Goal: Task Accomplishment & Management: Manage account settings

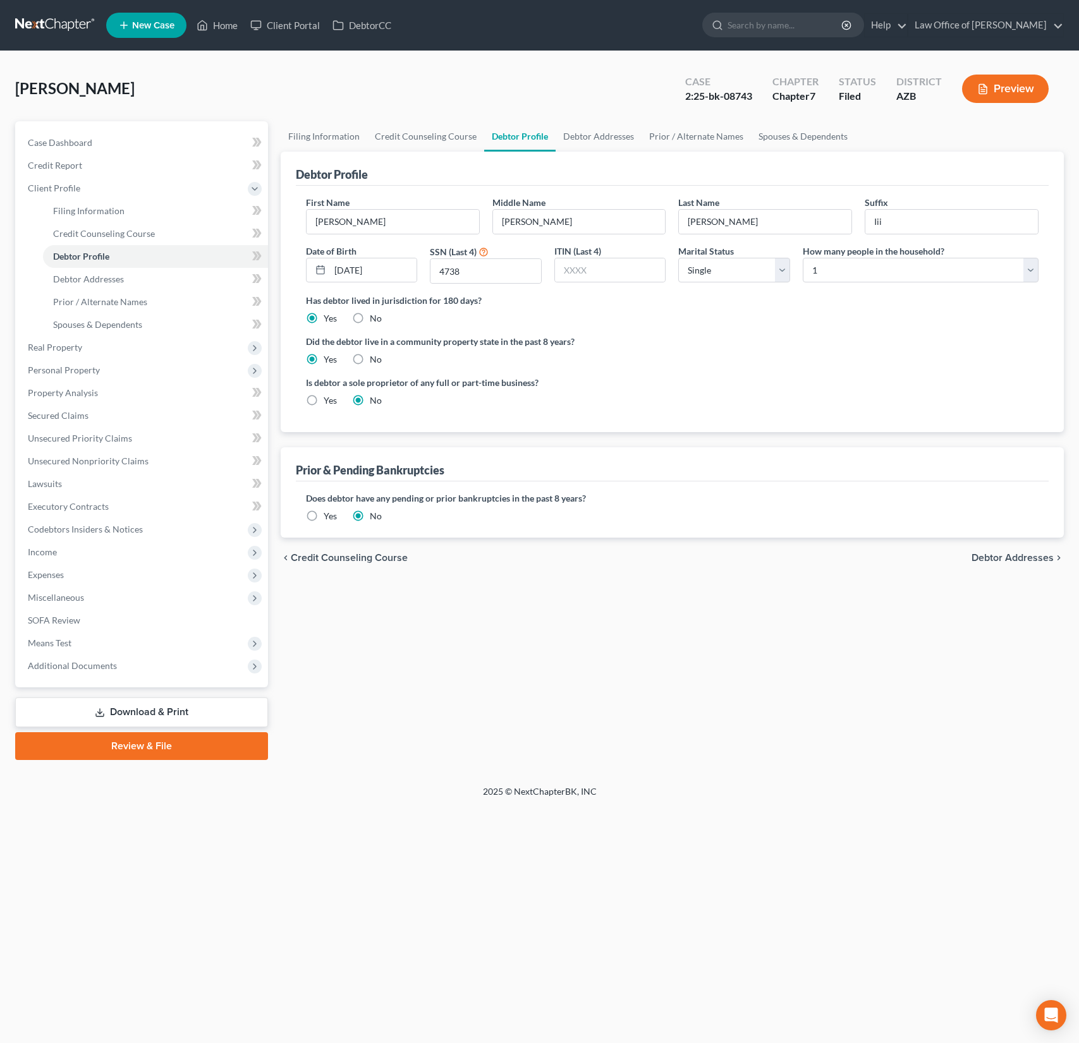
select select "0"
click at [257, 97] on div "[PERSON_NAME] Upgraded Case 2:25-bk-08743 Chapter Chapter 7 Status Filed Distri…" at bounding box center [539, 93] width 1048 height 55
click at [233, 34] on link "Home" at bounding box center [217, 25] width 54 height 23
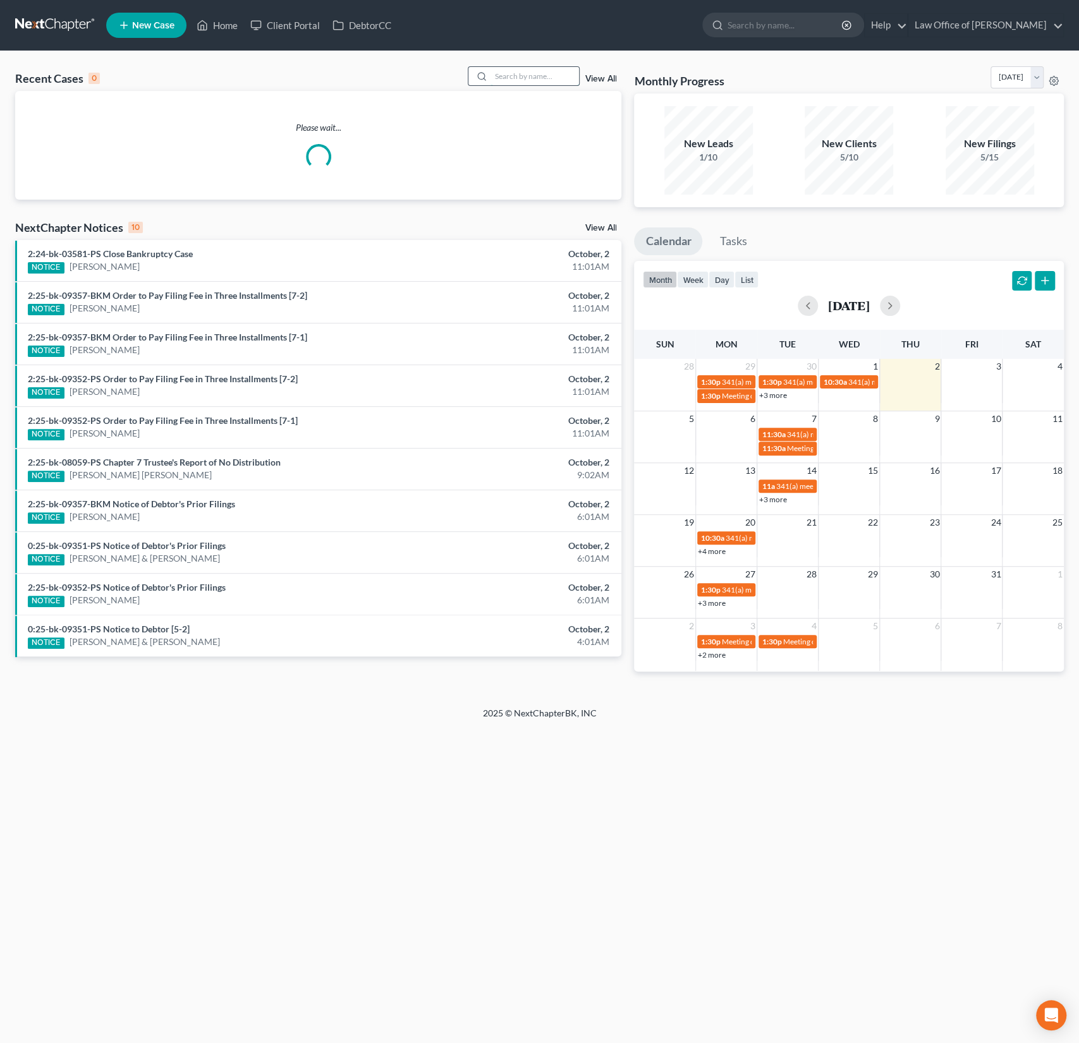
click at [503, 82] on input "search" at bounding box center [534, 76] width 88 height 18
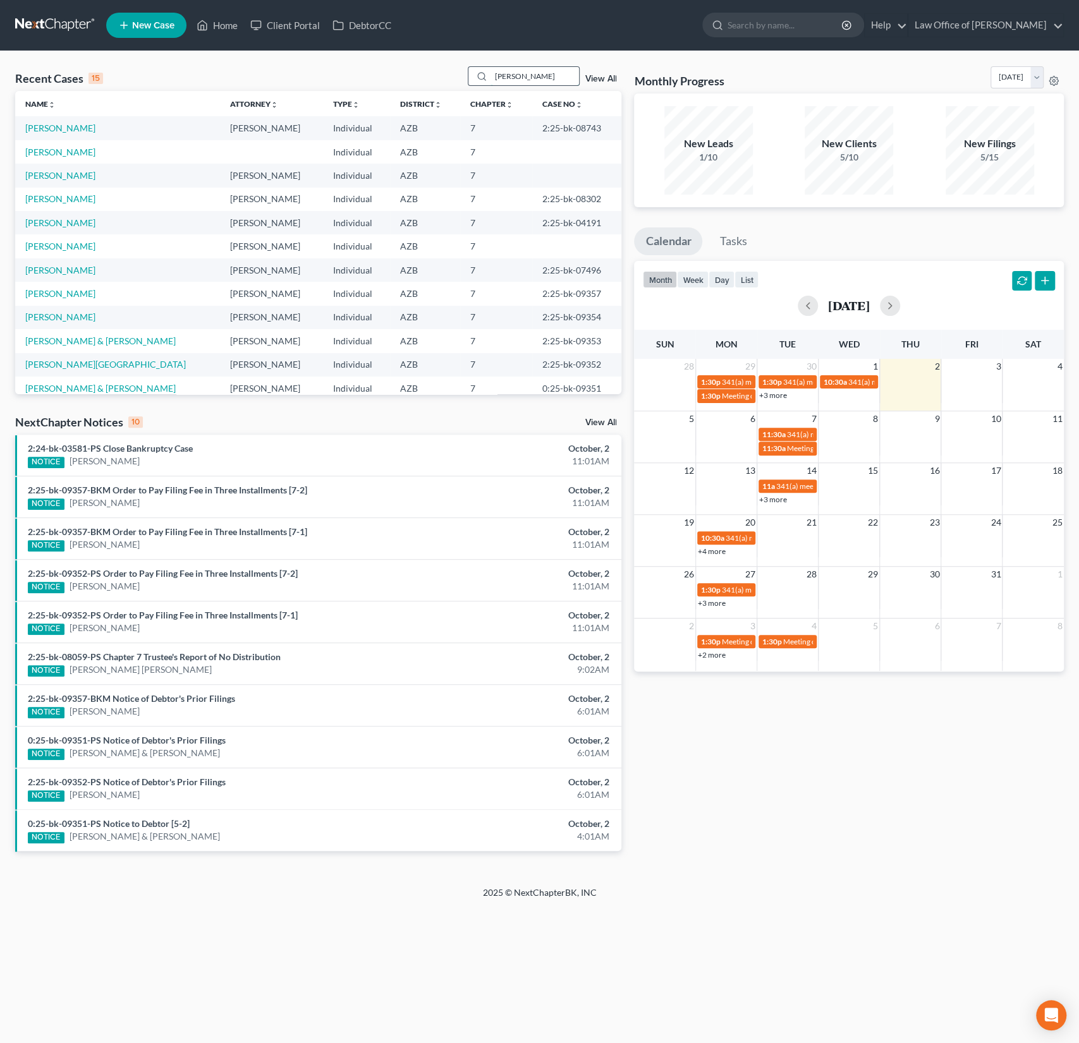
type input "[PERSON_NAME]"
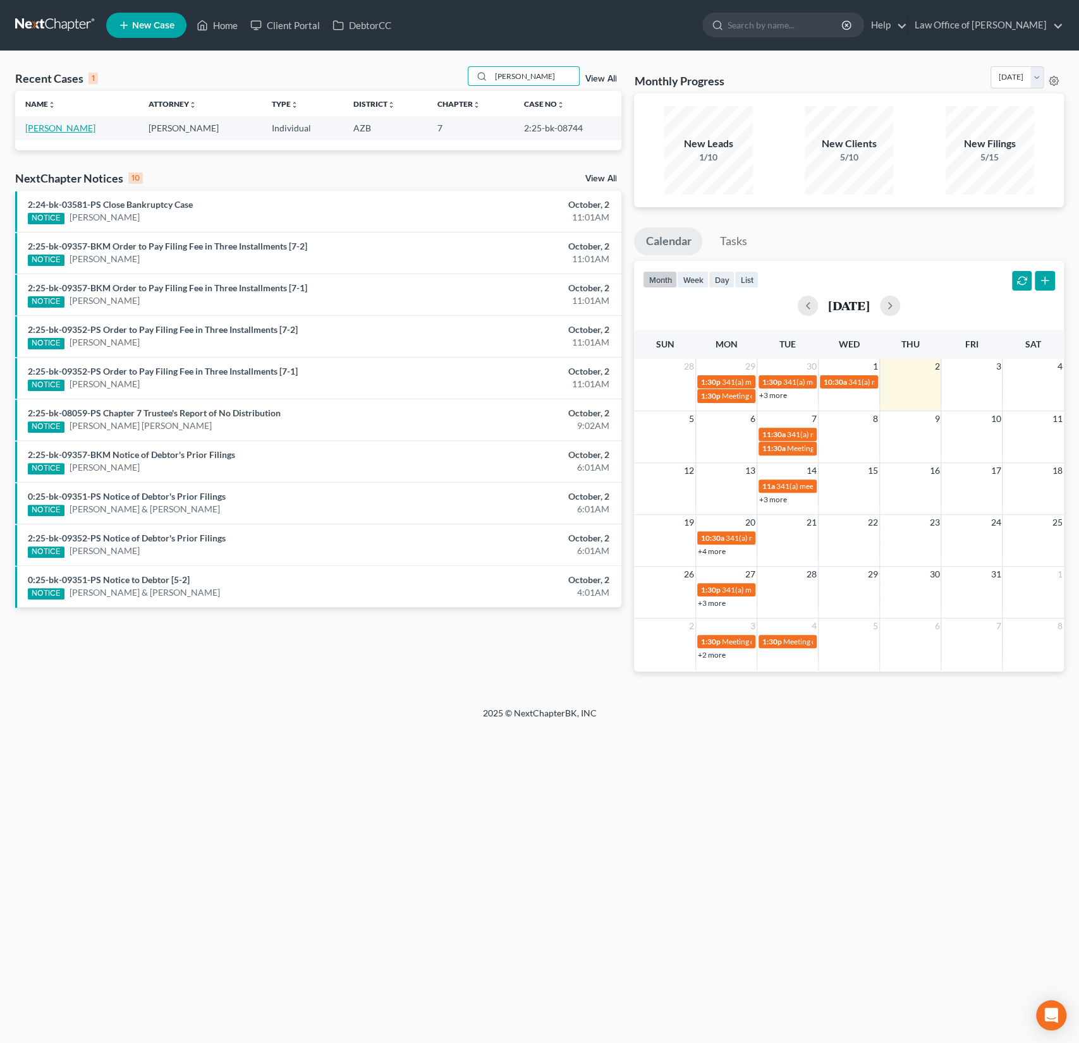
click at [68, 131] on link "[PERSON_NAME]" at bounding box center [60, 128] width 70 height 11
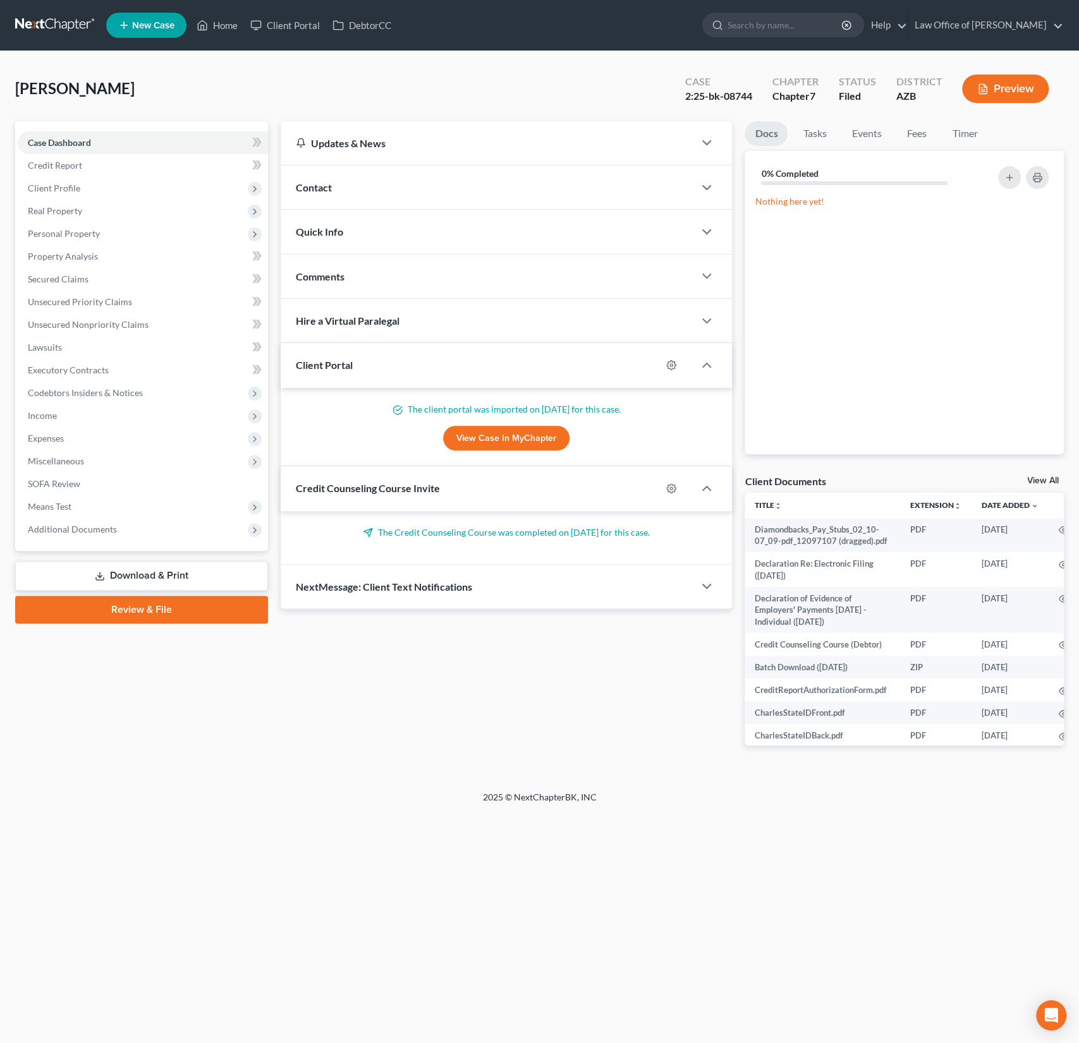
click at [329, 196] on div "Contact" at bounding box center [488, 188] width 414 height 44
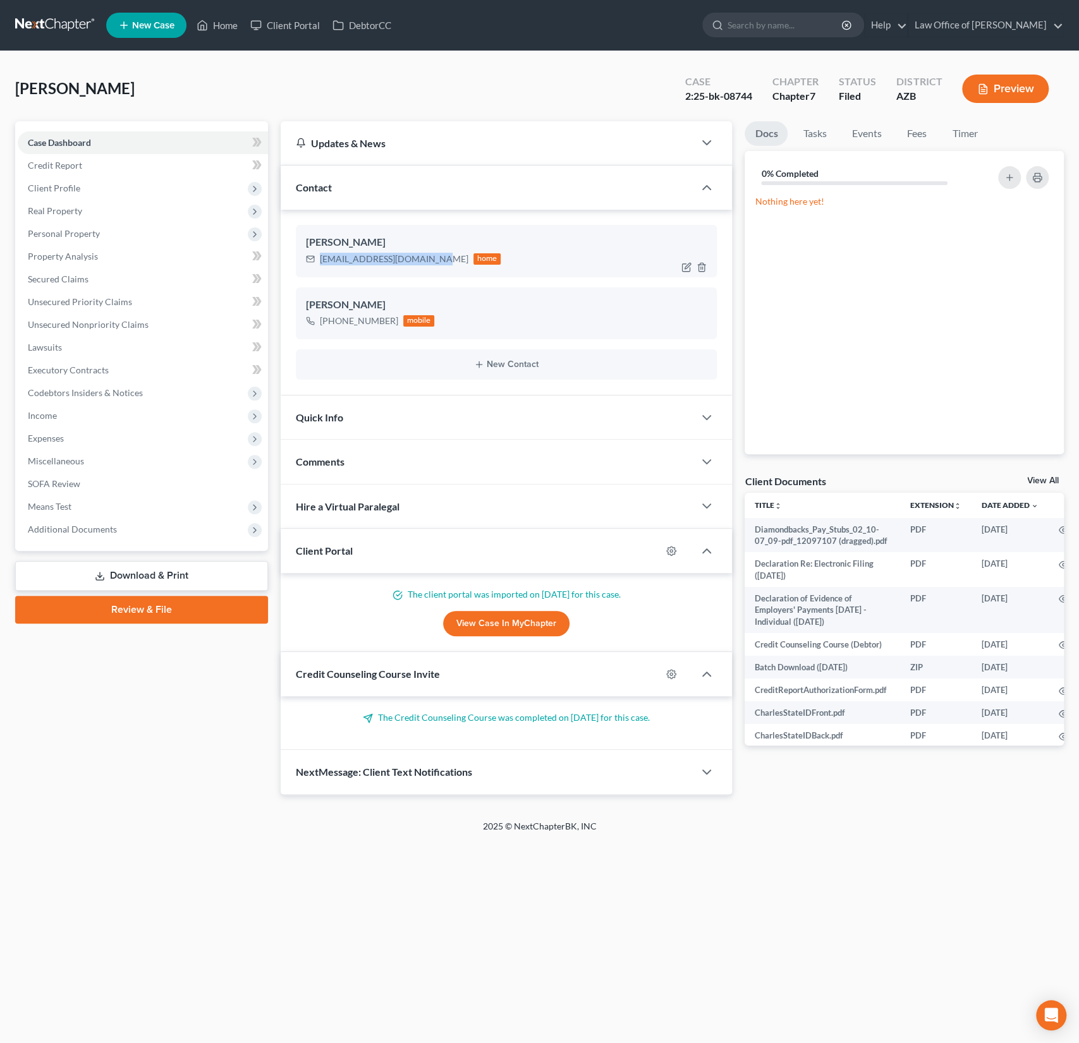
drag, startPoint x: 425, startPoint y: 262, endPoint x: 320, endPoint y: 262, distance: 104.9
click at [320, 262] on div "[EMAIL_ADDRESS][DOMAIN_NAME]" at bounding box center [394, 259] width 149 height 13
copy div "[EMAIL_ADDRESS][DOMAIN_NAME]"
drag, startPoint x: 394, startPoint y: 321, endPoint x: 319, endPoint y: 317, distance: 75.3
click at [319, 317] on div "[PHONE_NUMBER] mobile" at bounding box center [370, 321] width 129 height 16
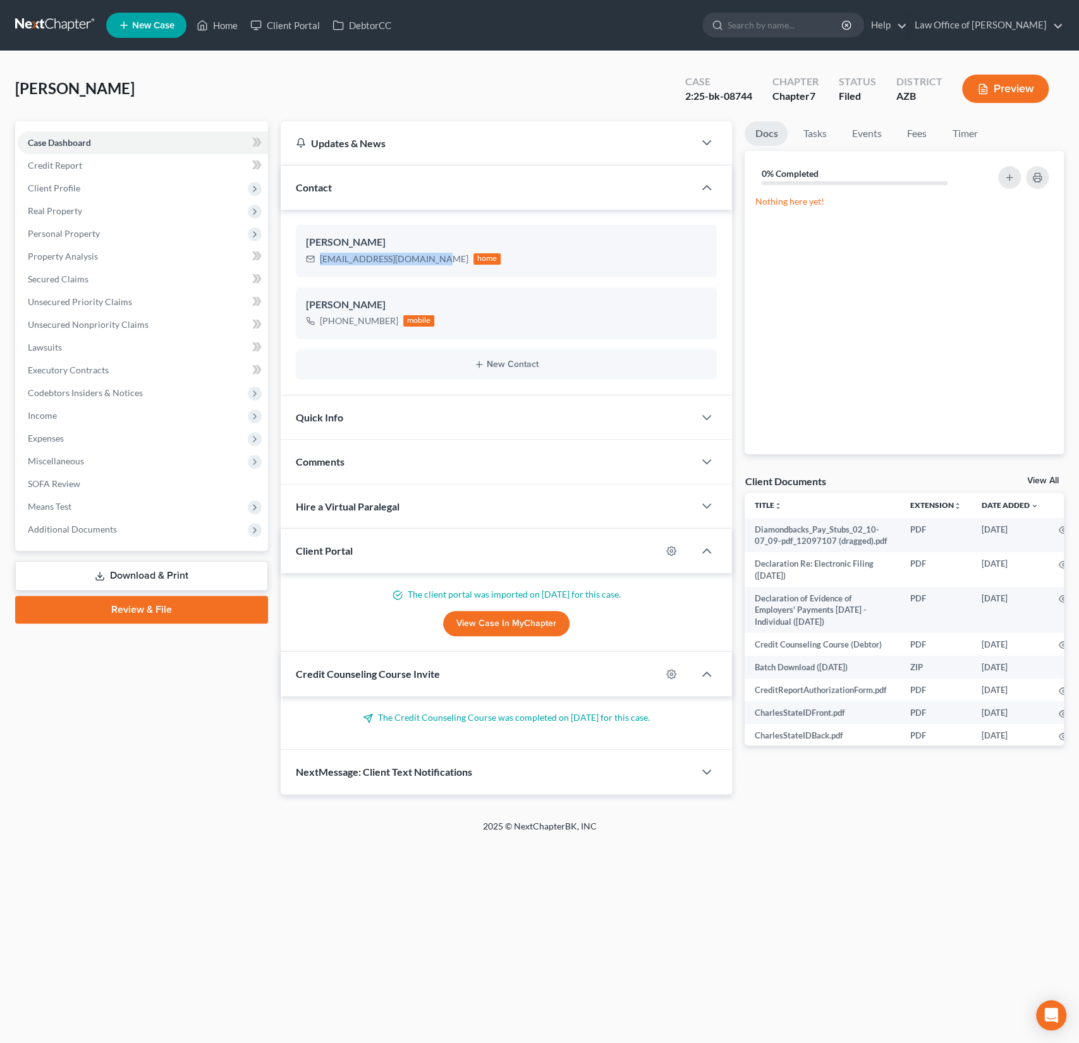
copy div "[PHONE_NUMBER]"
click at [75, 239] on span "Personal Property" at bounding box center [143, 233] width 250 height 23
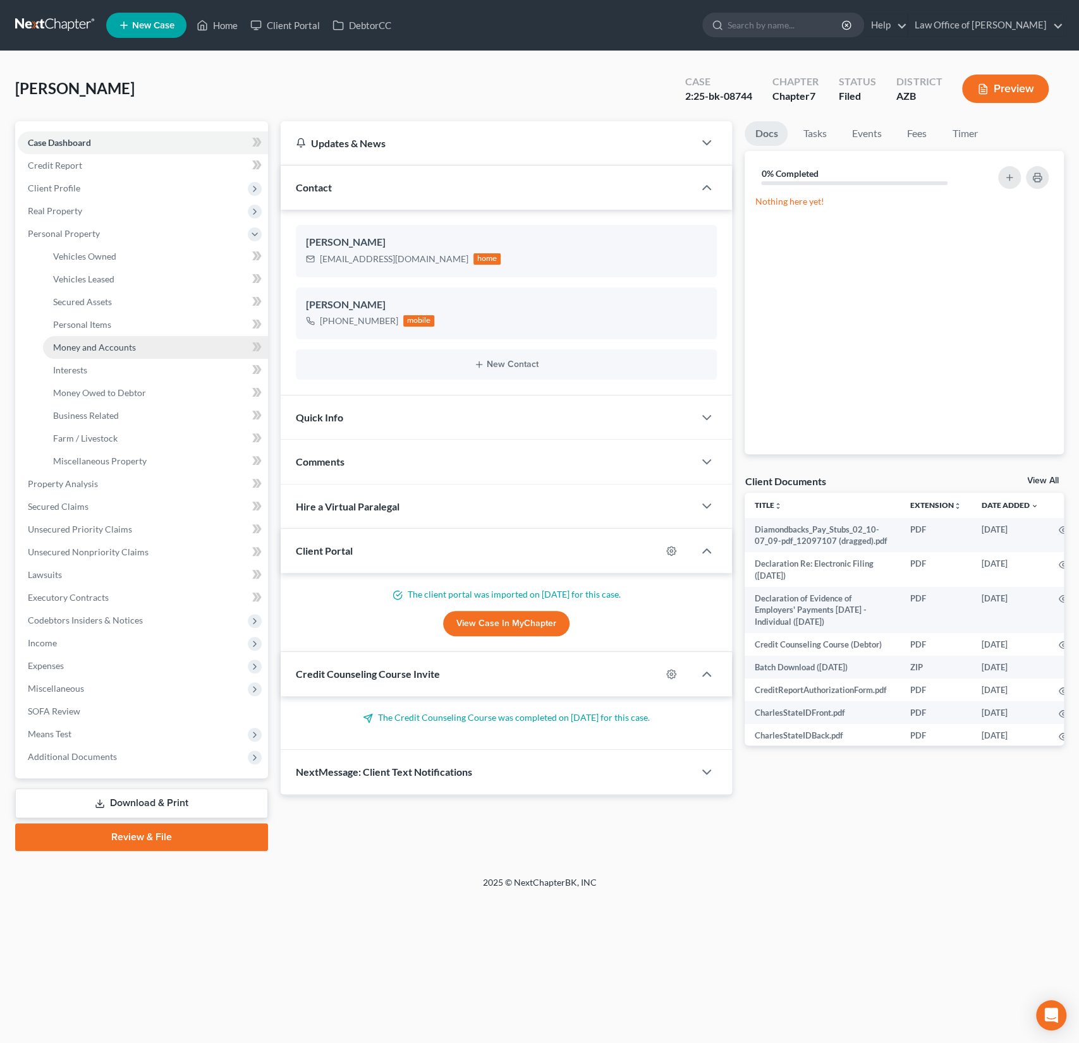
click at [97, 355] on link "Money and Accounts" at bounding box center [155, 347] width 225 height 23
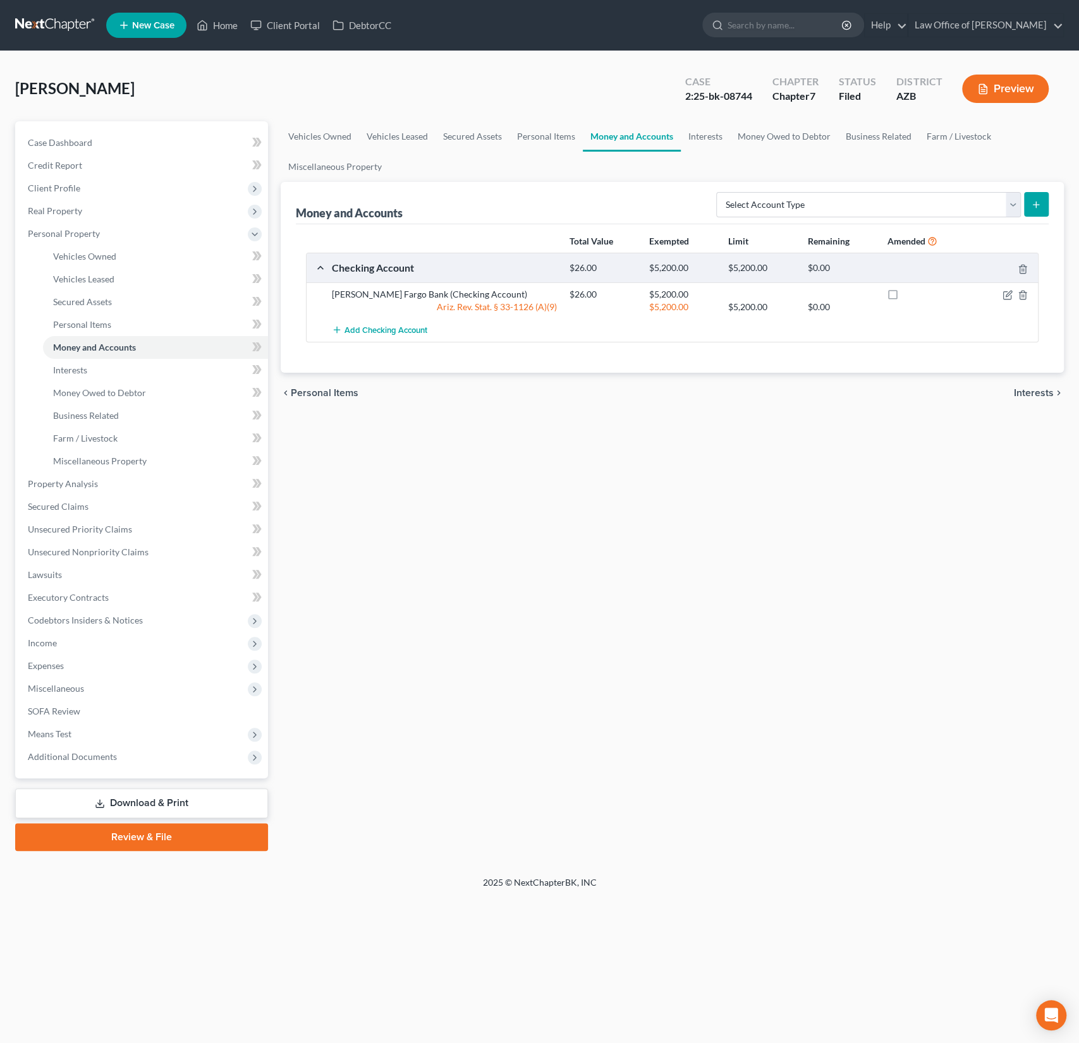
click at [157, 30] on span "New Case" at bounding box center [153, 25] width 42 height 9
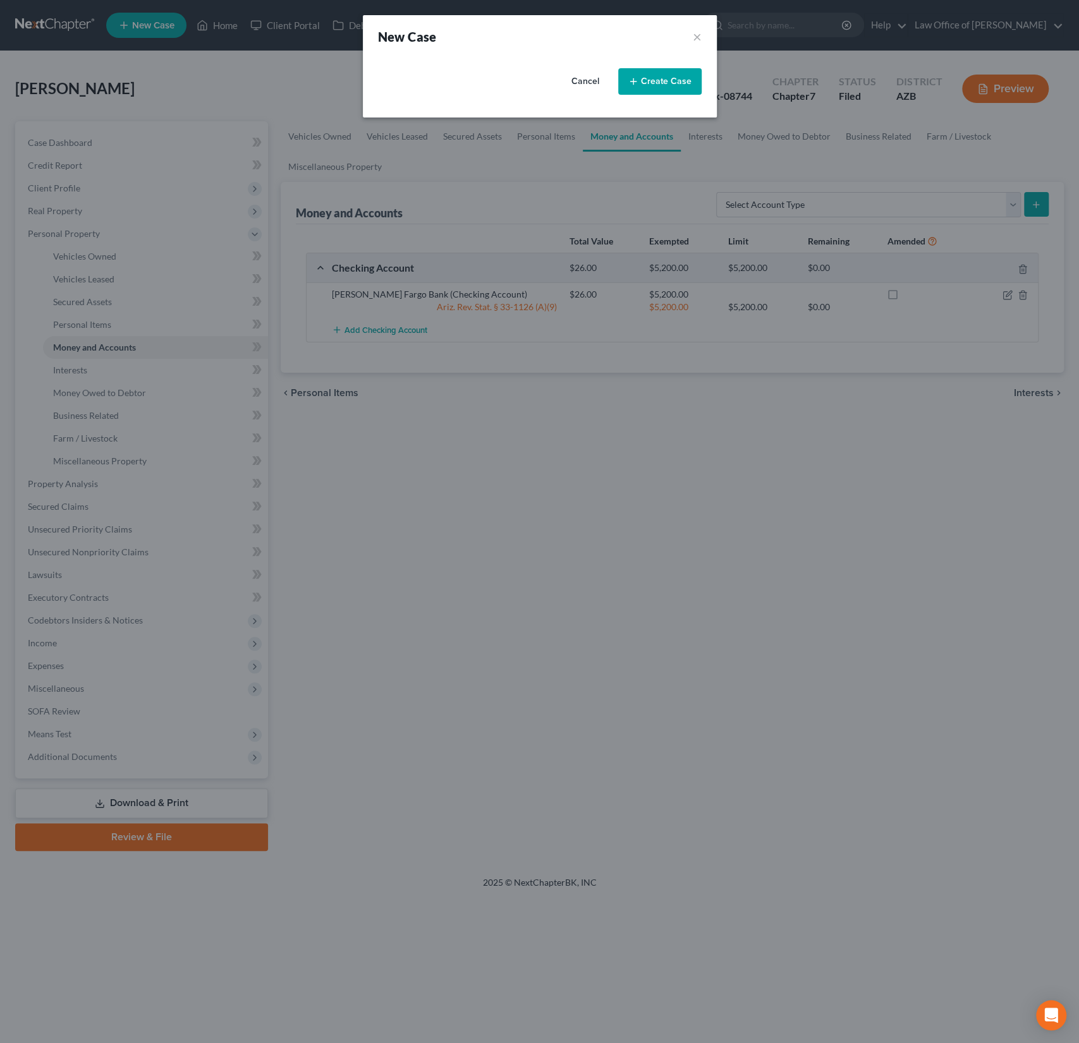
select select "4"
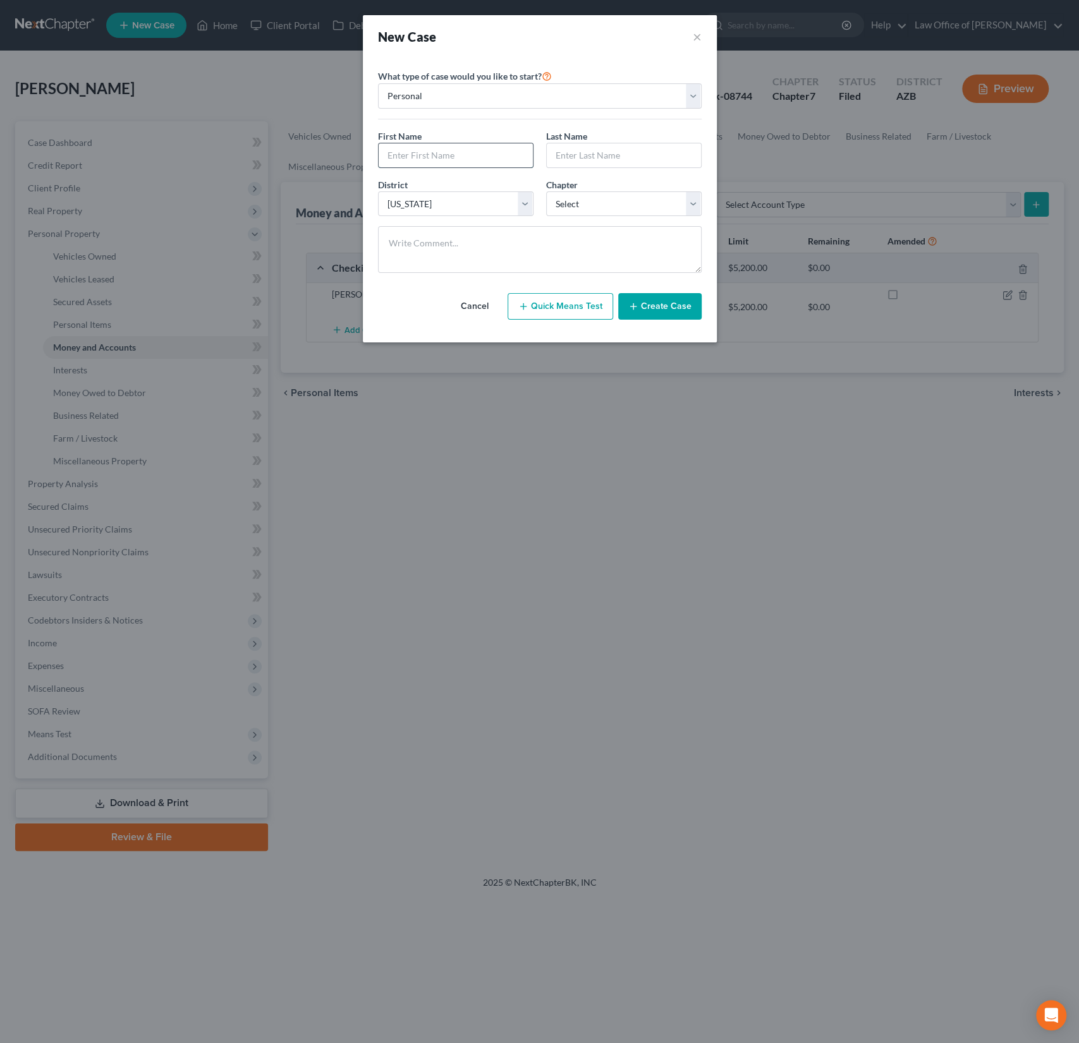
click at [426, 150] on input "text" at bounding box center [456, 155] width 154 height 24
type input "[PERSON_NAME]"
click at [578, 209] on select "Select 7 11 12 13" at bounding box center [623, 203] width 155 height 25
select select "0"
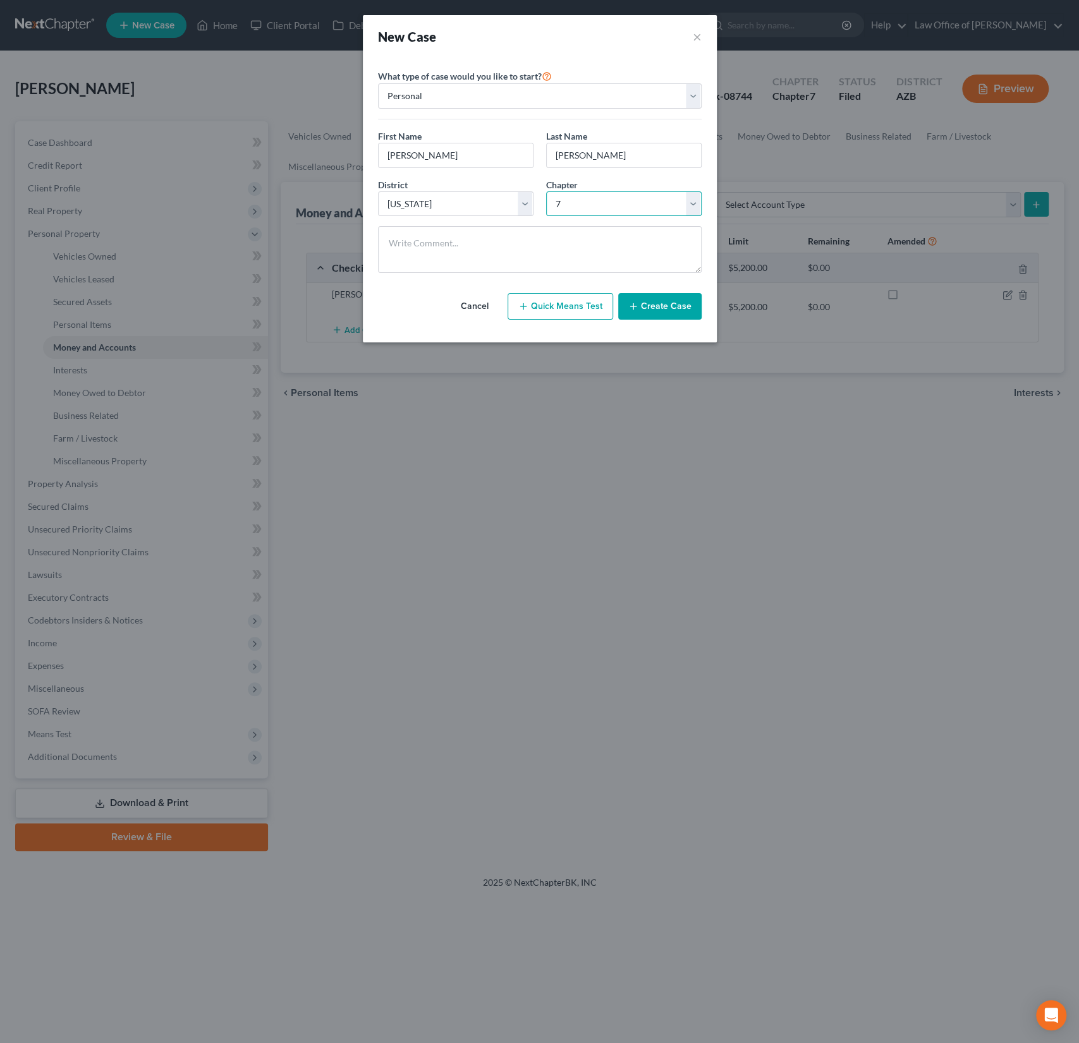
click at [546, 191] on select "Select 7 11 12 13" at bounding box center [623, 203] width 155 height 25
click at [665, 308] on button "Create Case" at bounding box center [659, 306] width 83 height 27
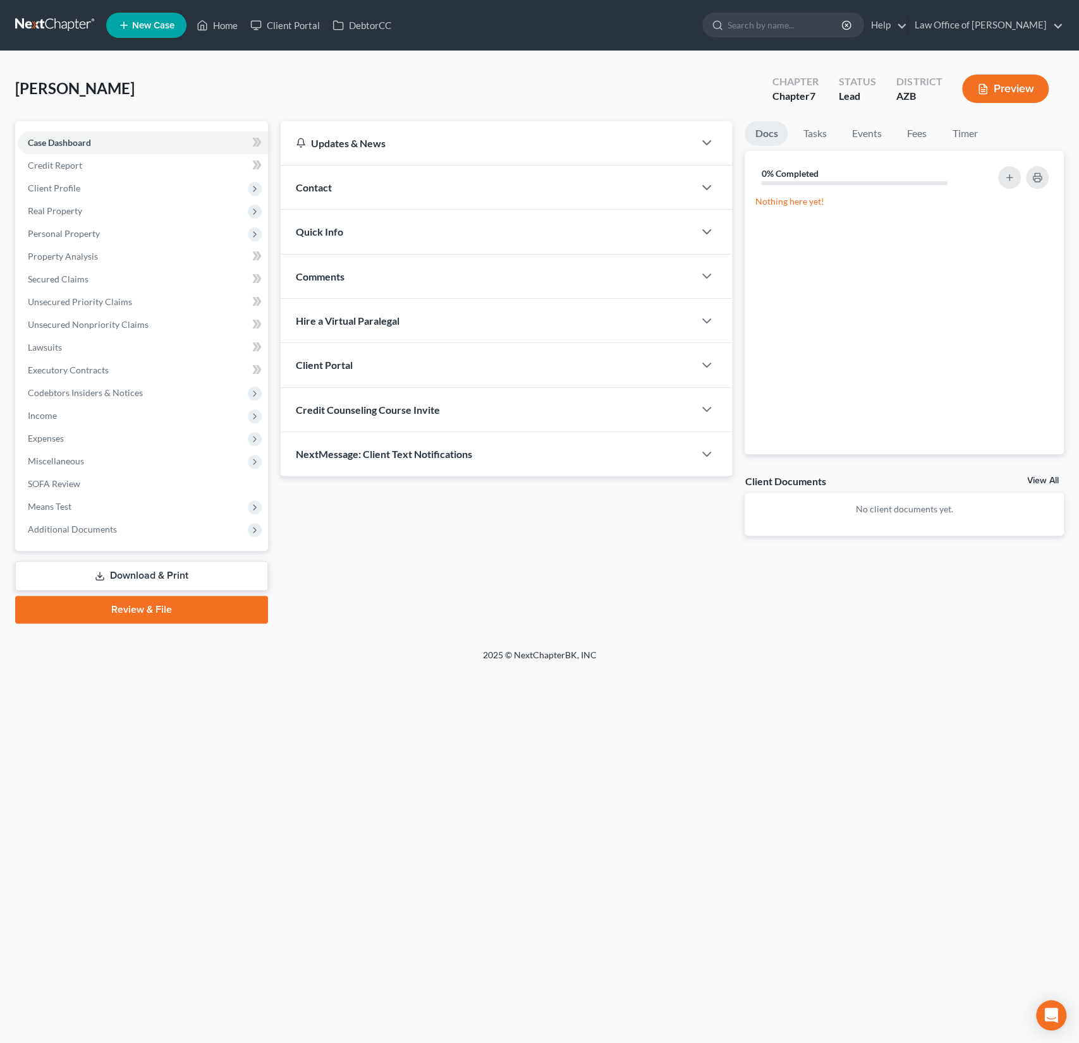
click at [341, 408] on span "Credit Counseling Course Invite" at bounding box center [368, 410] width 144 height 12
click at [338, 458] on input "text" at bounding box center [434, 460] width 276 height 24
paste input "[EMAIL_ADDRESS][DOMAIN_NAME]"
type input "[EMAIL_ADDRESS][DOMAIN_NAME]"
click at [650, 465] on button "Send Email" at bounding box center [651, 459] width 132 height 25
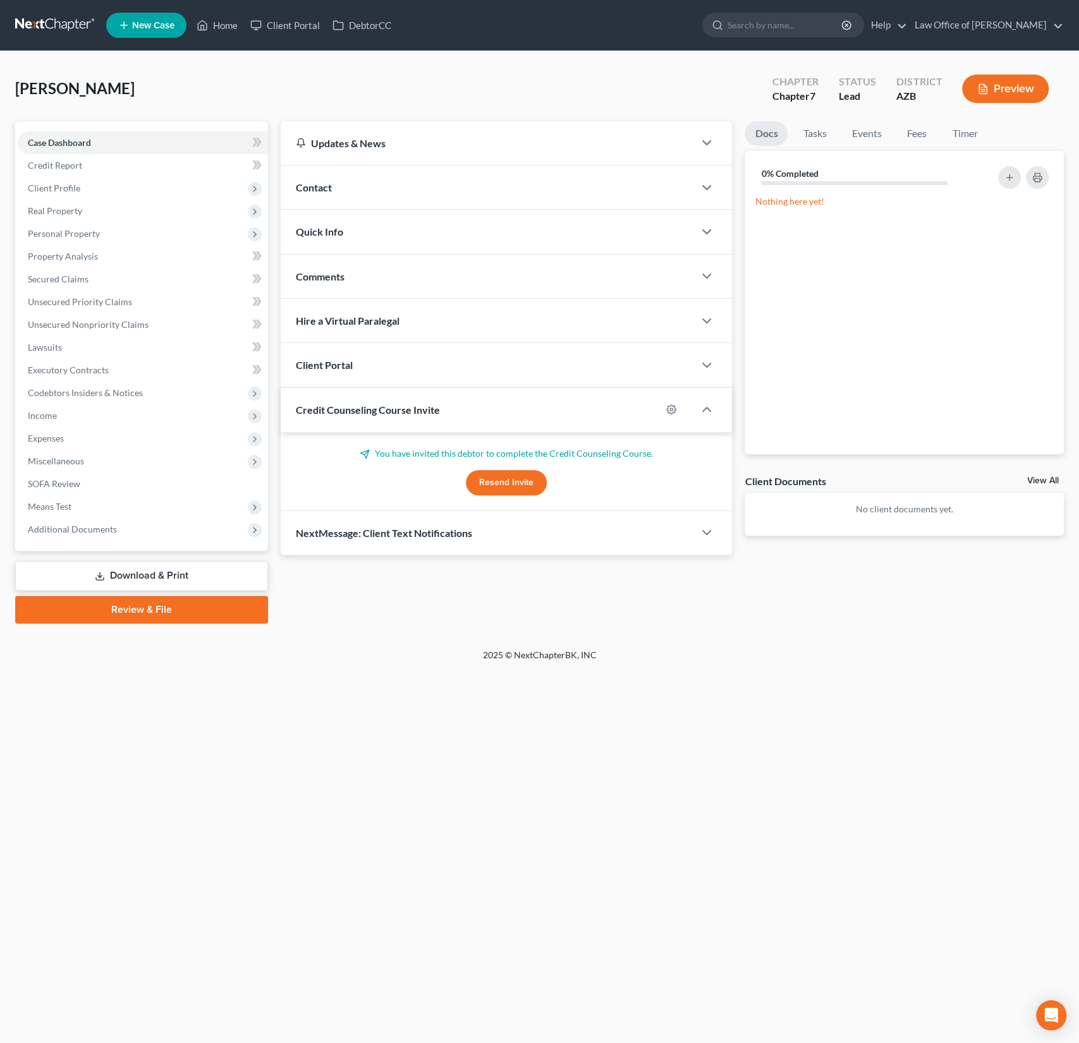
click at [399, 363] on div "Client Portal" at bounding box center [488, 365] width 414 height 44
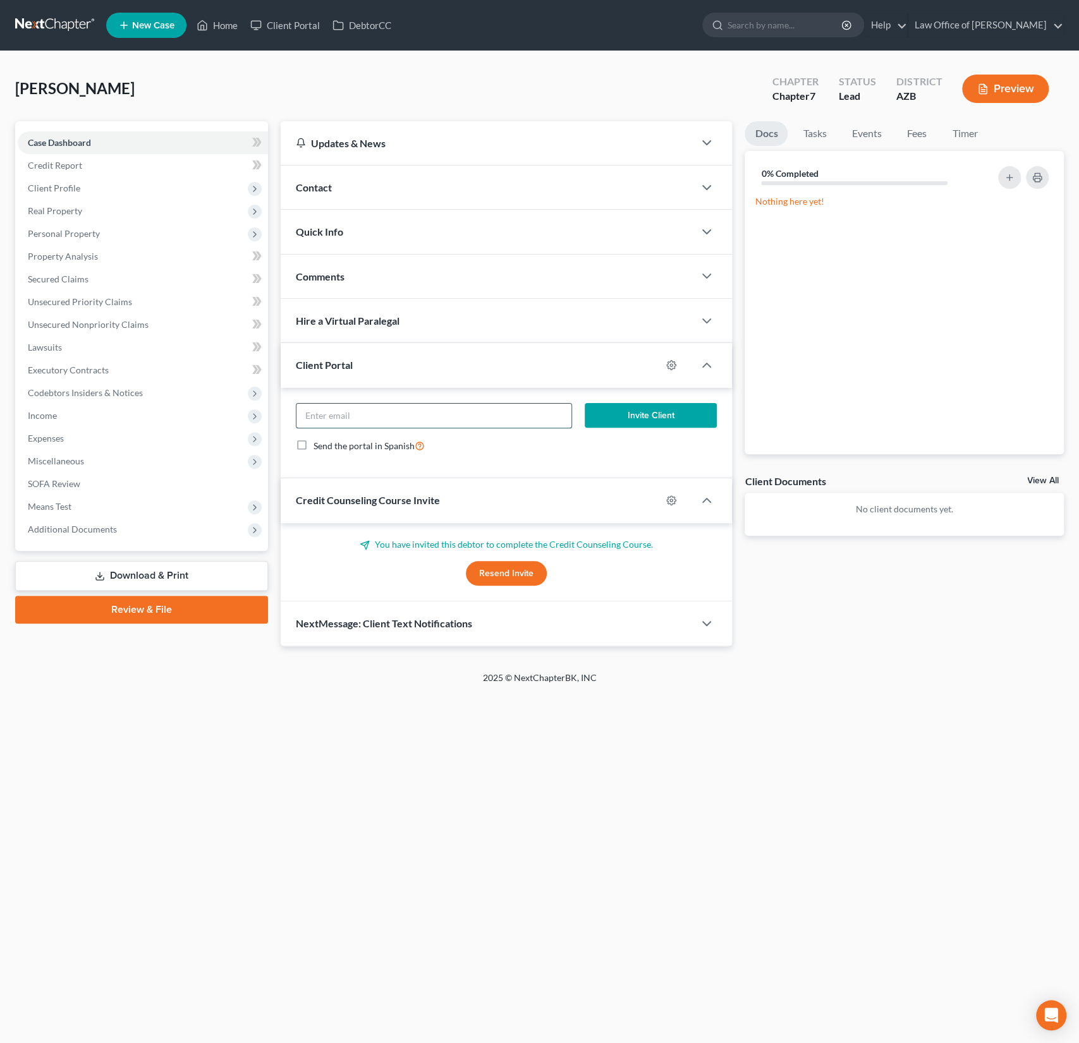
click at [334, 412] on input "email" at bounding box center [434, 416] width 276 height 24
paste input "[EMAIL_ADDRESS][DOMAIN_NAME]"
type input "[EMAIL_ADDRESS][DOMAIN_NAME]"
click at [636, 412] on button "Invite Client" at bounding box center [651, 415] width 132 height 25
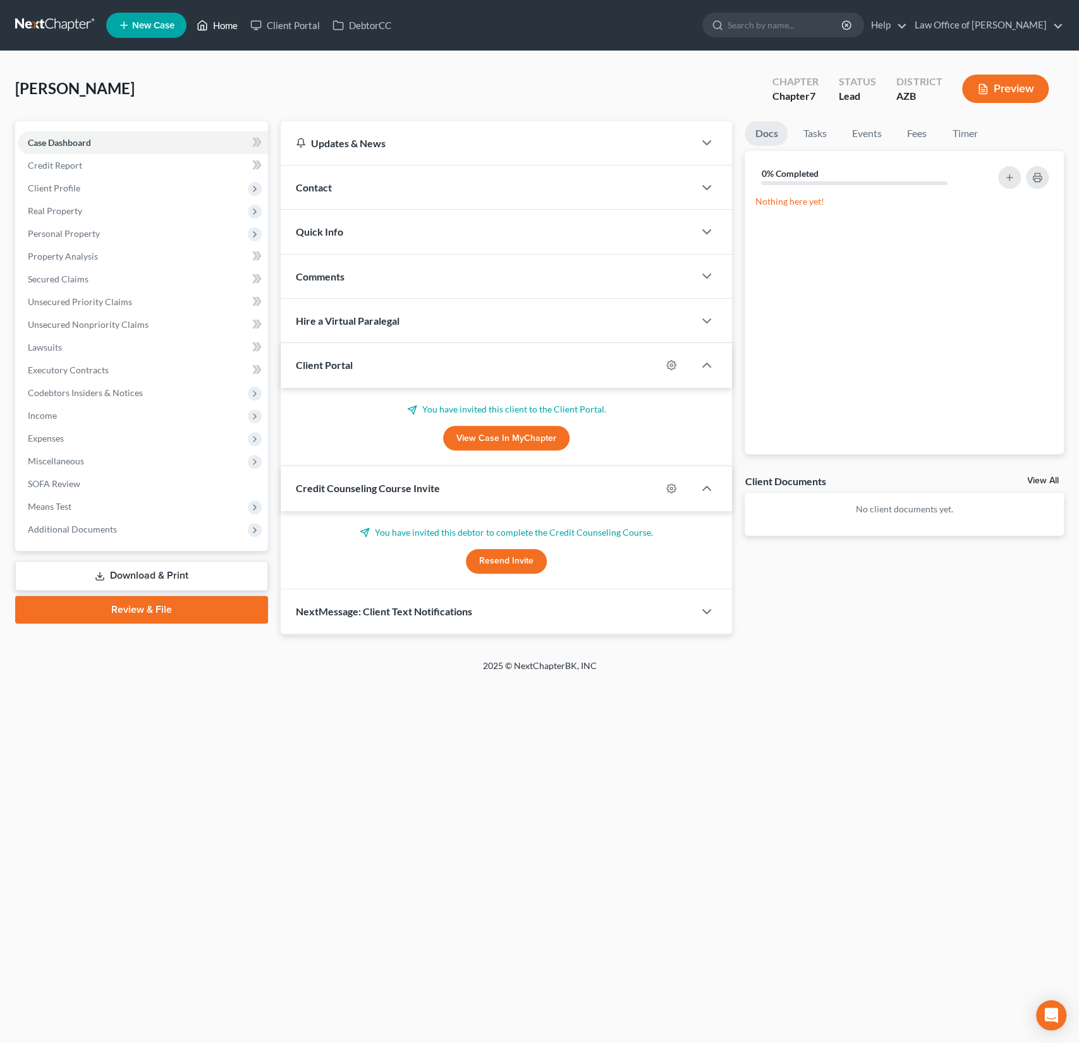
click at [216, 25] on link "Home" at bounding box center [217, 25] width 54 height 23
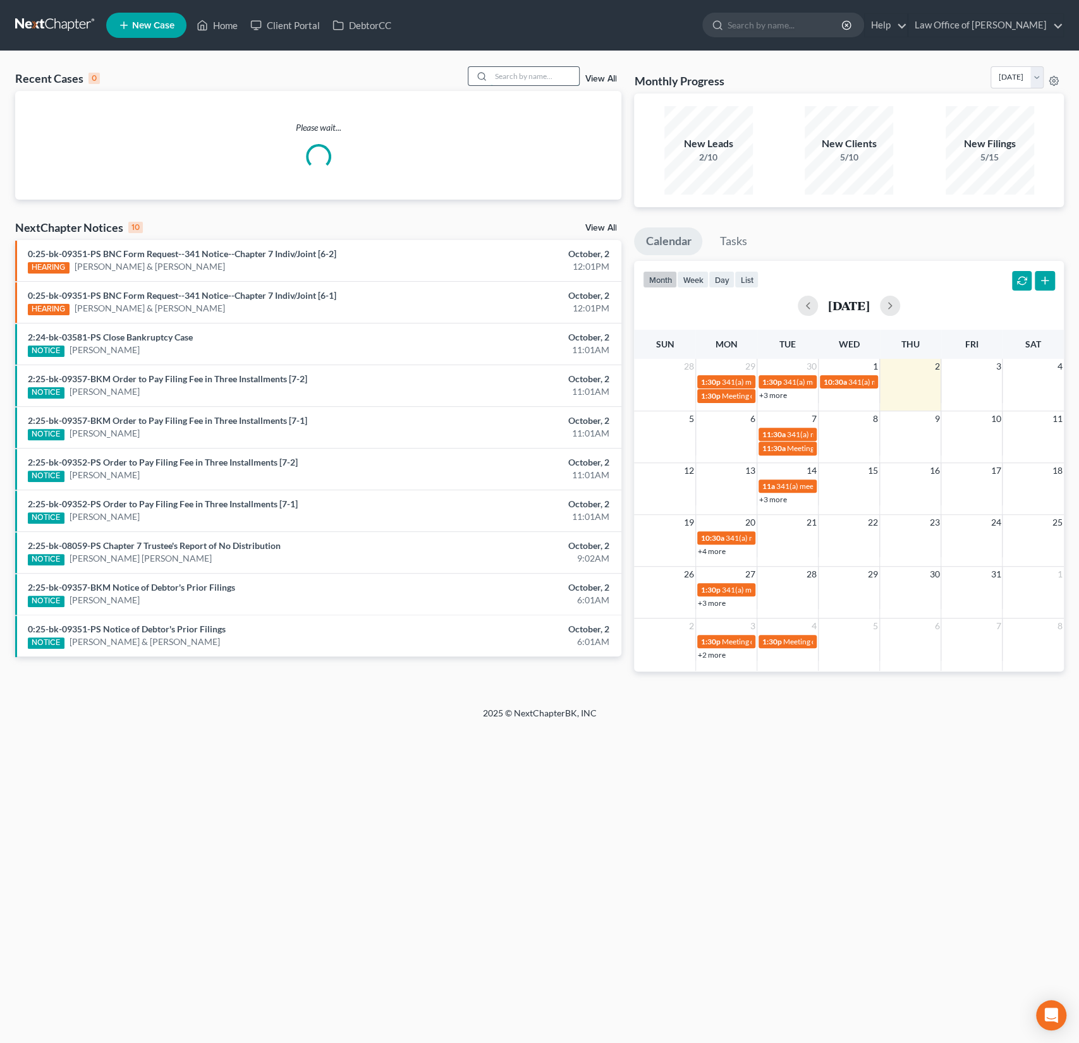
click at [521, 83] on input "search" at bounding box center [534, 76] width 88 height 18
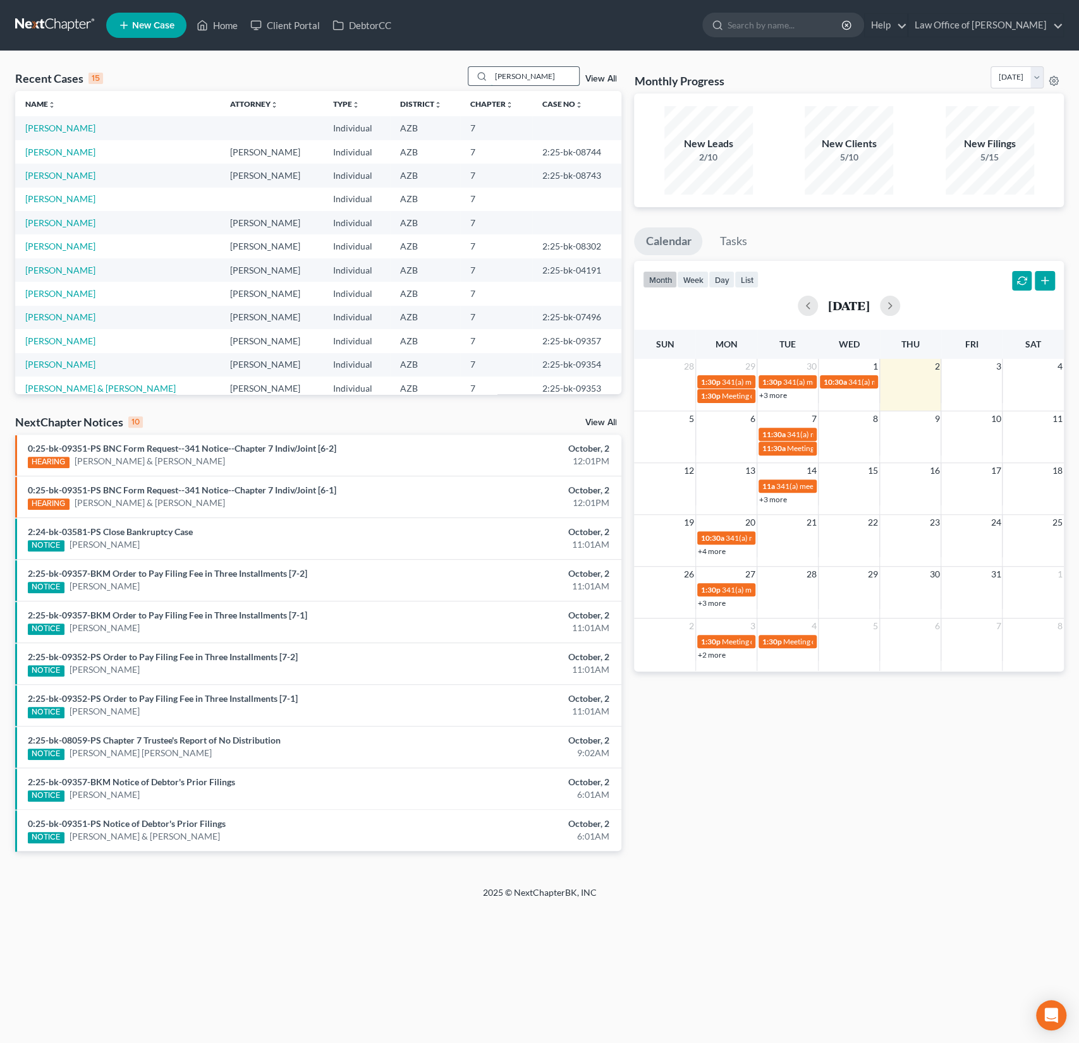
type input "[PERSON_NAME]"
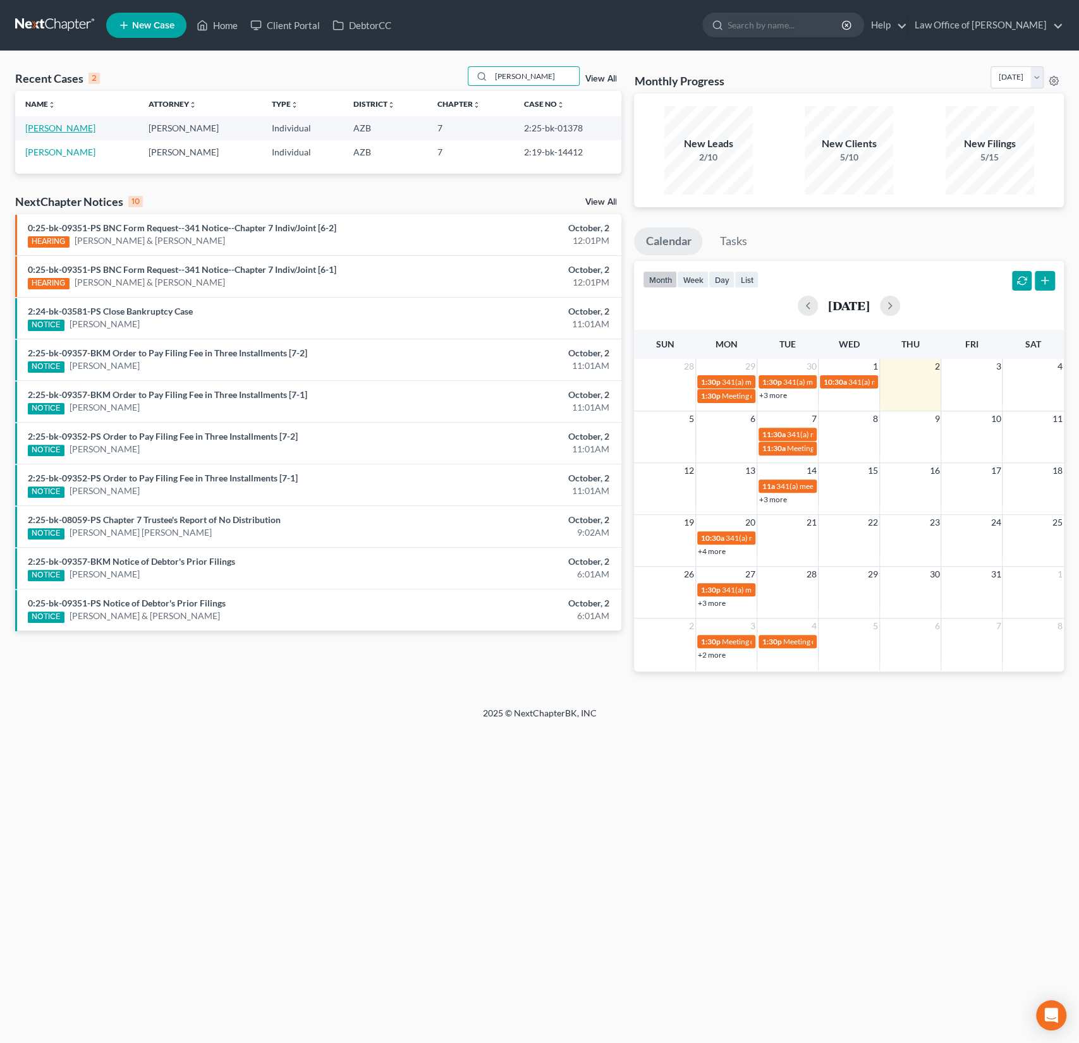
click at [60, 130] on link "[PERSON_NAME]" at bounding box center [60, 128] width 70 height 11
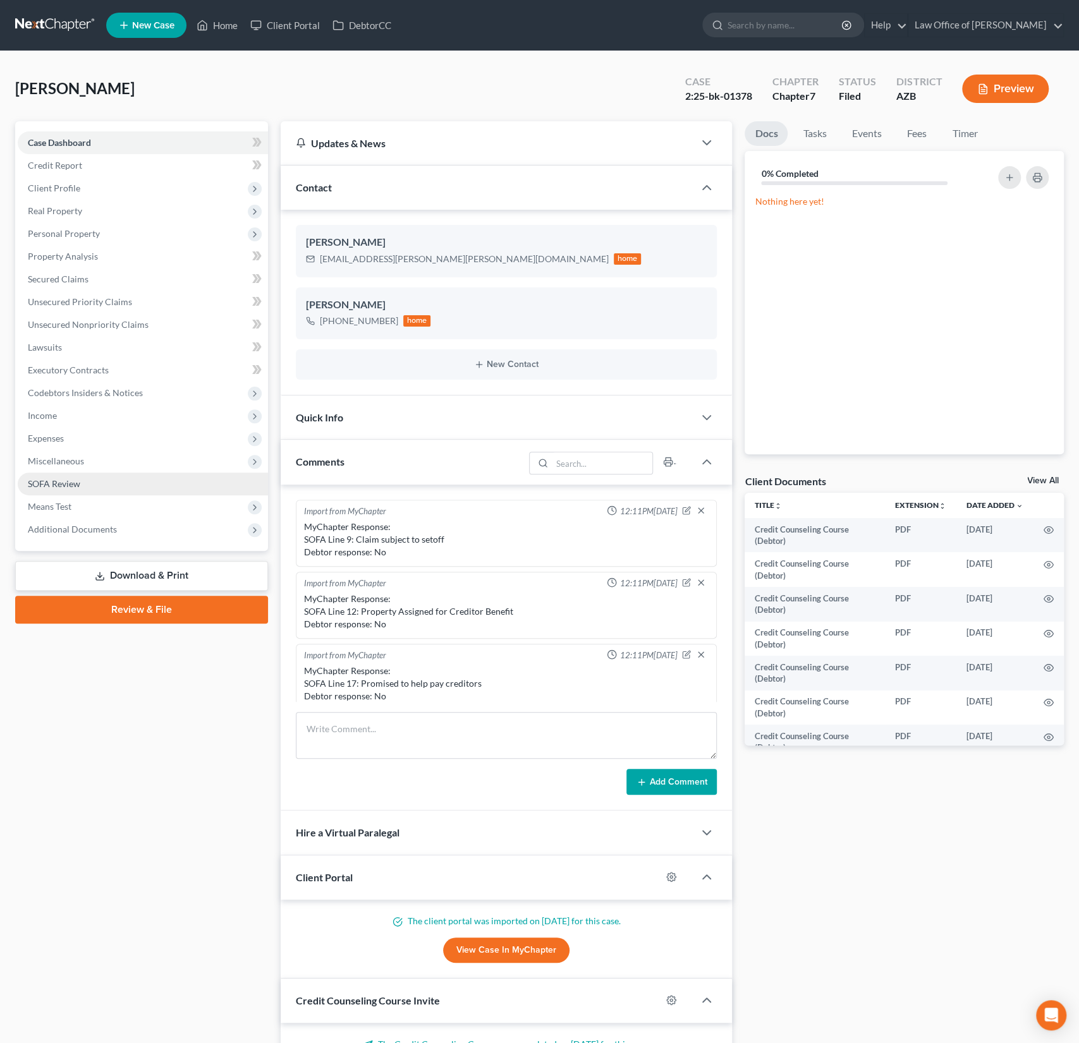
scroll to position [269, 0]
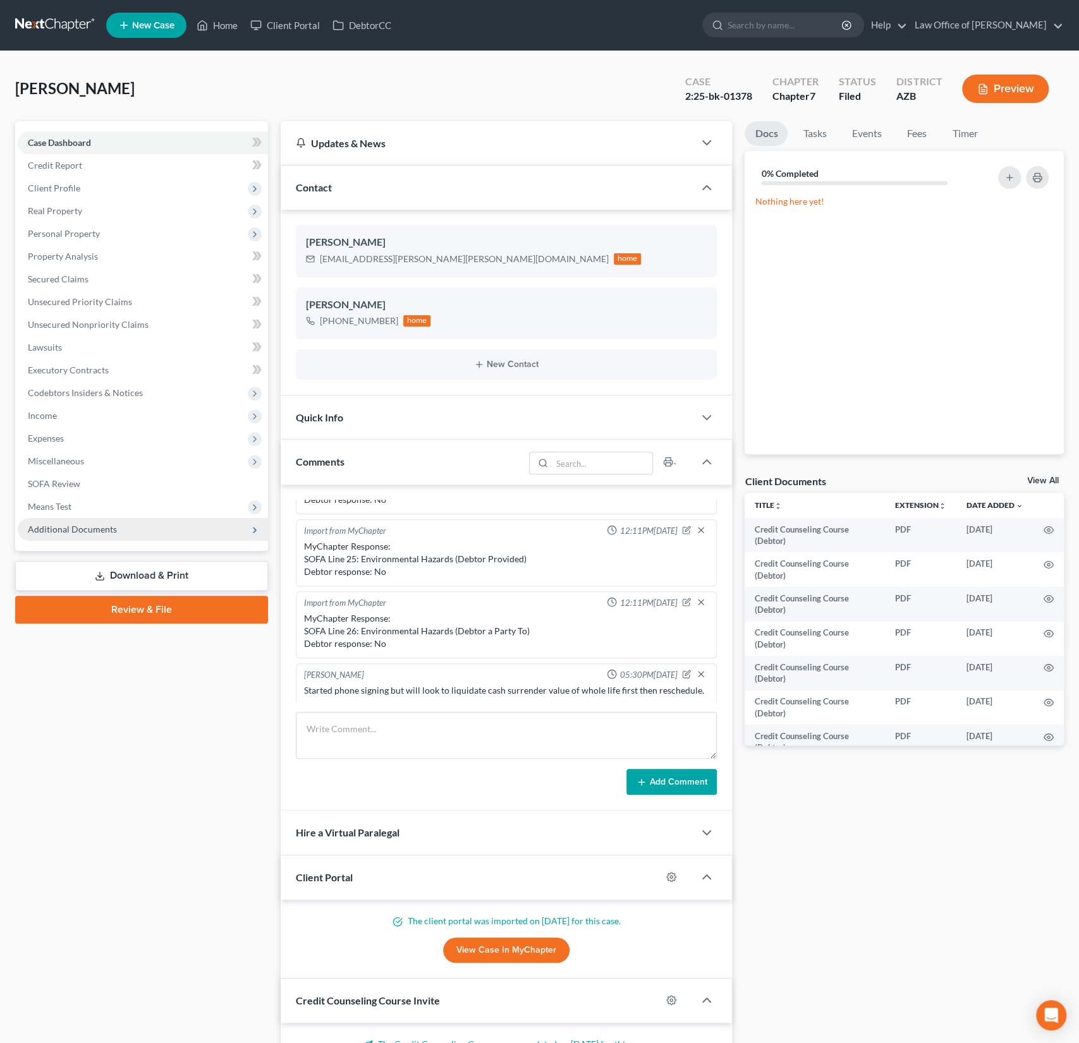
click at [78, 533] on span "Additional Documents" at bounding box center [72, 529] width 89 height 11
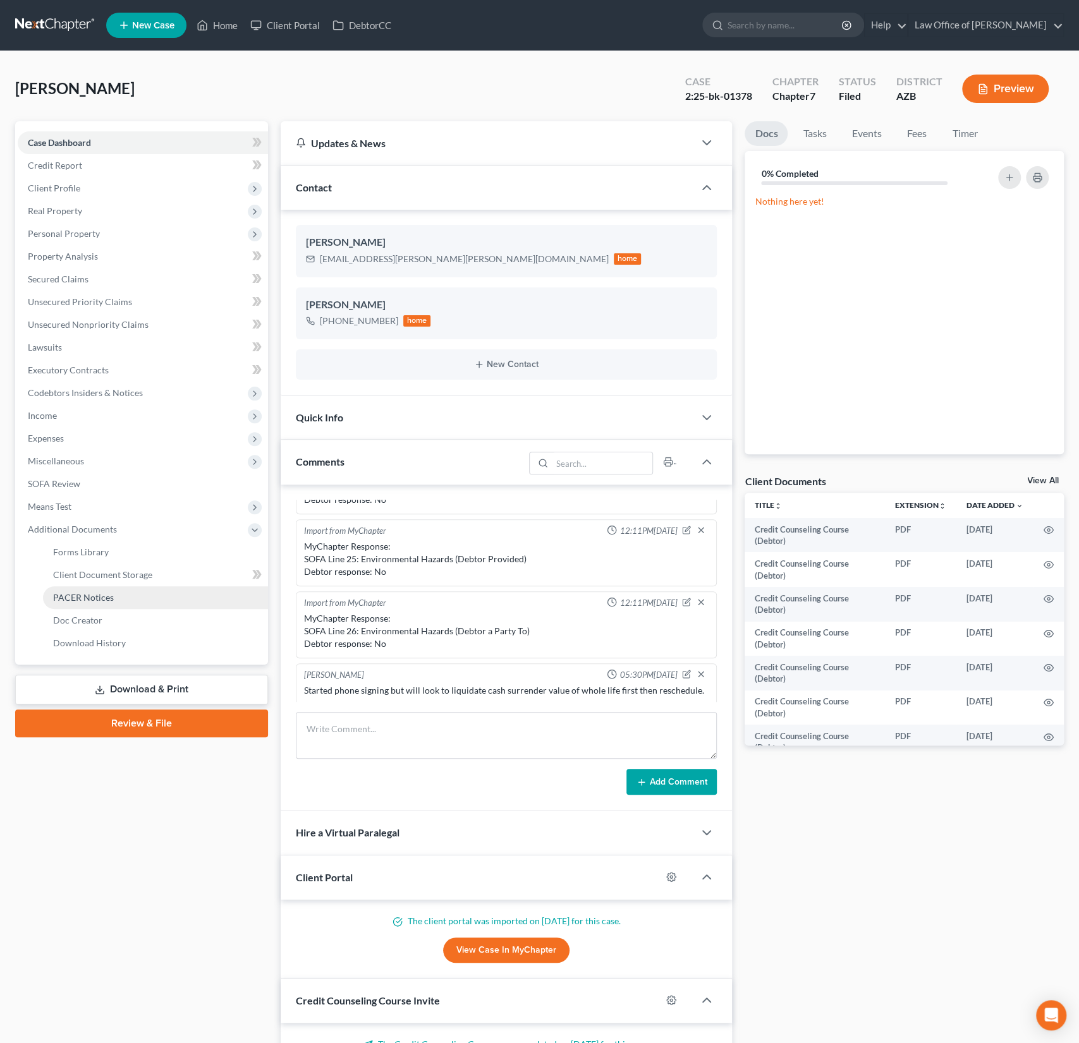
click at [90, 595] on span "PACER Notices" at bounding box center [83, 597] width 61 height 11
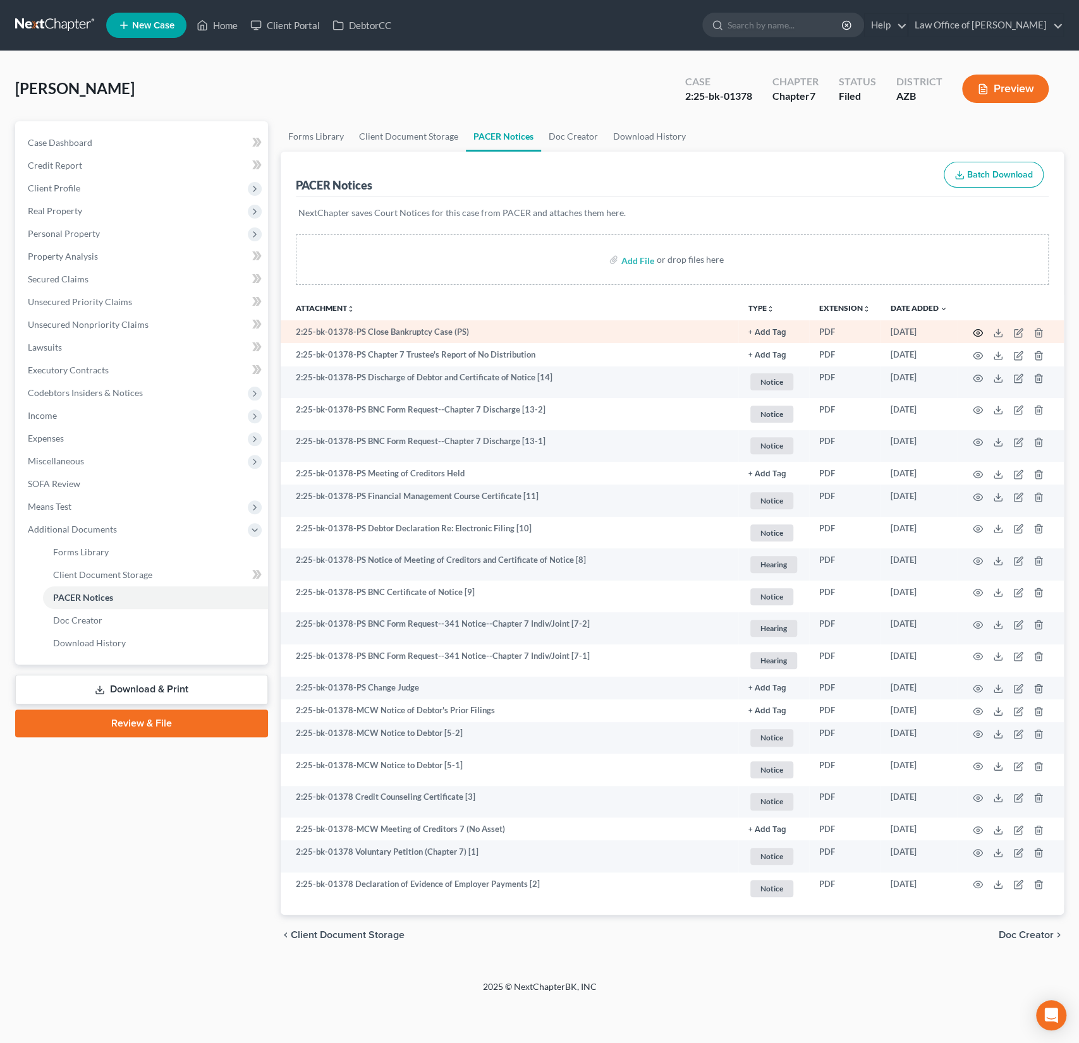
click at [981, 331] on icon "button" at bounding box center [978, 333] width 10 height 10
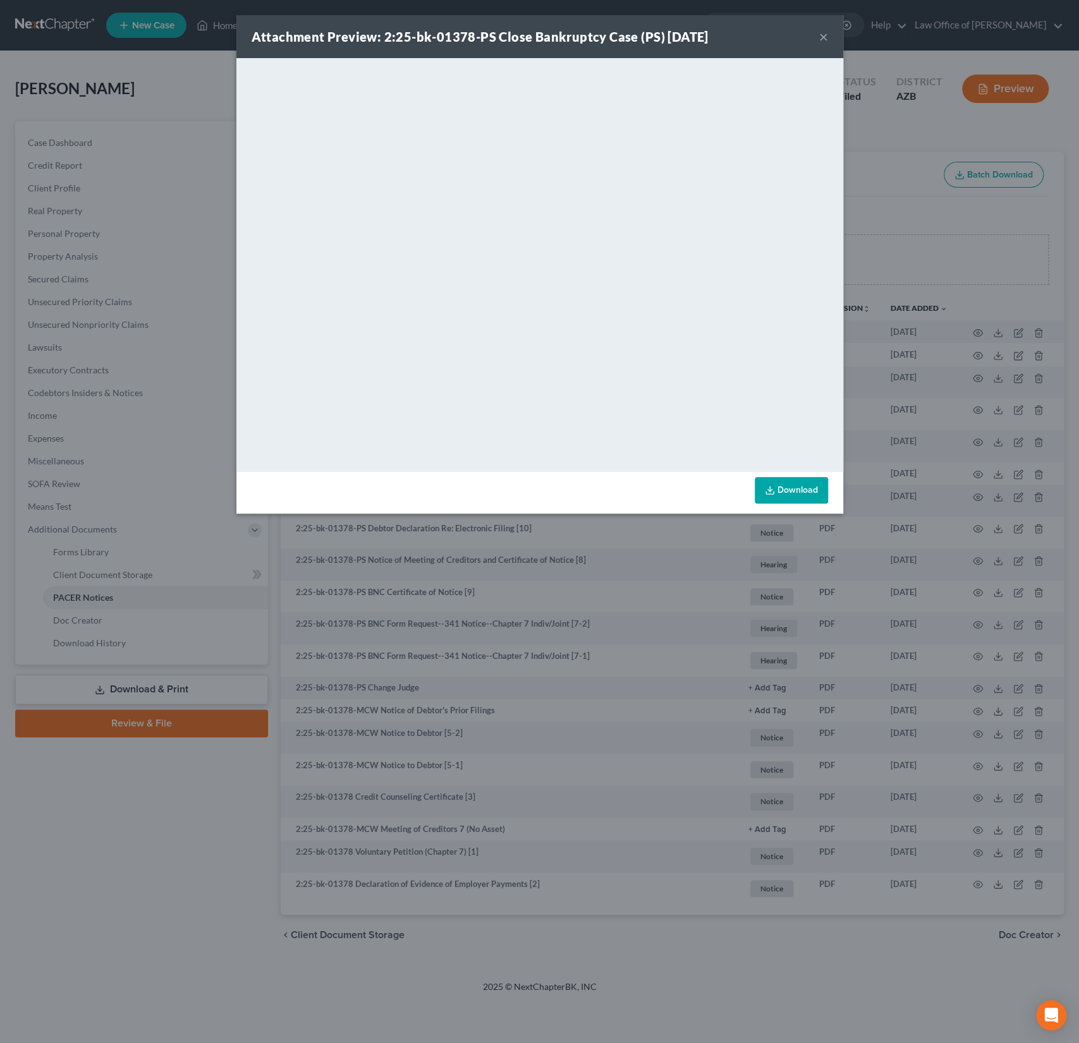
click at [827, 36] on button "×" at bounding box center [823, 36] width 9 height 15
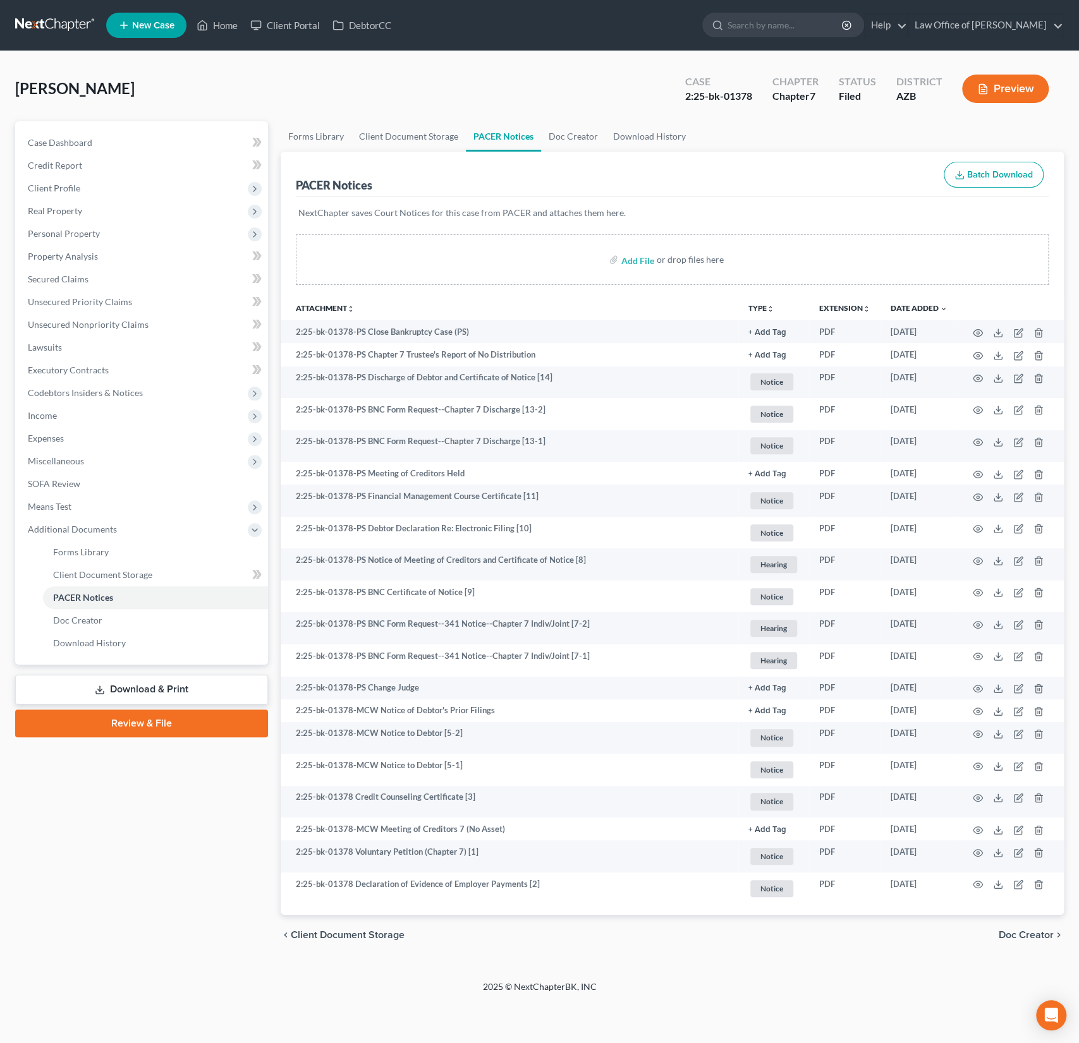
click at [354, 85] on div "[PERSON_NAME] Upgraded Case 2:25-bk-01378 Chapter Chapter 7 Status Filed Distri…" at bounding box center [539, 93] width 1048 height 55
click at [224, 25] on link "Home" at bounding box center [217, 25] width 54 height 23
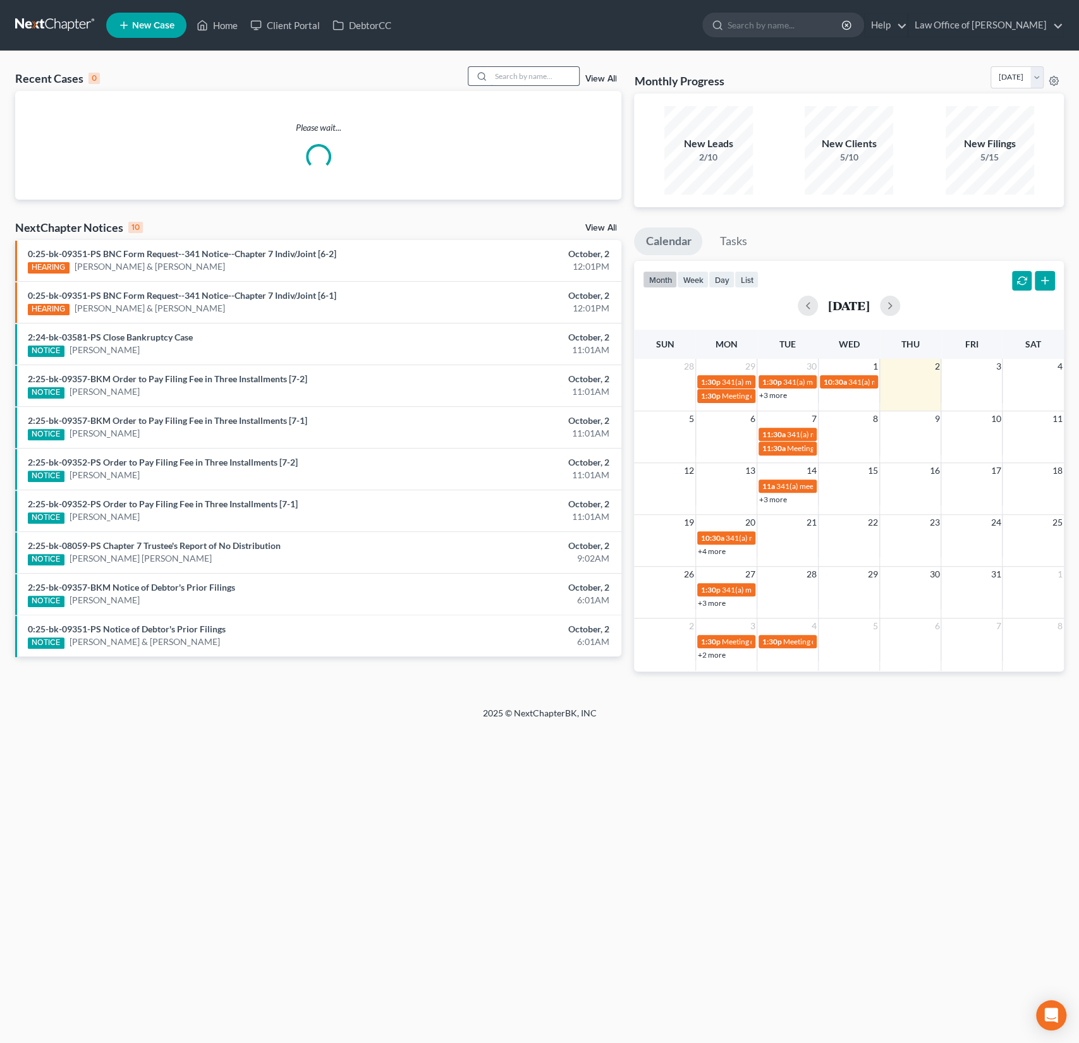
click at [536, 74] on input "search" at bounding box center [534, 76] width 88 height 18
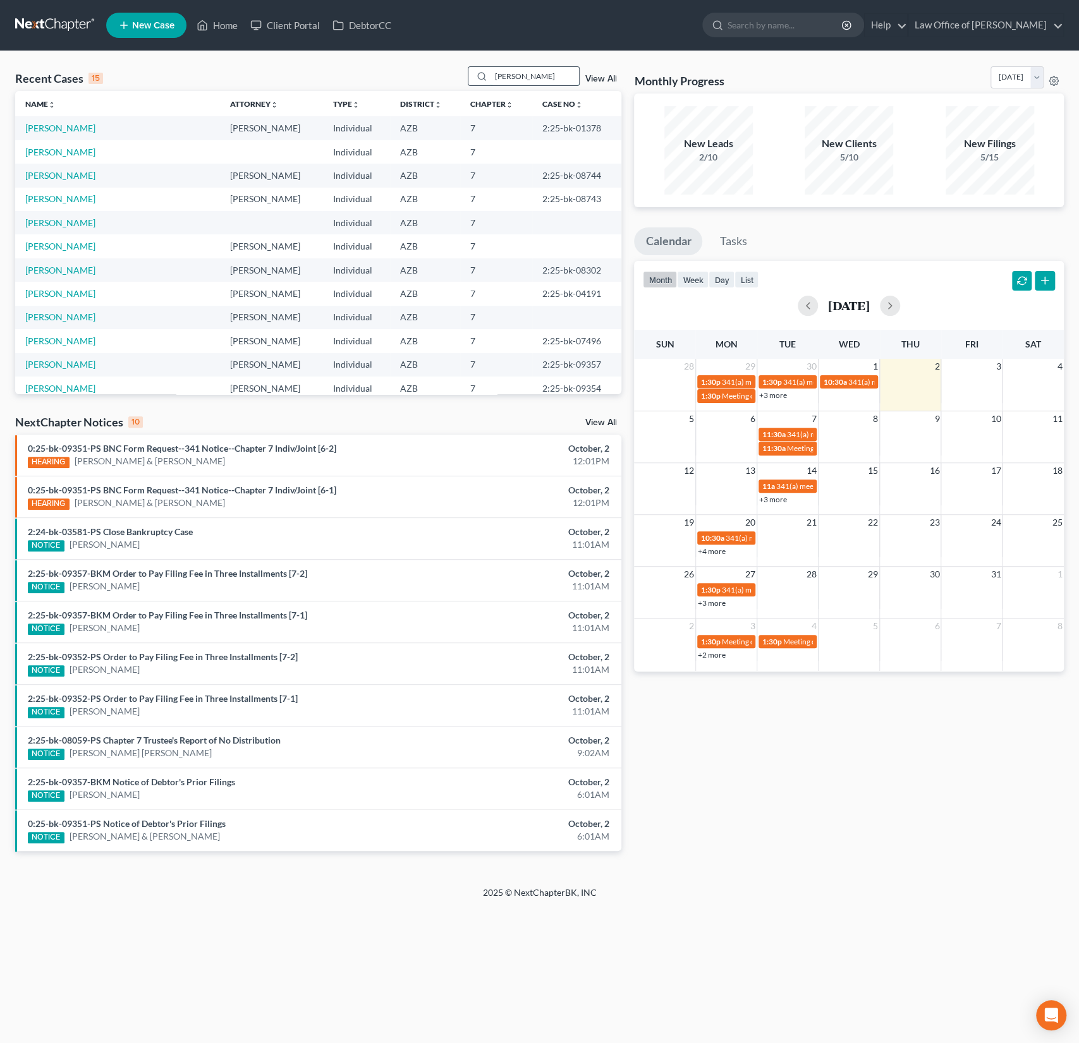
type input "[PERSON_NAME]"
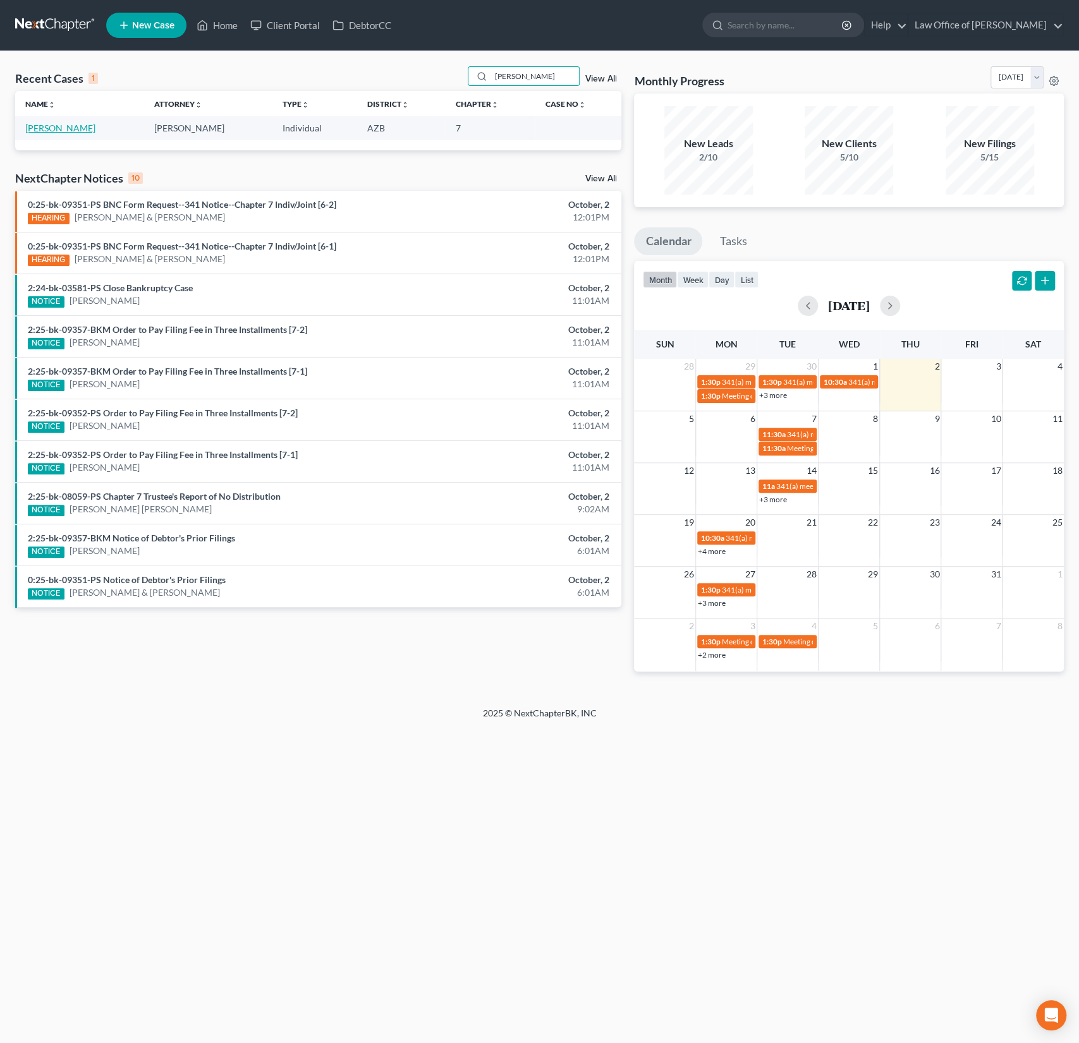
click at [69, 130] on link "[PERSON_NAME]" at bounding box center [60, 128] width 70 height 11
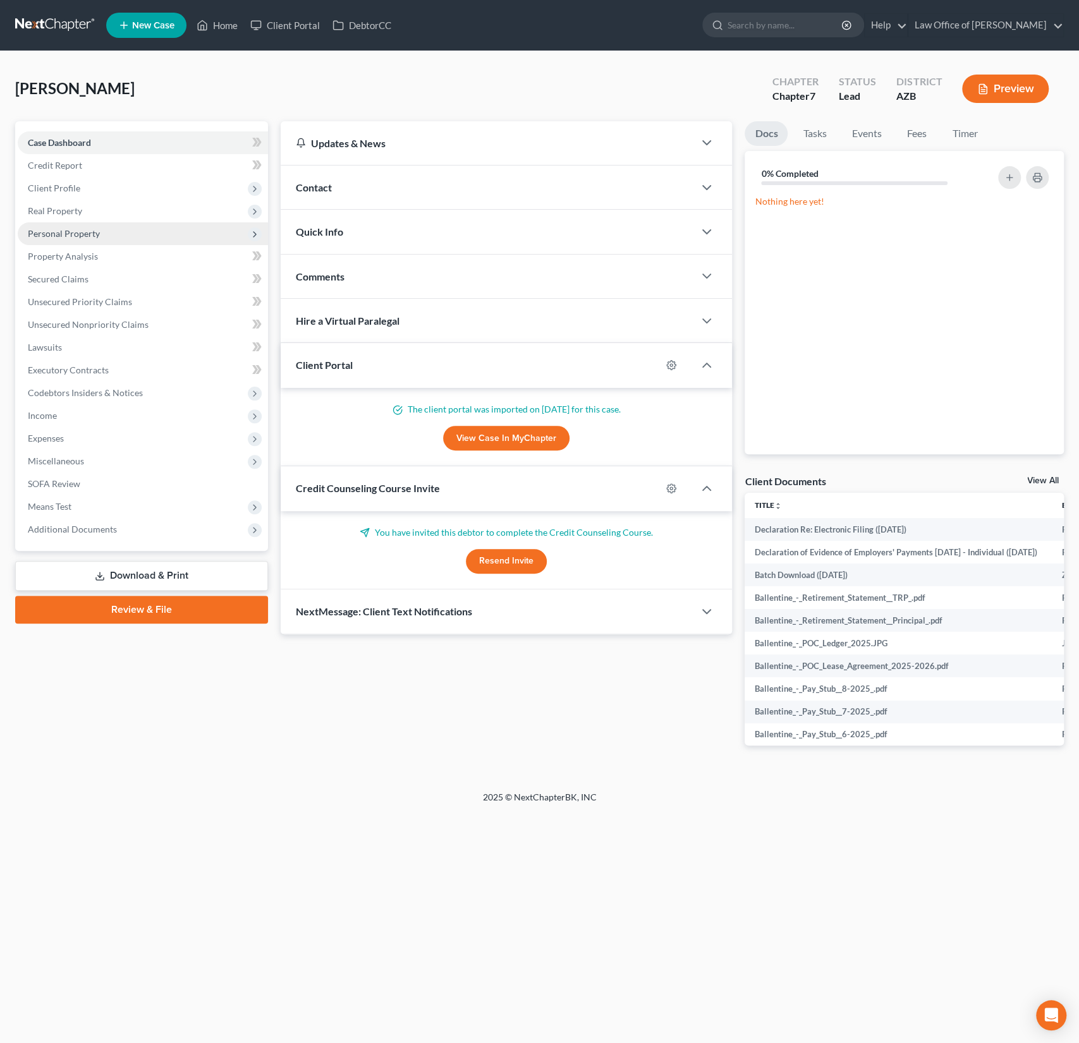
click at [80, 237] on span "Personal Property" at bounding box center [64, 233] width 72 height 11
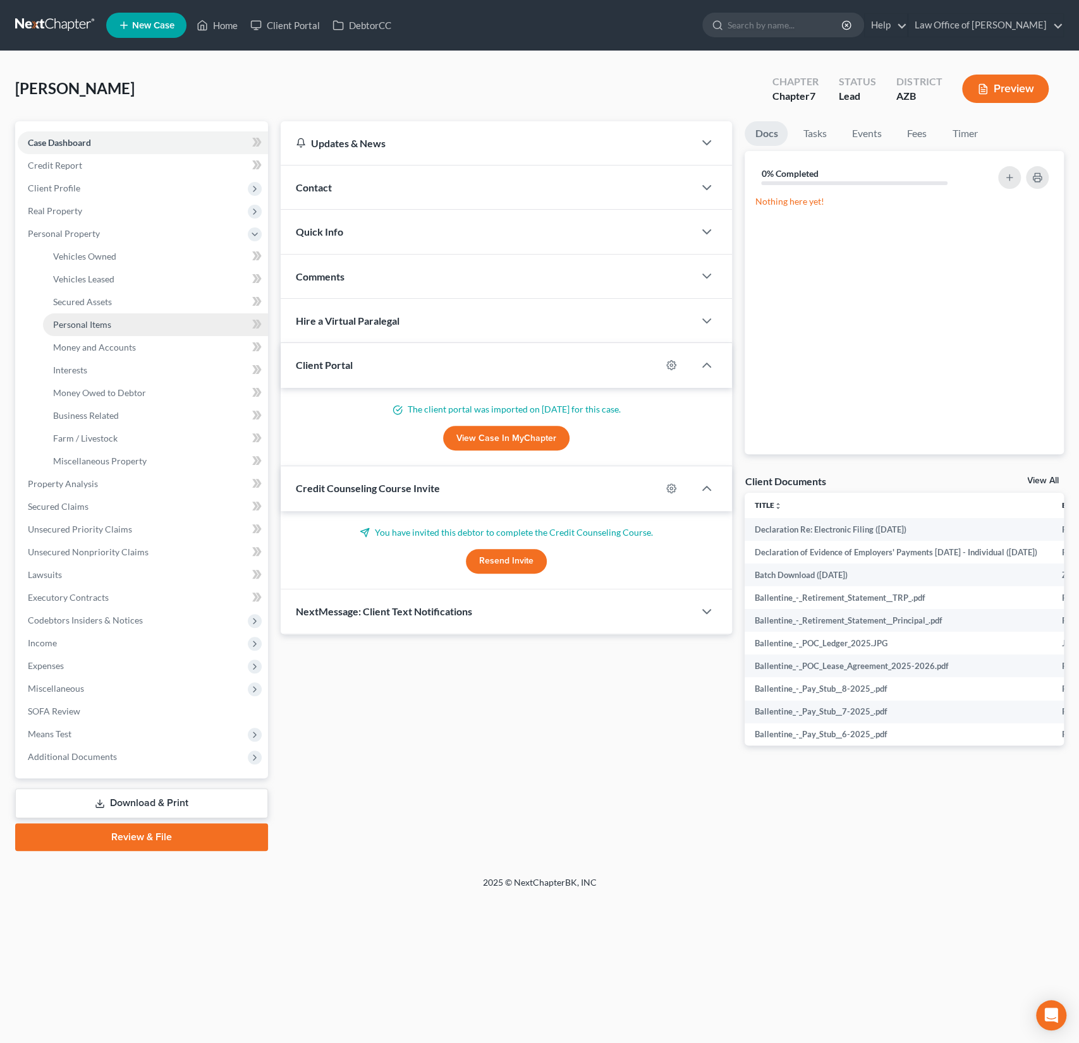
click at [95, 325] on span "Personal Items" at bounding box center [82, 324] width 58 height 11
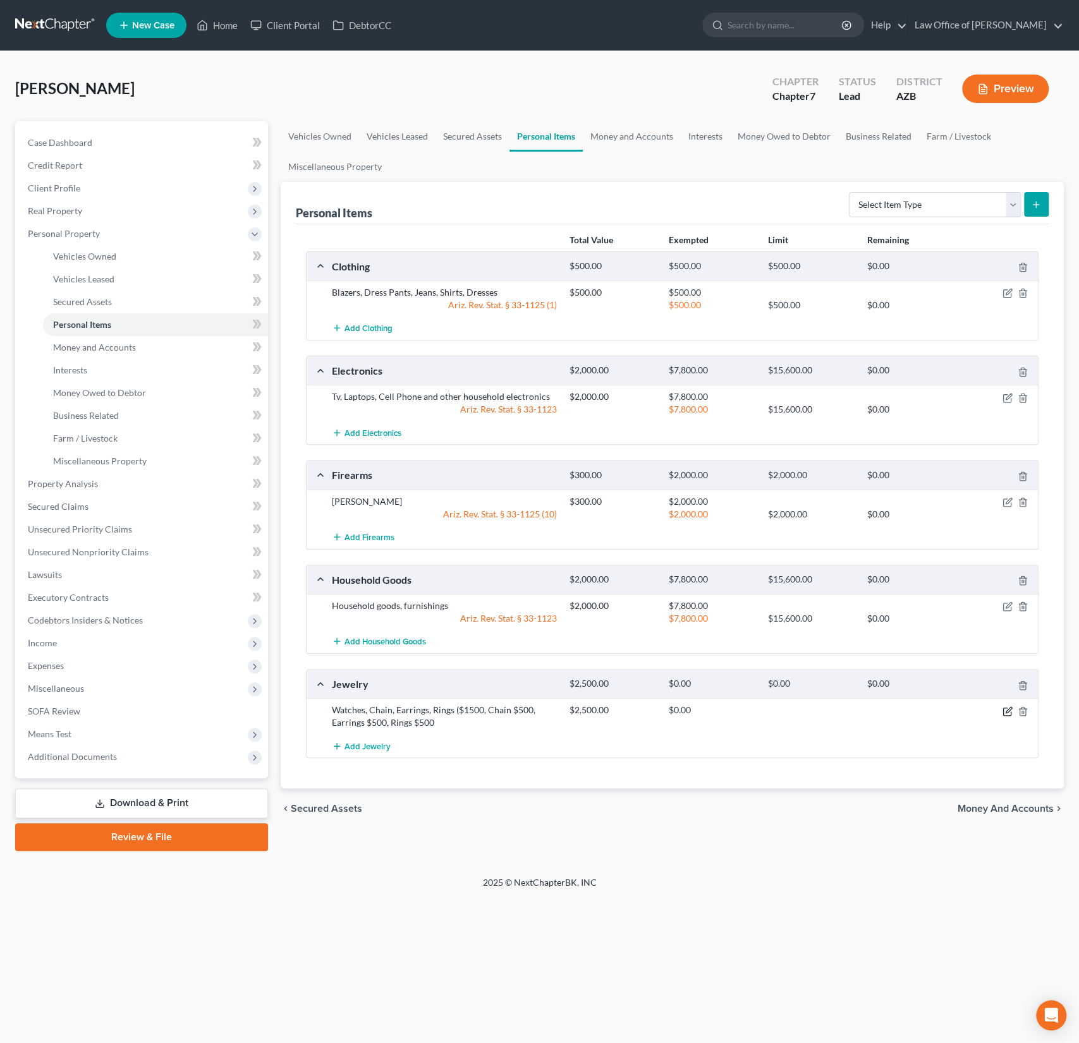
click at [1007, 708] on icon "button" at bounding box center [1008, 710] width 6 height 6
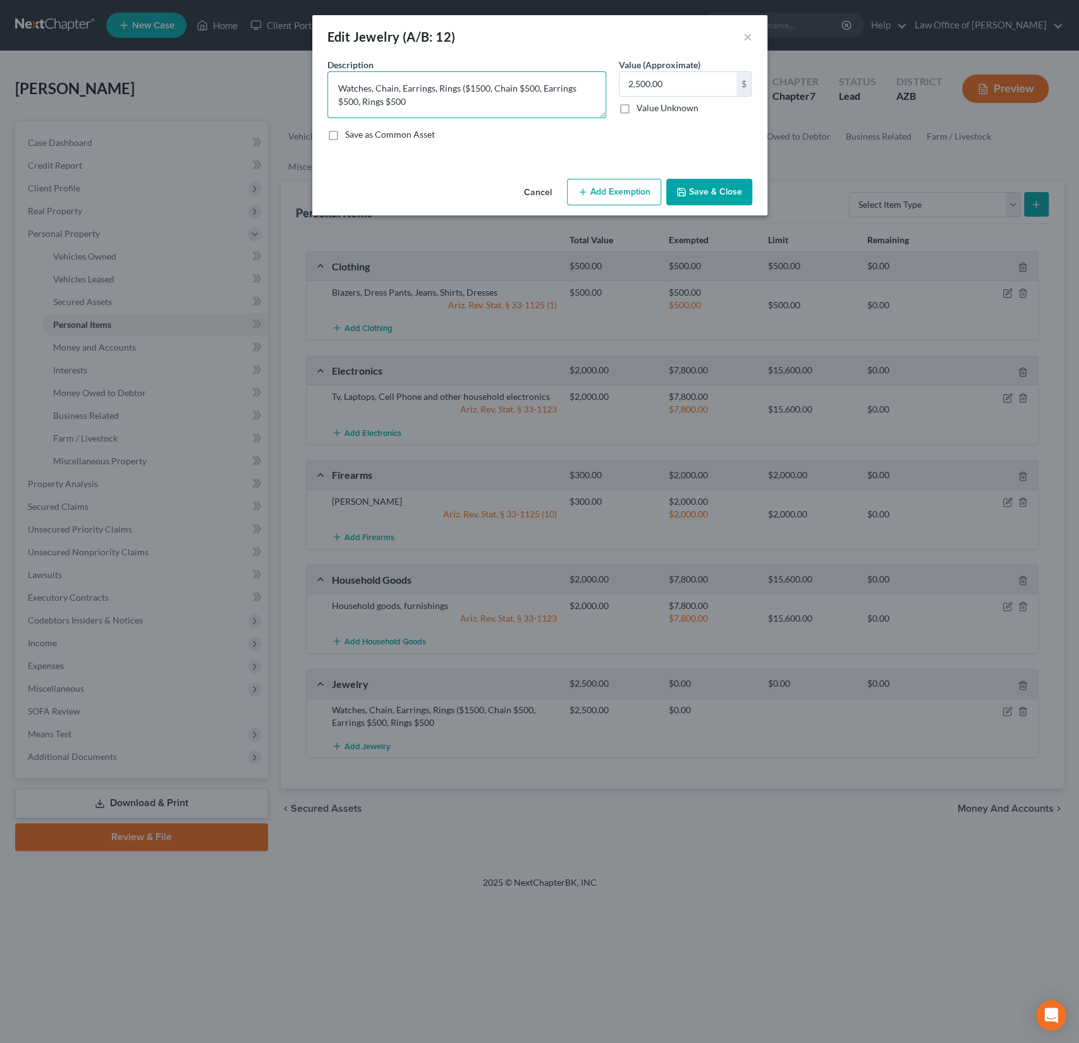
drag, startPoint x: 413, startPoint y: 104, endPoint x: 327, endPoint y: 85, distance: 87.9
click at [327, 85] on textarea "Watches, Chain, Earrings, Rings ($1500, Chain $500, Earrings $500, Rings $500" at bounding box center [466, 94] width 279 height 47
click at [744, 38] on button "×" at bounding box center [747, 36] width 9 height 15
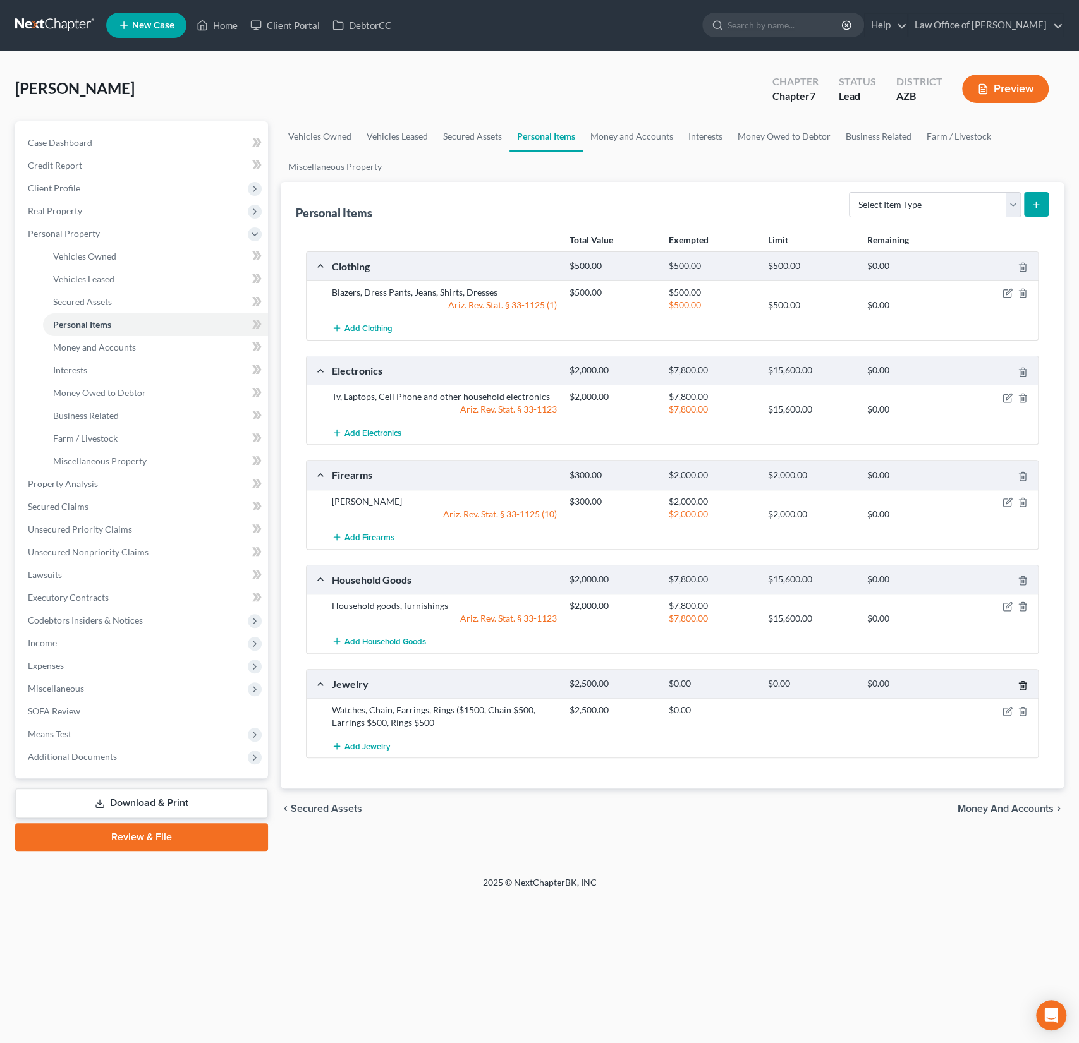
click at [1022, 685] on line "button" at bounding box center [1022, 686] width 0 height 3
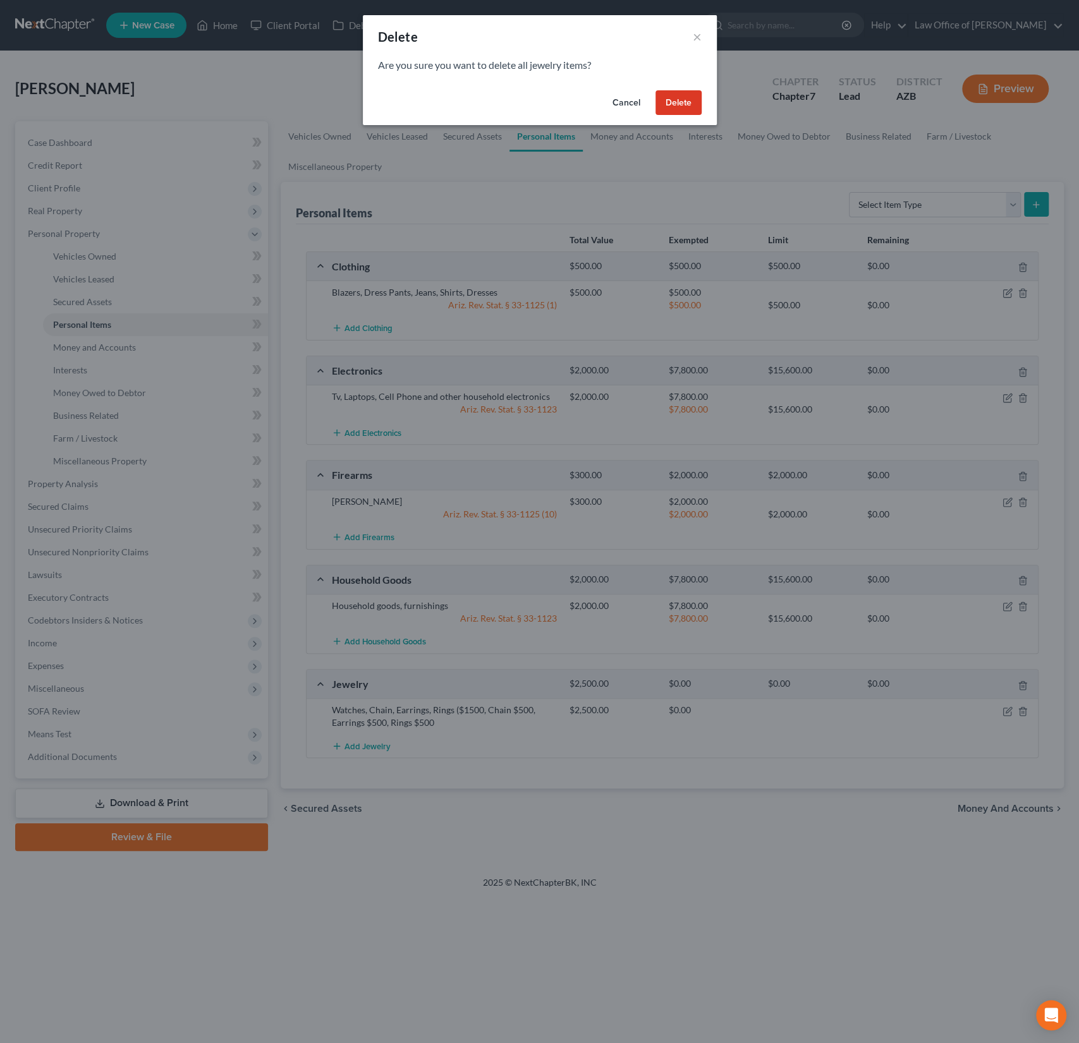
click at [692, 116] on div "Cancel Delete" at bounding box center [540, 105] width 354 height 40
click at [688, 107] on button "Delete" at bounding box center [678, 102] width 46 height 25
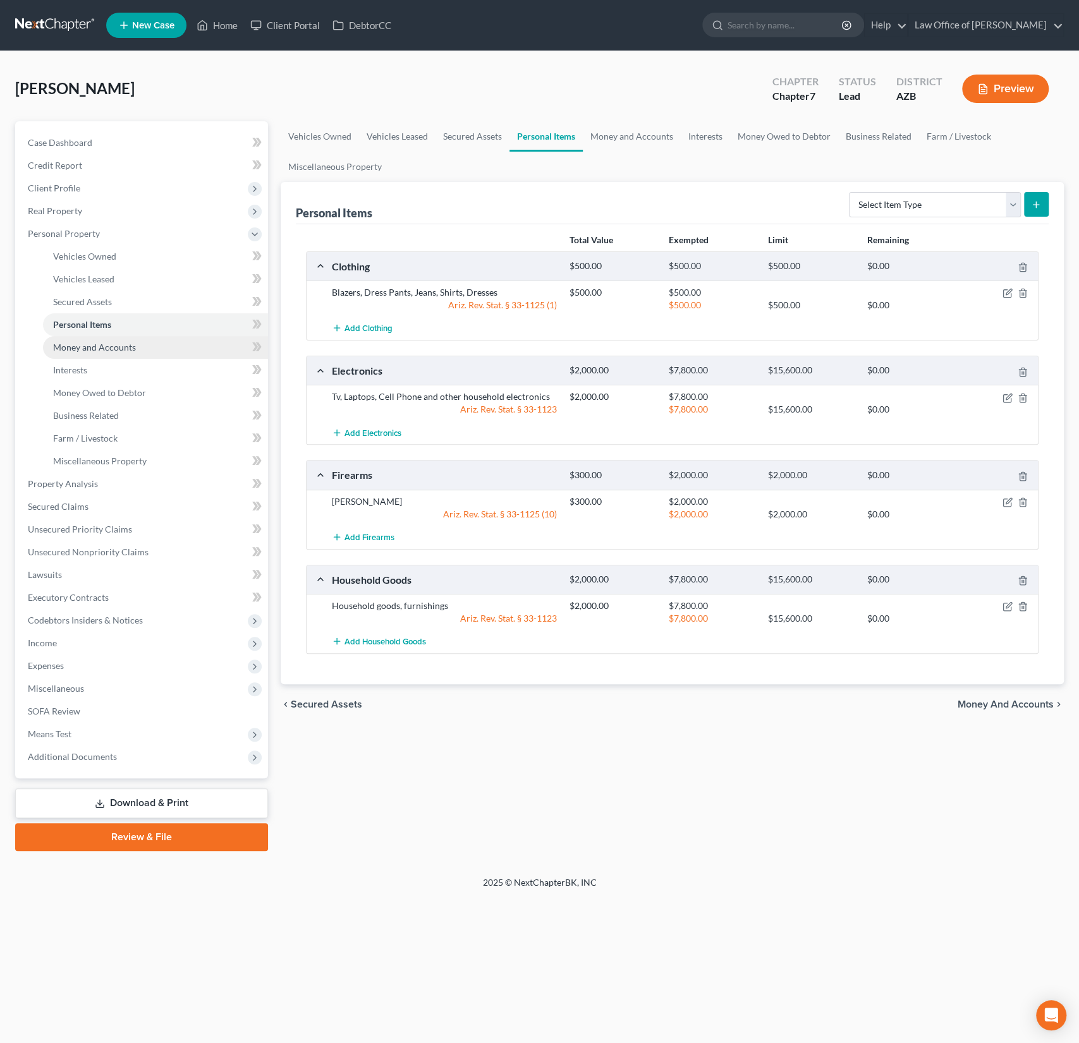
click at [124, 344] on span "Money and Accounts" at bounding box center [94, 347] width 83 height 11
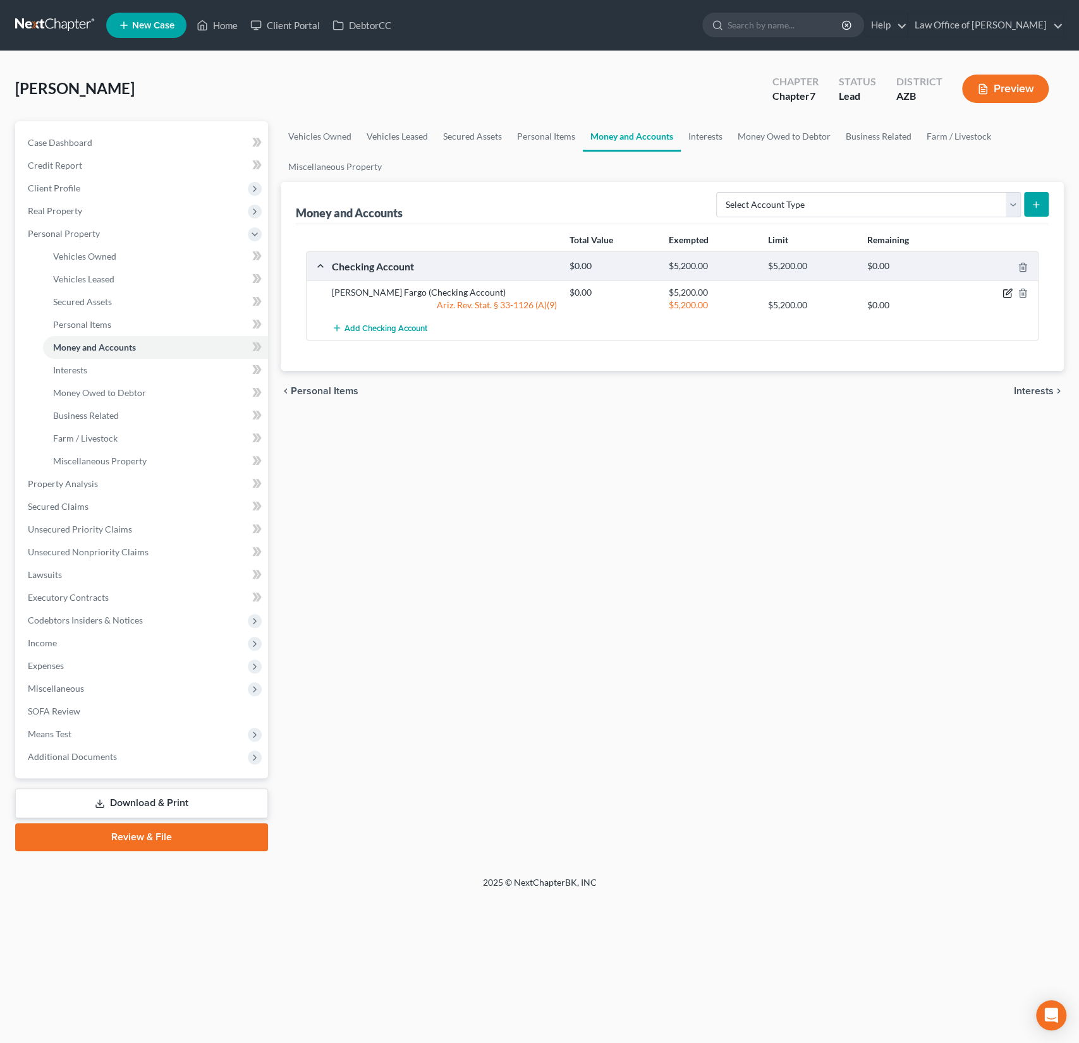
click at [1011, 289] on icon "button" at bounding box center [1008, 292] width 6 height 6
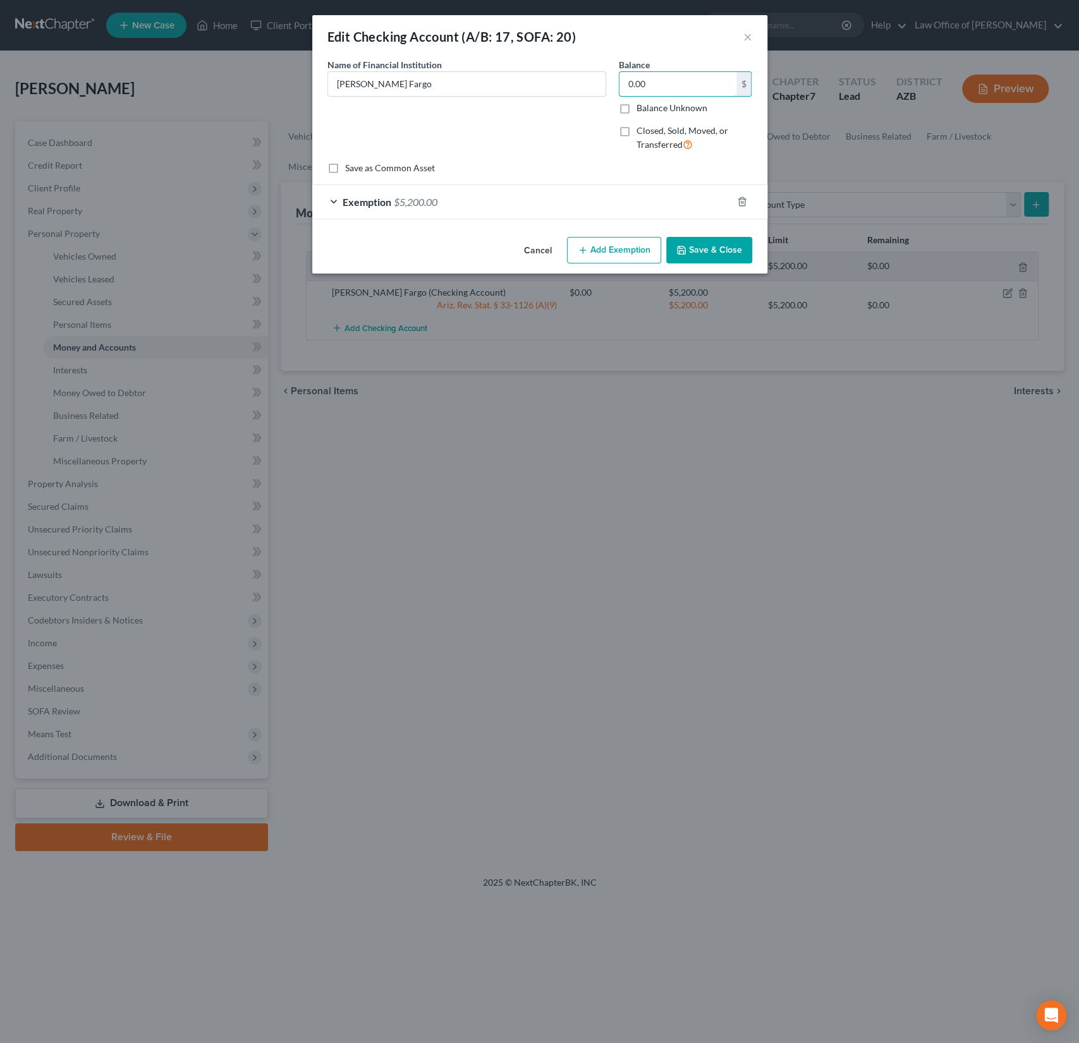
drag, startPoint x: 671, startPoint y: 82, endPoint x: 617, endPoint y: 76, distance: 54.1
click at [617, 76] on div "Balance 0.00 $ Balance Unknown Balance Undetermined 0.00 $ Balance Unknown Clos…" at bounding box center [685, 110] width 146 height 104
click at [687, 83] on input "0.00" at bounding box center [677, 84] width 117 height 24
drag, startPoint x: 686, startPoint y: 83, endPoint x: 624, endPoint y: 78, distance: 62.1
click at [630, 78] on input "0.00" at bounding box center [677, 84] width 117 height 24
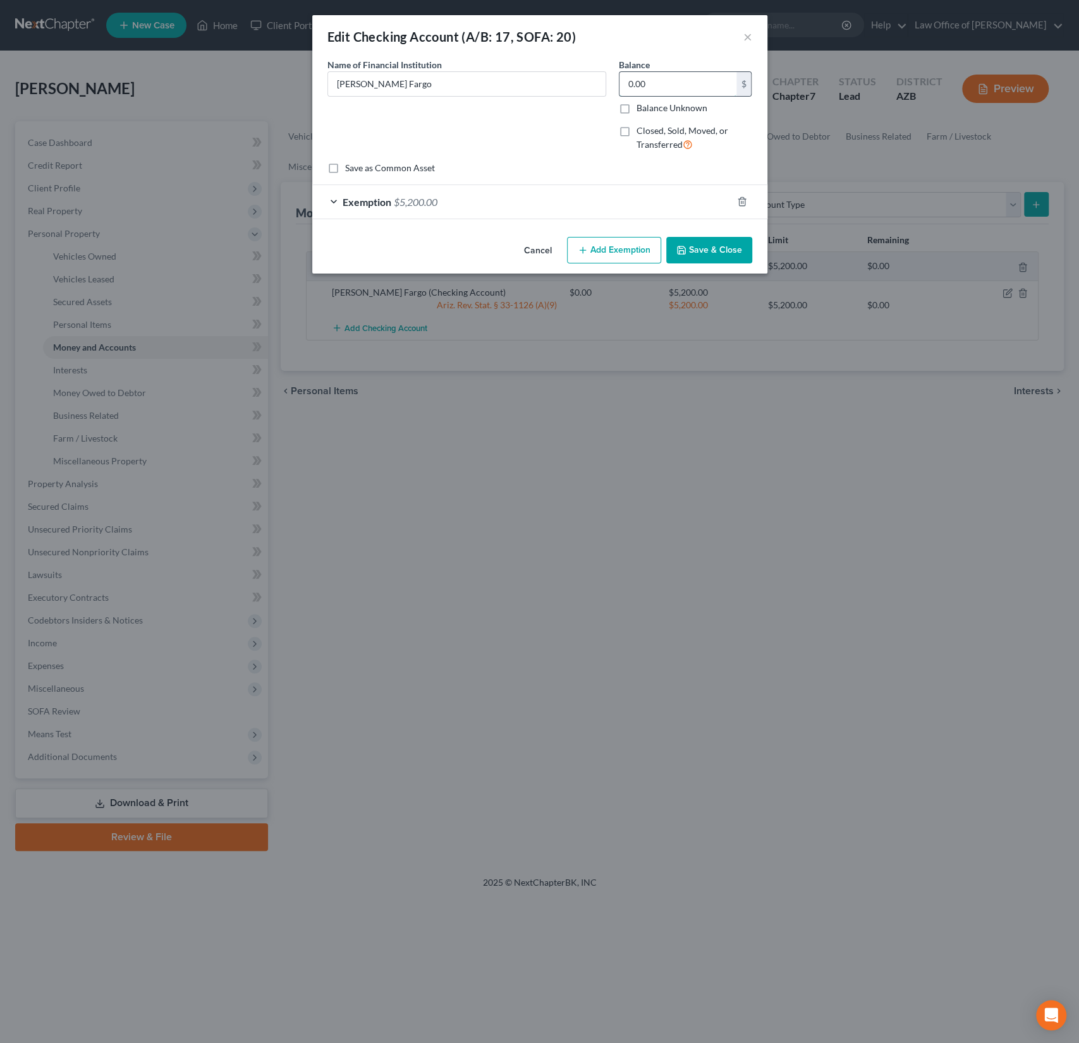
type input "0"
type input "47"
click at [536, 136] on div "Name of Financial Institution * [PERSON_NAME] Fargo" at bounding box center [466, 110] width 291 height 104
click at [695, 249] on button "Save & Close" at bounding box center [709, 250] width 86 height 27
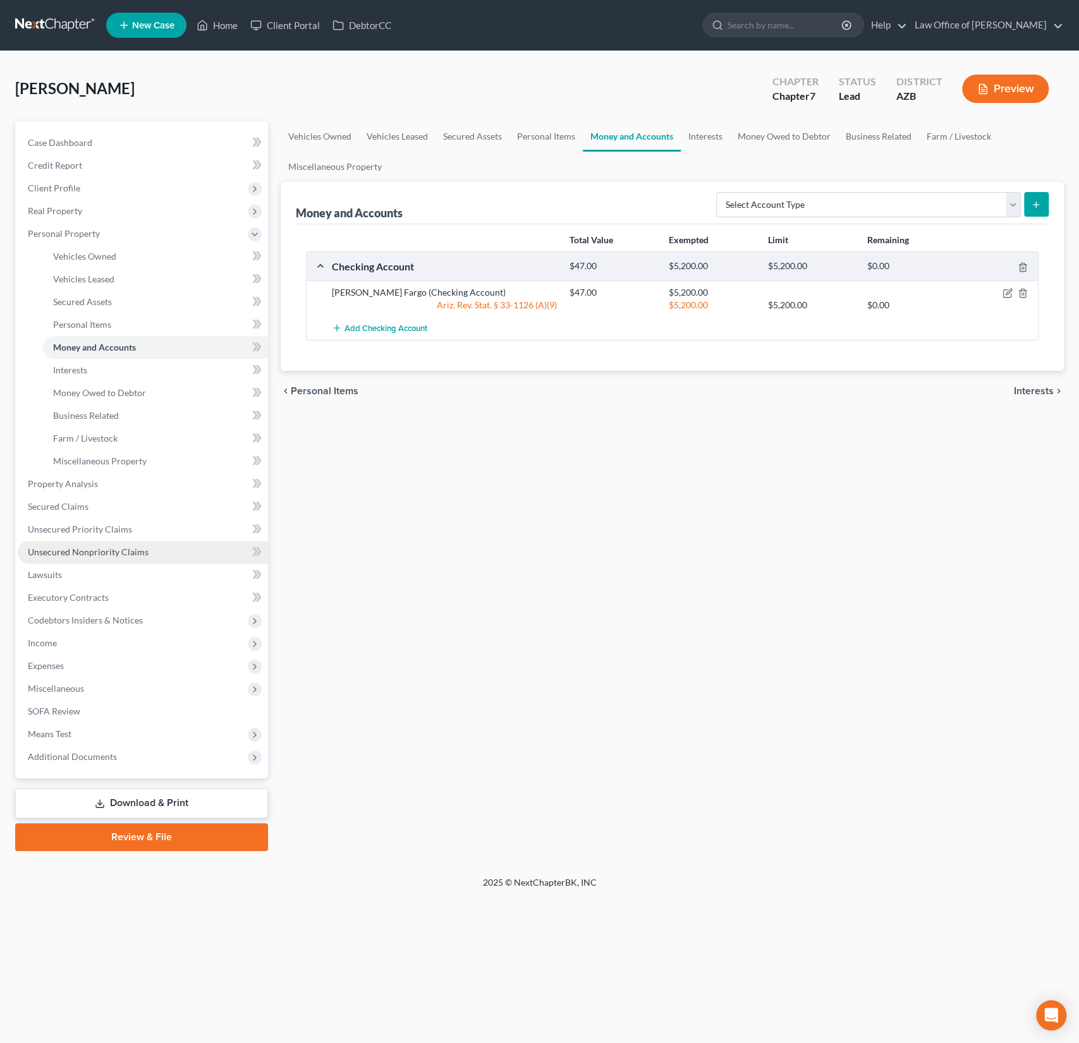
click at [94, 552] on span "Unsecured Nonpriority Claims" at bounding box center [88, 552] width 121 height 11
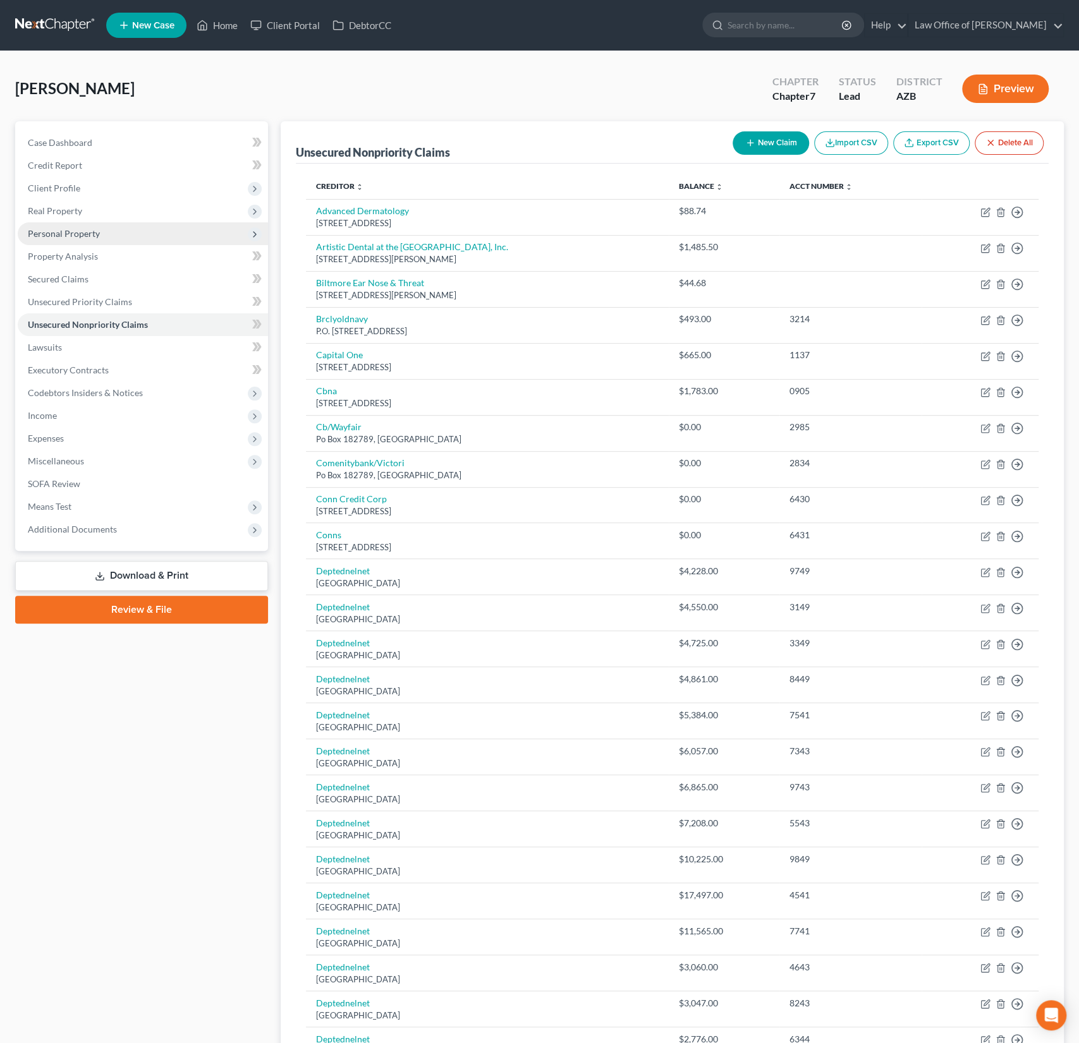
click at [74, 235] on span "Personal Property" at bounding box center [64, 233] width 72 height 11
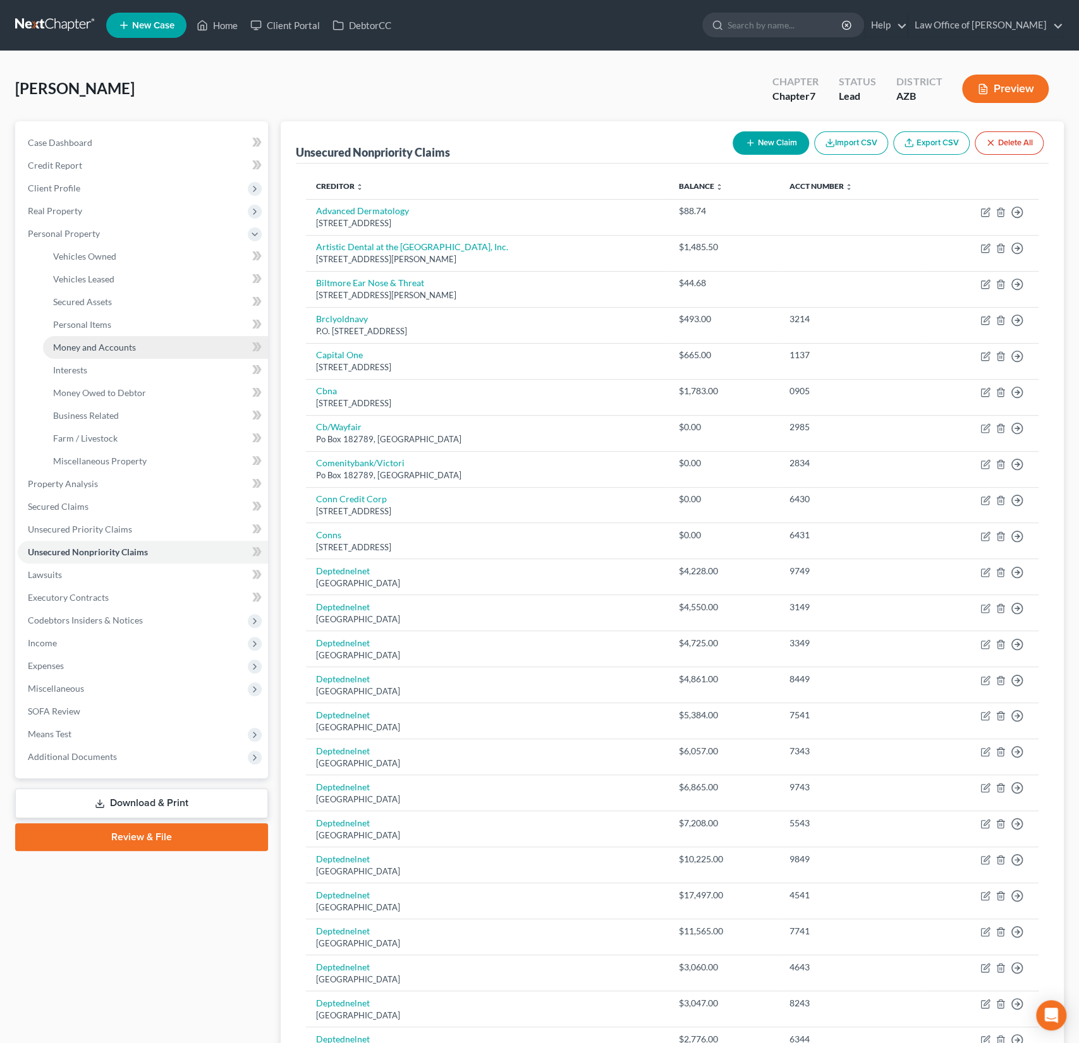
click at [90, 339] on link "Money and Accounts" at bounding box center [155, 347] width 225 height 23
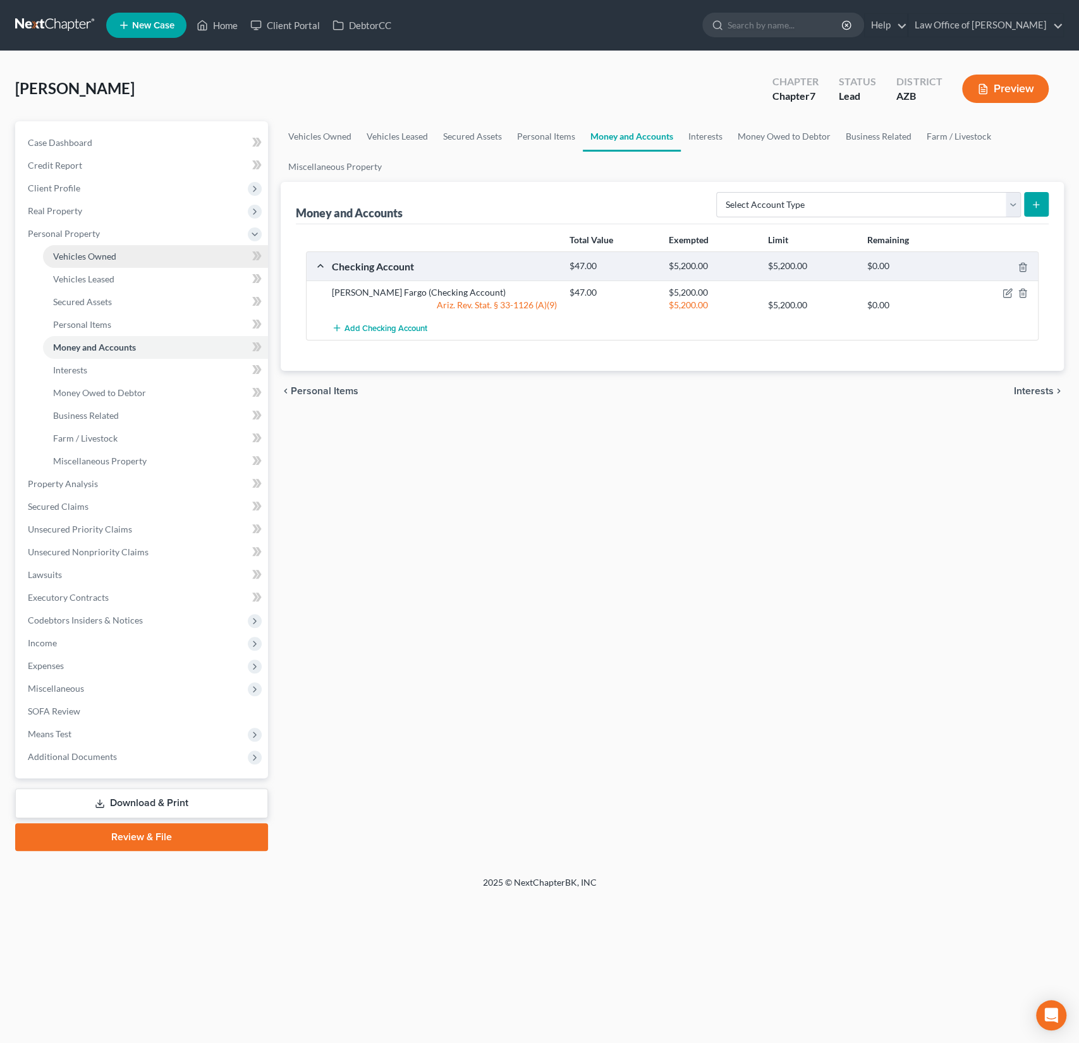
click at [83, 246] on link "Vehicles Owned" at bounding box center [155, 256] width 225 height 23
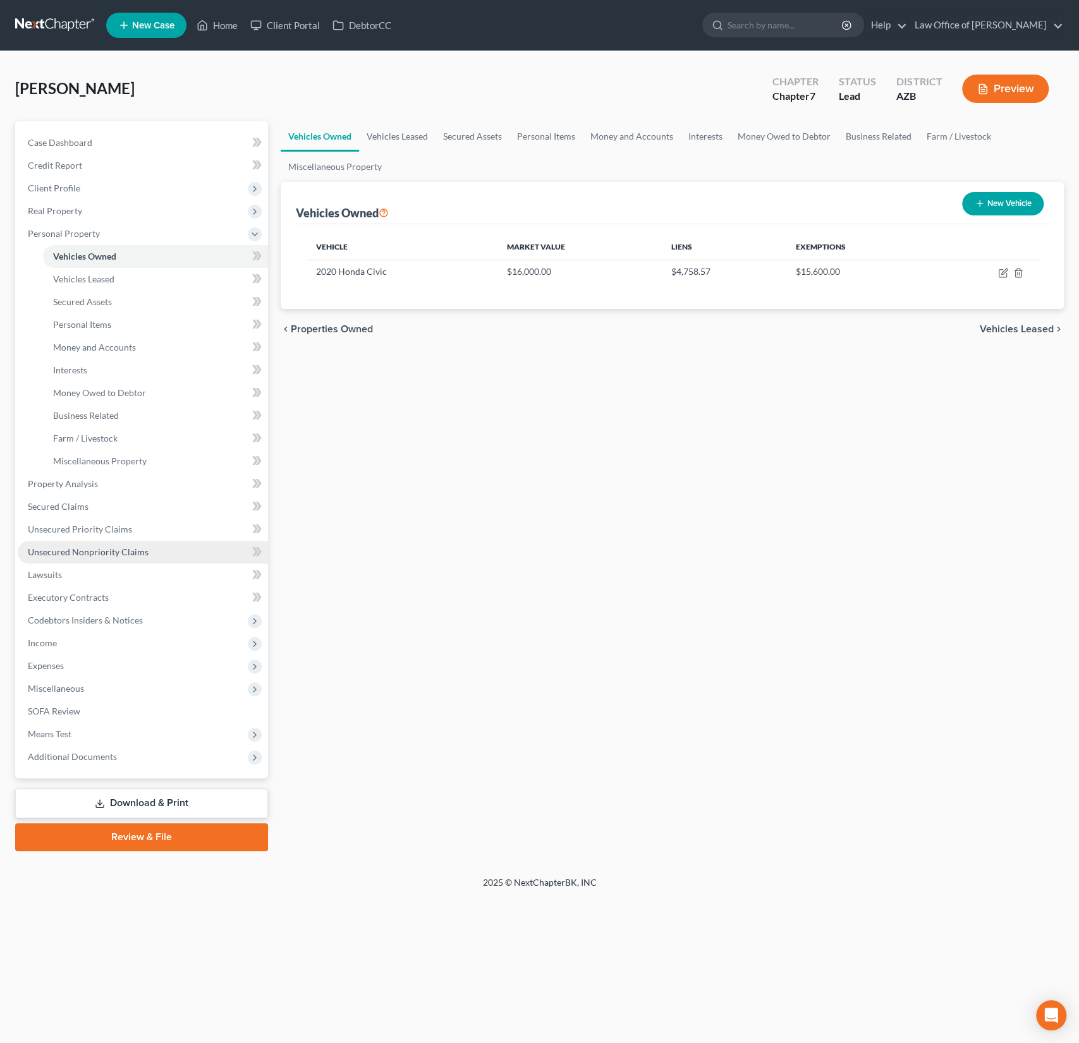
click at [87, 548] on span "Unsecured Nonpriority Claims" at bounding box center [88, 552] width 121 height 11
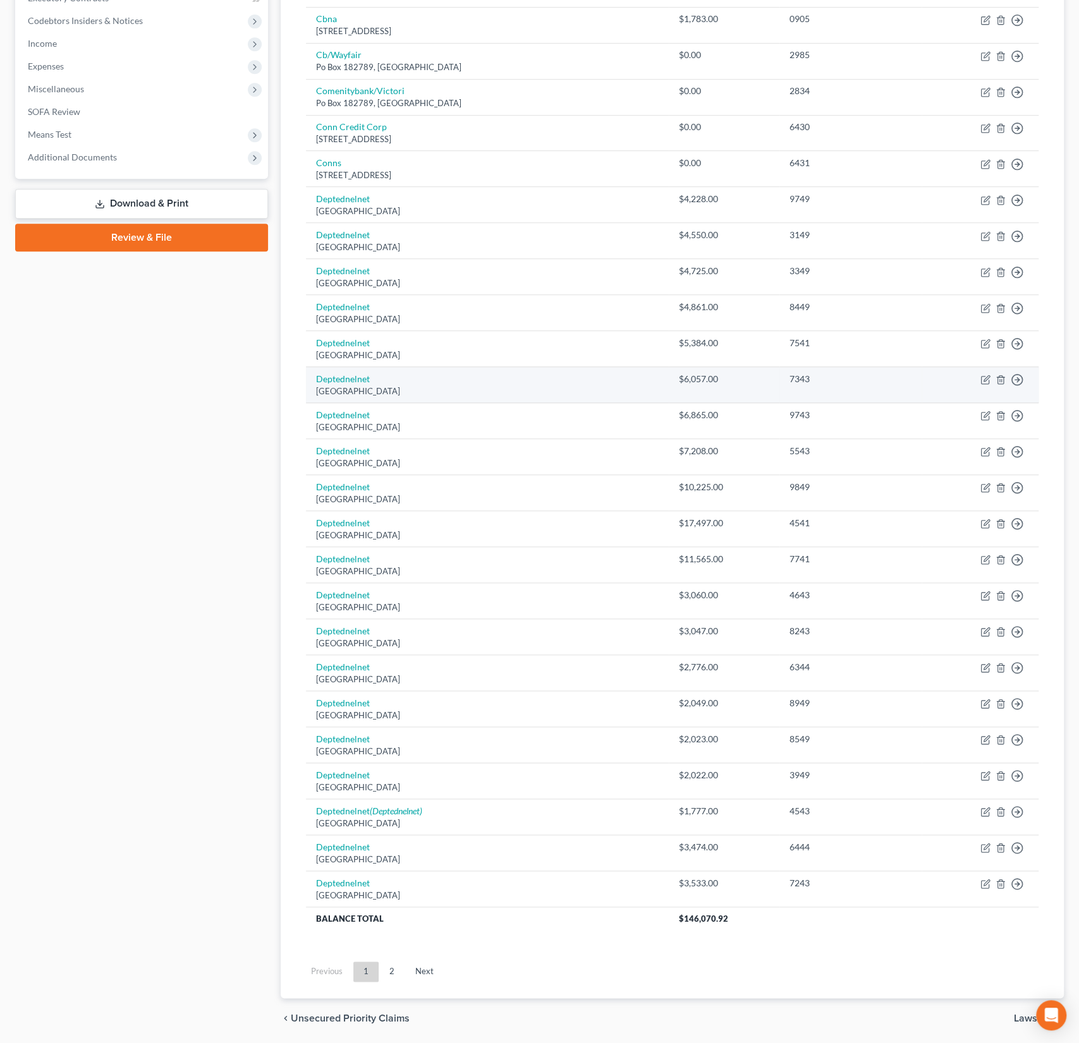
scroll to position [375, 0]
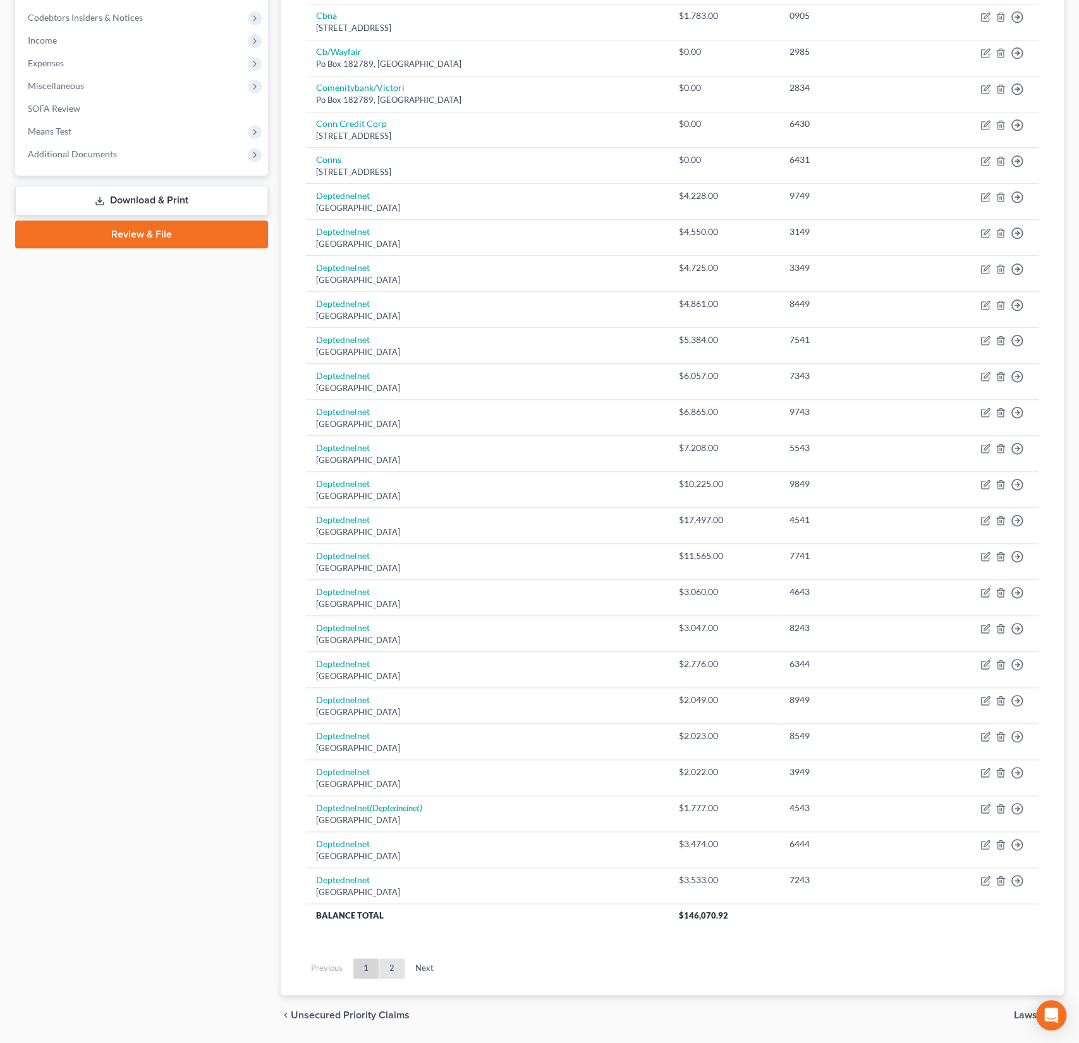
click at [397, 959] on link "2" at bounding box center [391, 969] width 25 height 20
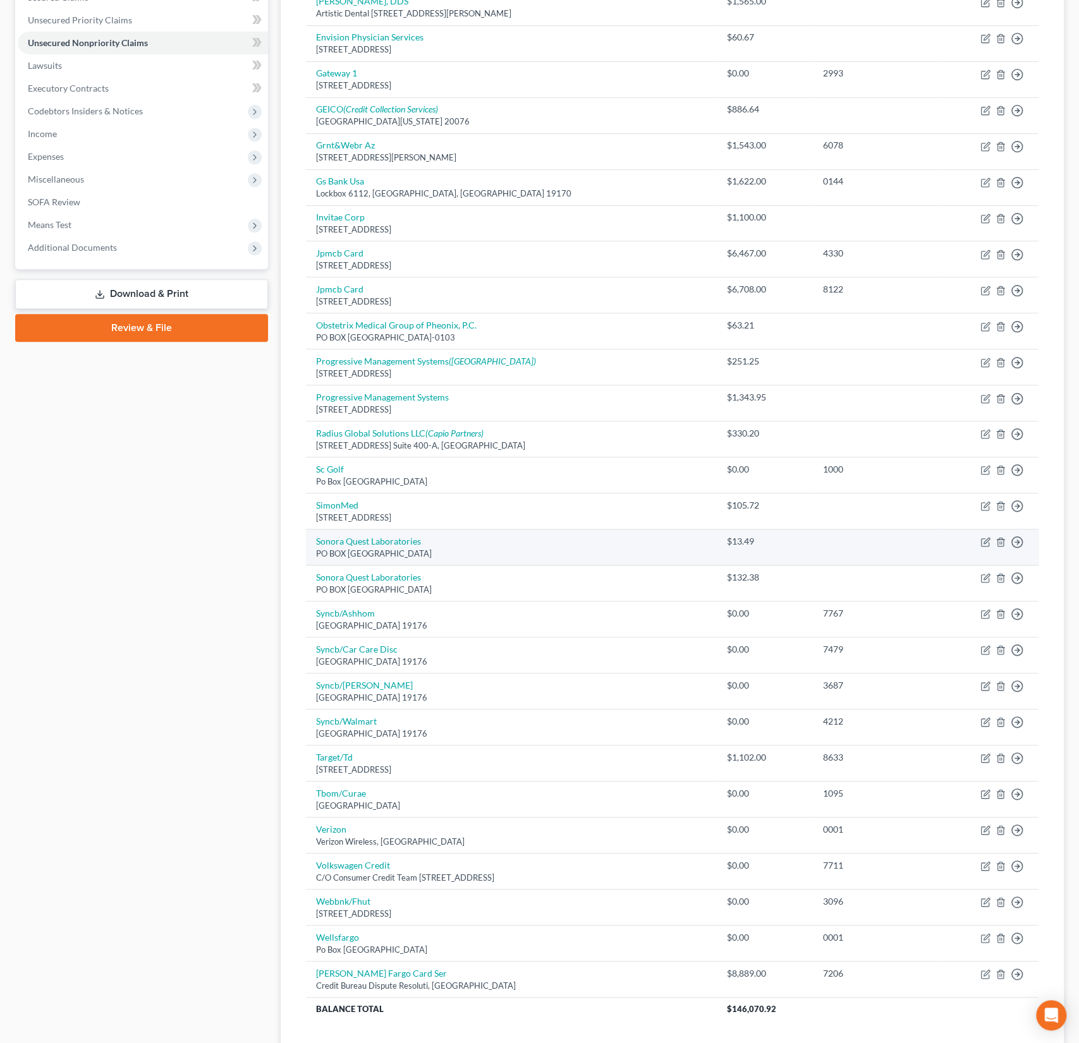
scroll to position [409, 0]
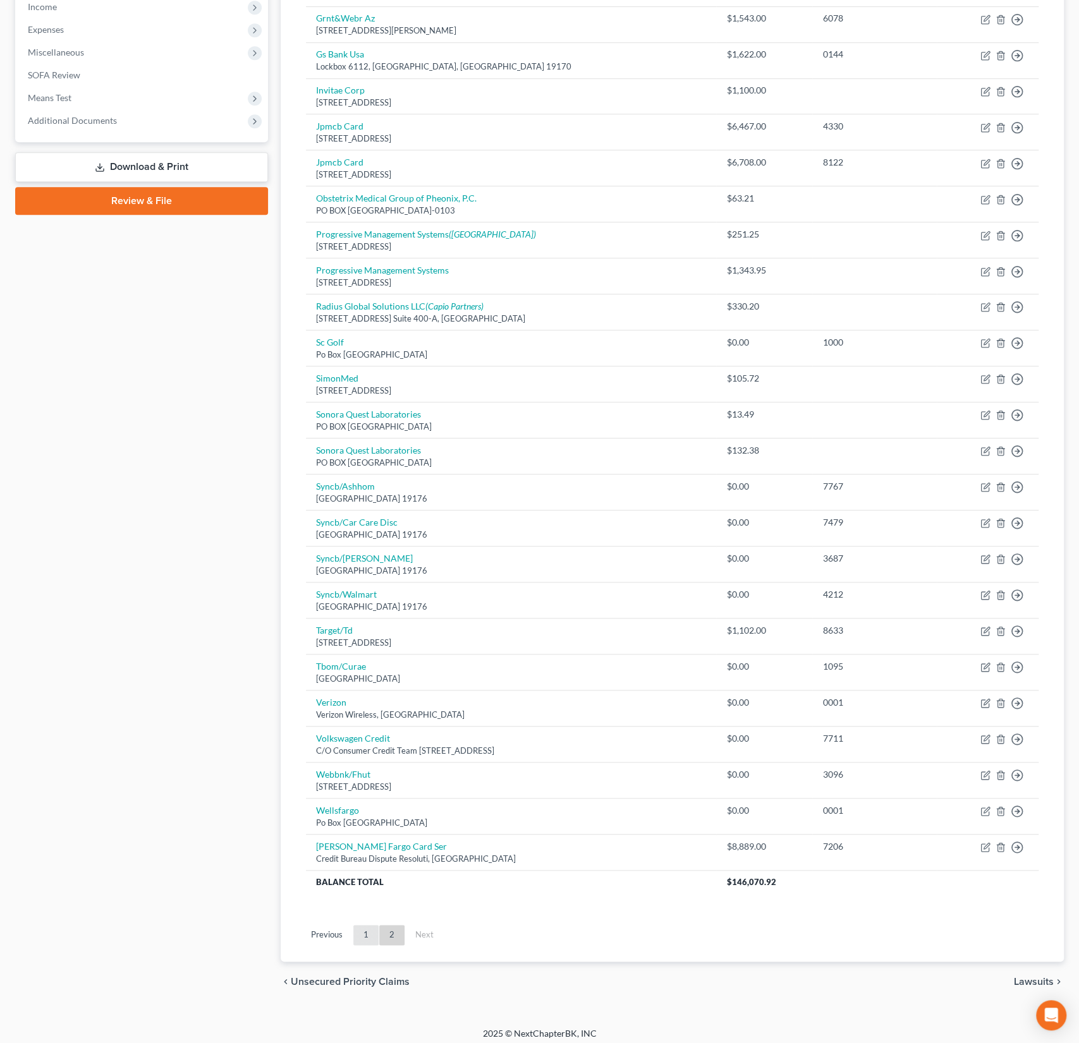
click at [367, 925] on link "1" at bounding box center [365, 935] width 25 height 20
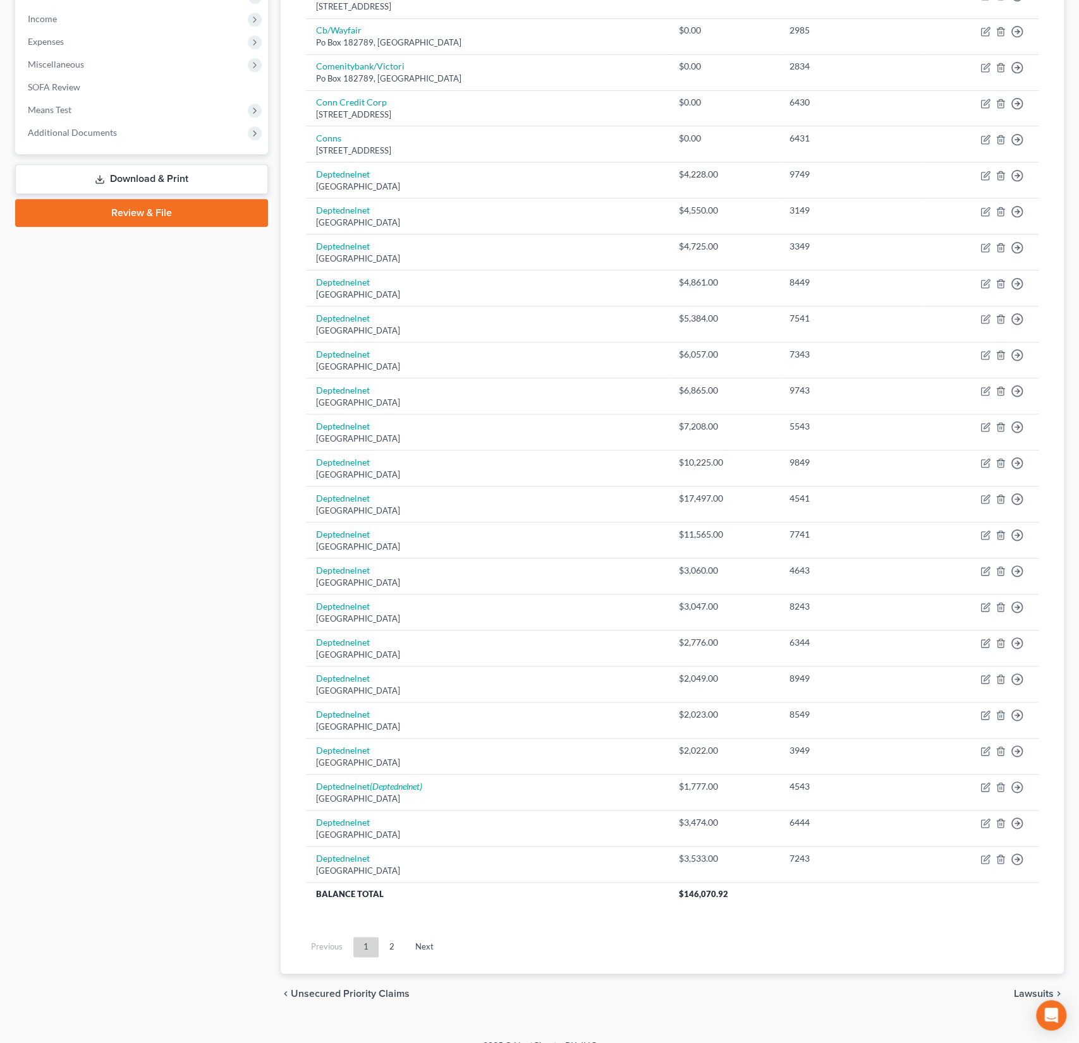
scroll to position [398, 0]
click at [389, 941] on link "2" at bounding box center [391, 946] width 25 height 20
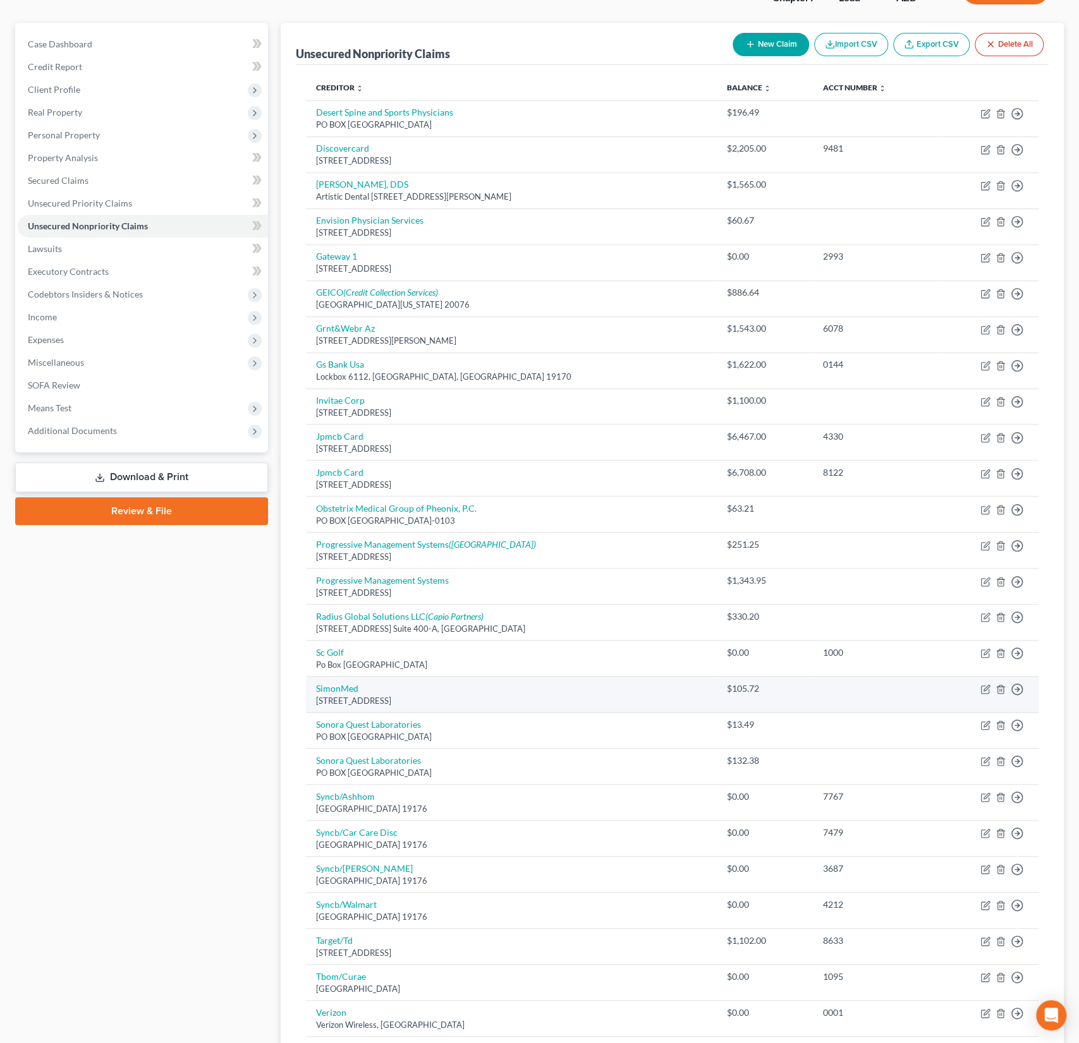
scroll to position [409, 0]
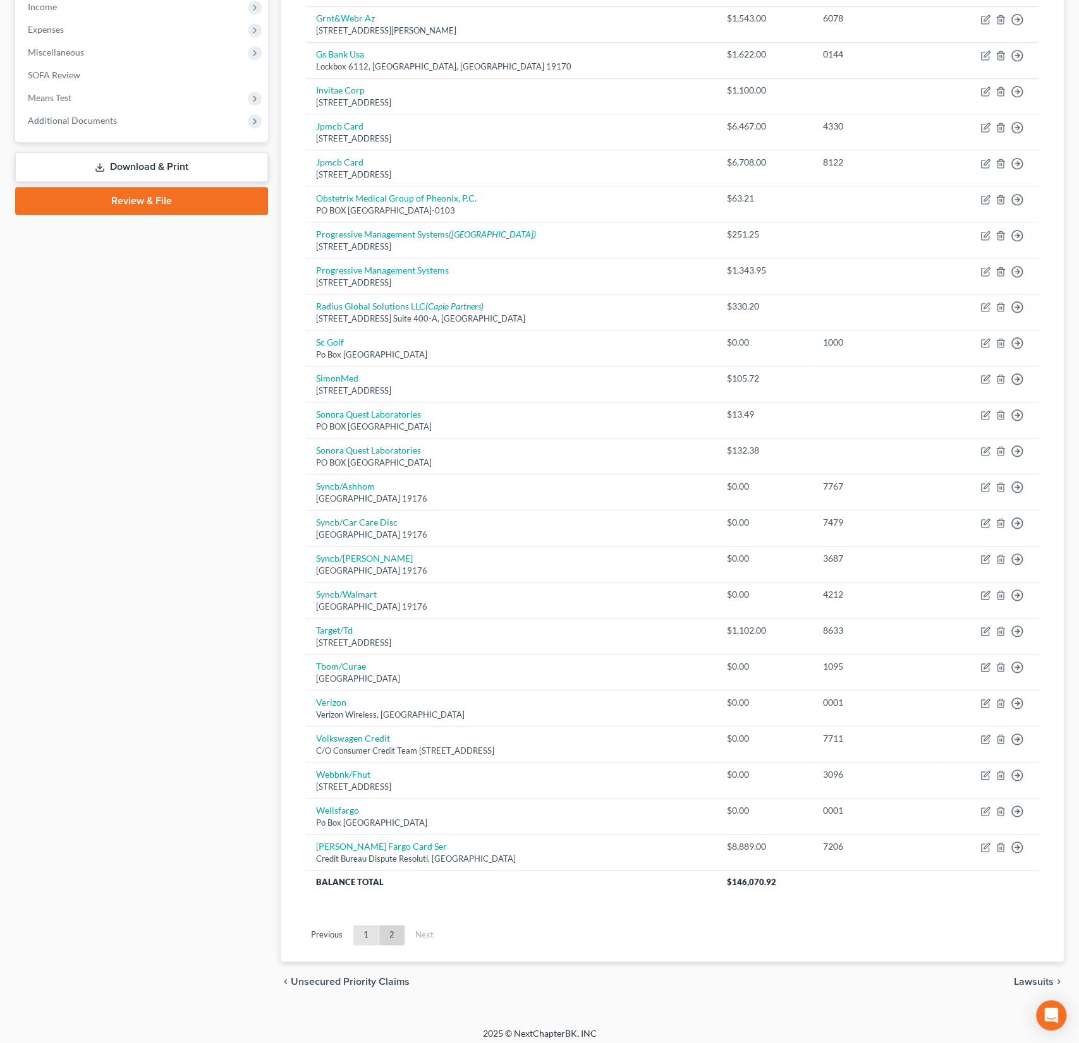
click at [368, 927] on link "1" at bounding box center [365, 935] width 25 height 20
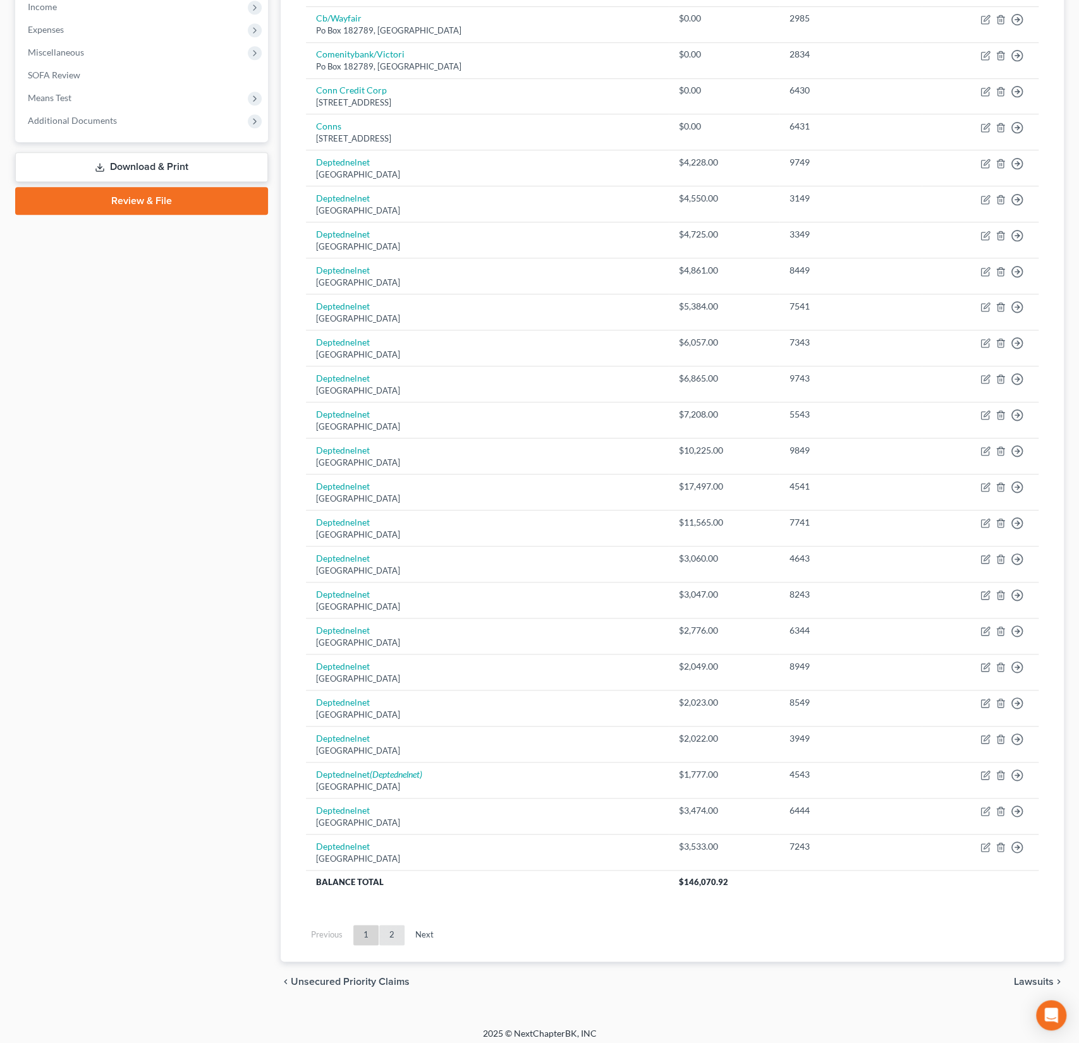
click at [391, 926] on link "2" at bounding box center [391, 935] width 25 height 20
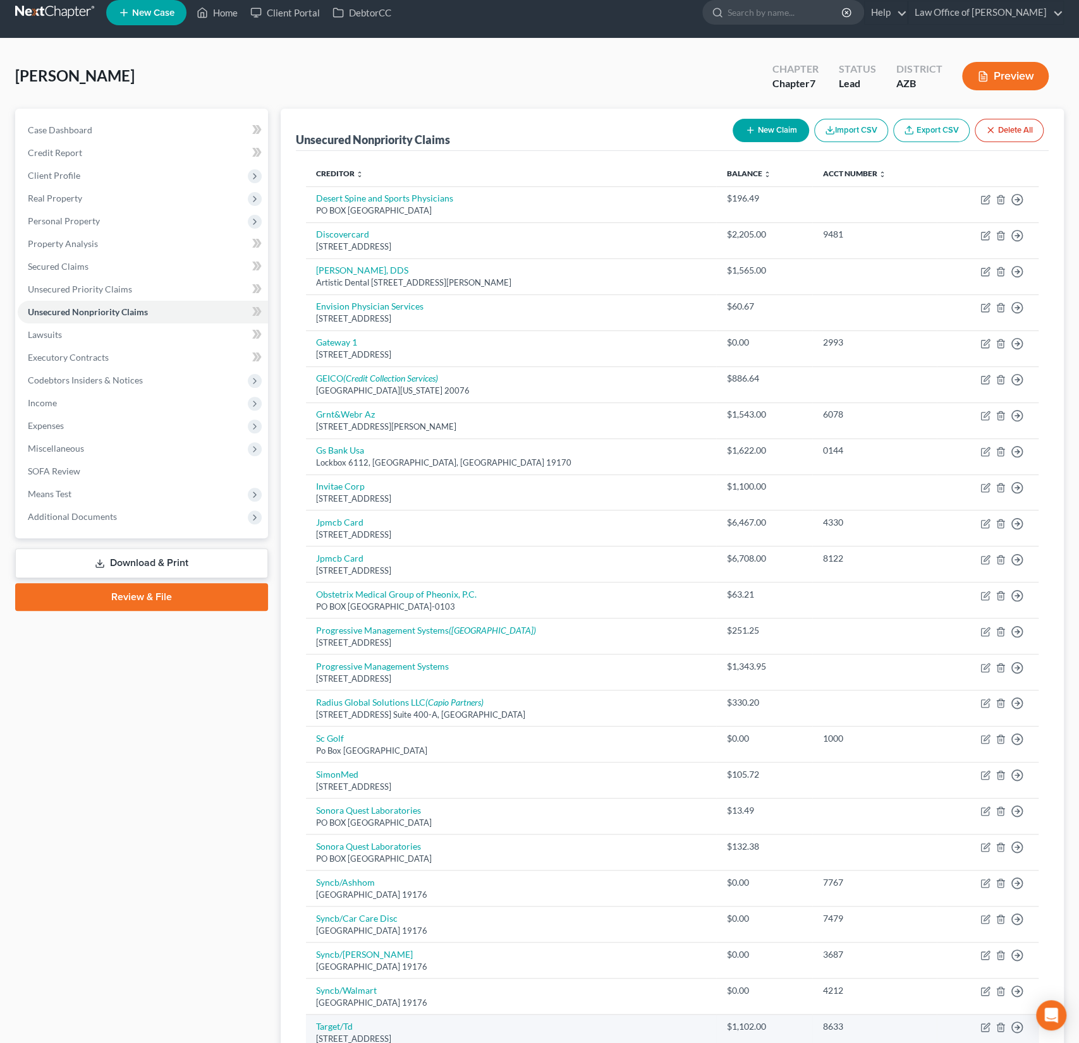
scroll to position [0, 0]
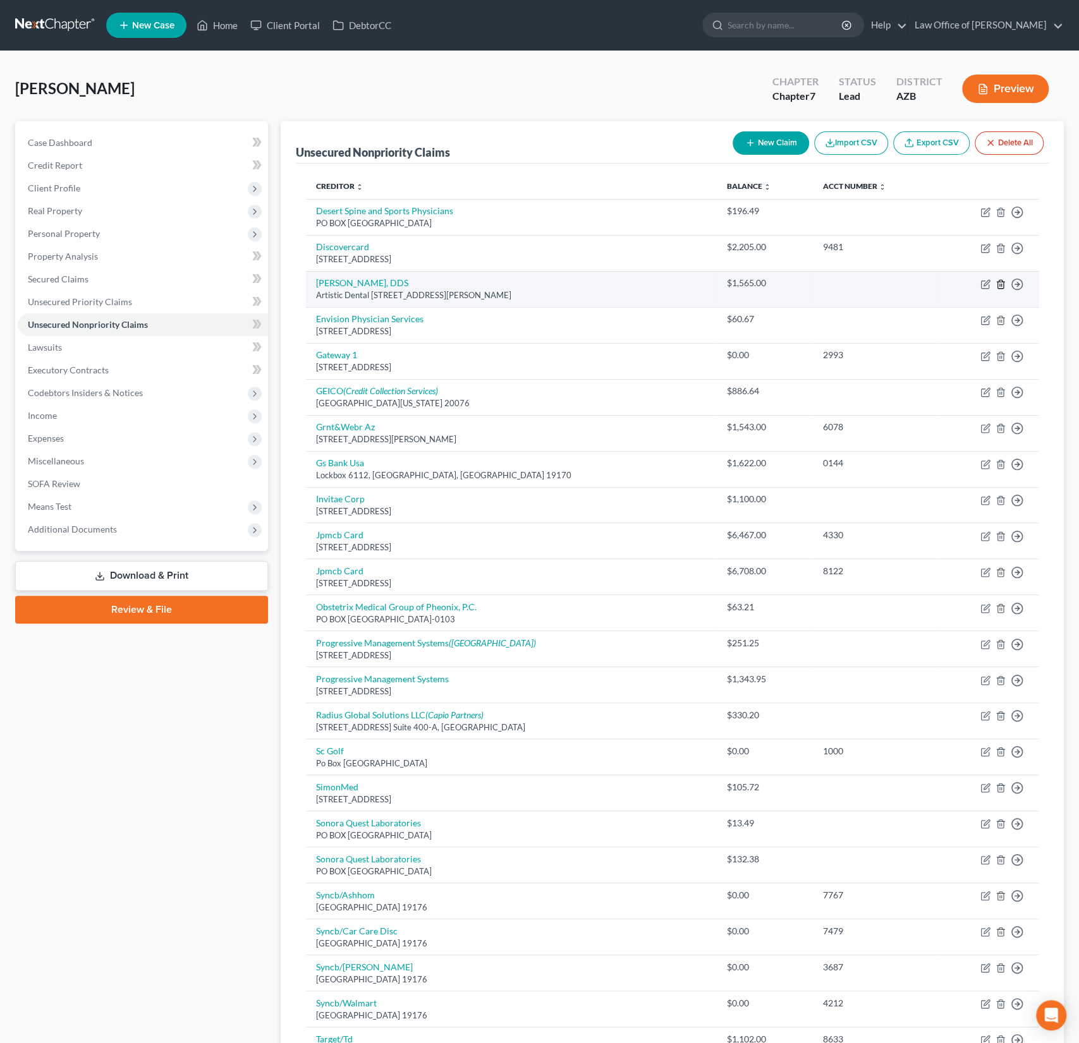
click at [1003, 283] on icon "button" at bounding box center [1000, 284] width 6 height 8
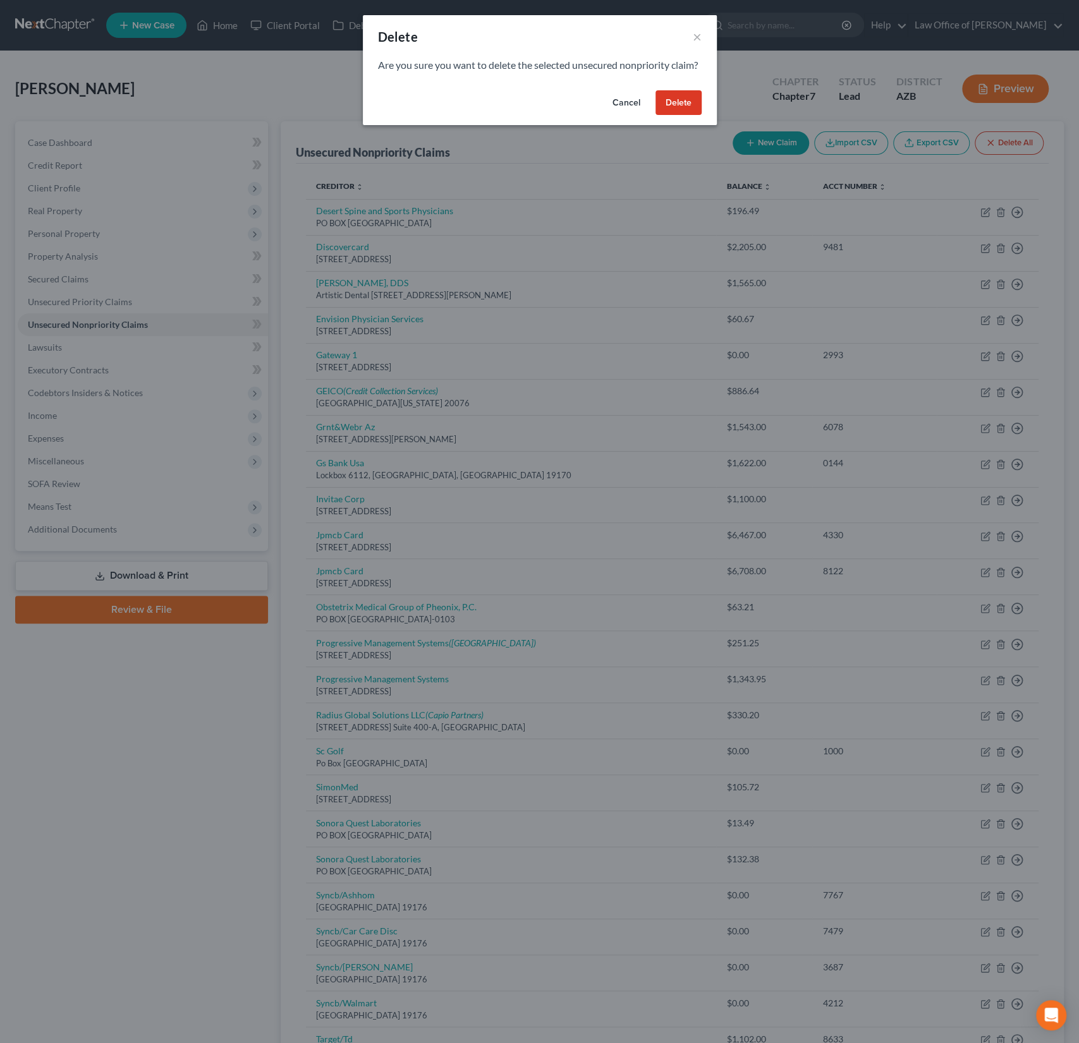
click at [688, 116] on button "Delete" at bounding box center [678, 102] width 46 height 25
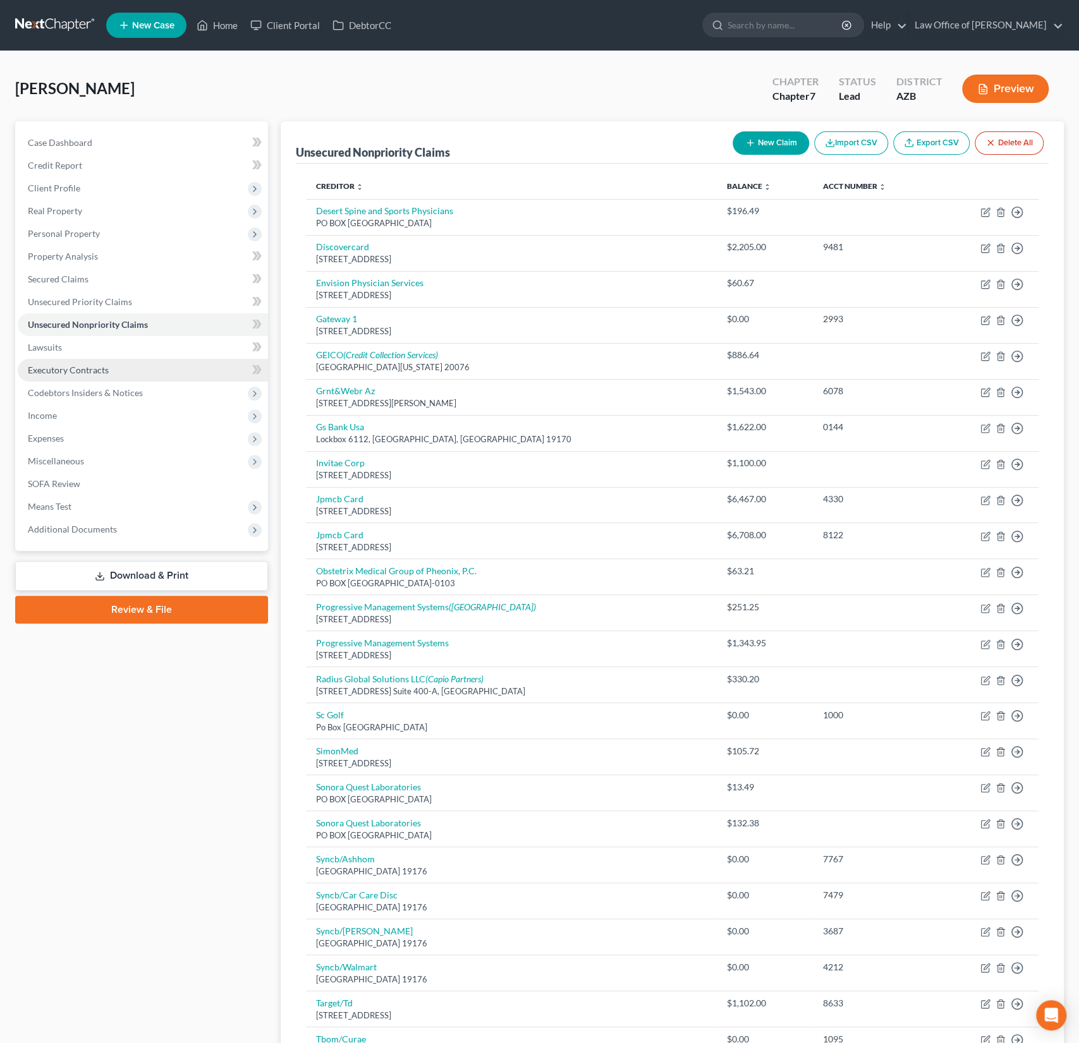
click at [73, 371] on span "Executory Contracts" at bounding box center [68, 370] width 81 height 11
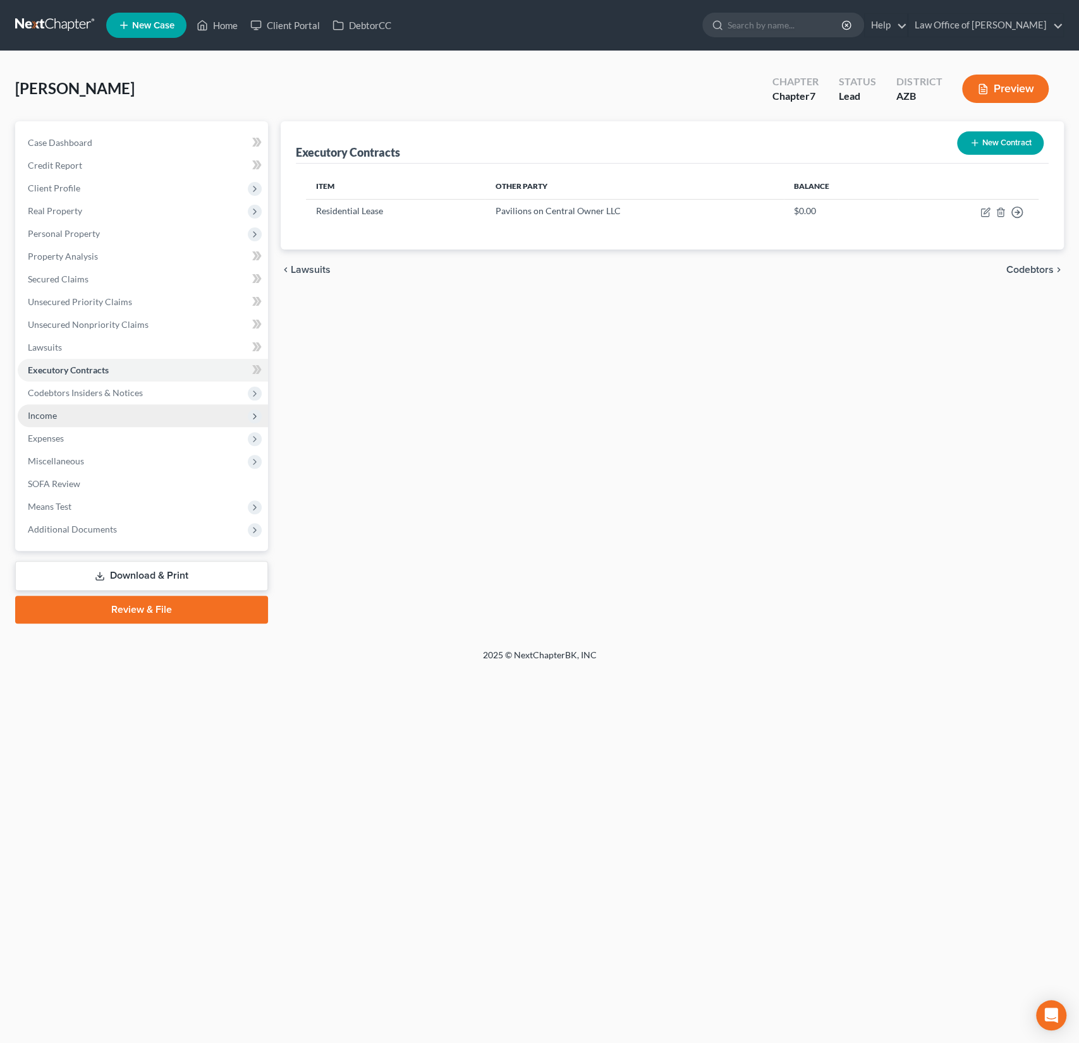
click at [70, 411] on span "Income" at bounding box center [143, 415] width 250 height 23
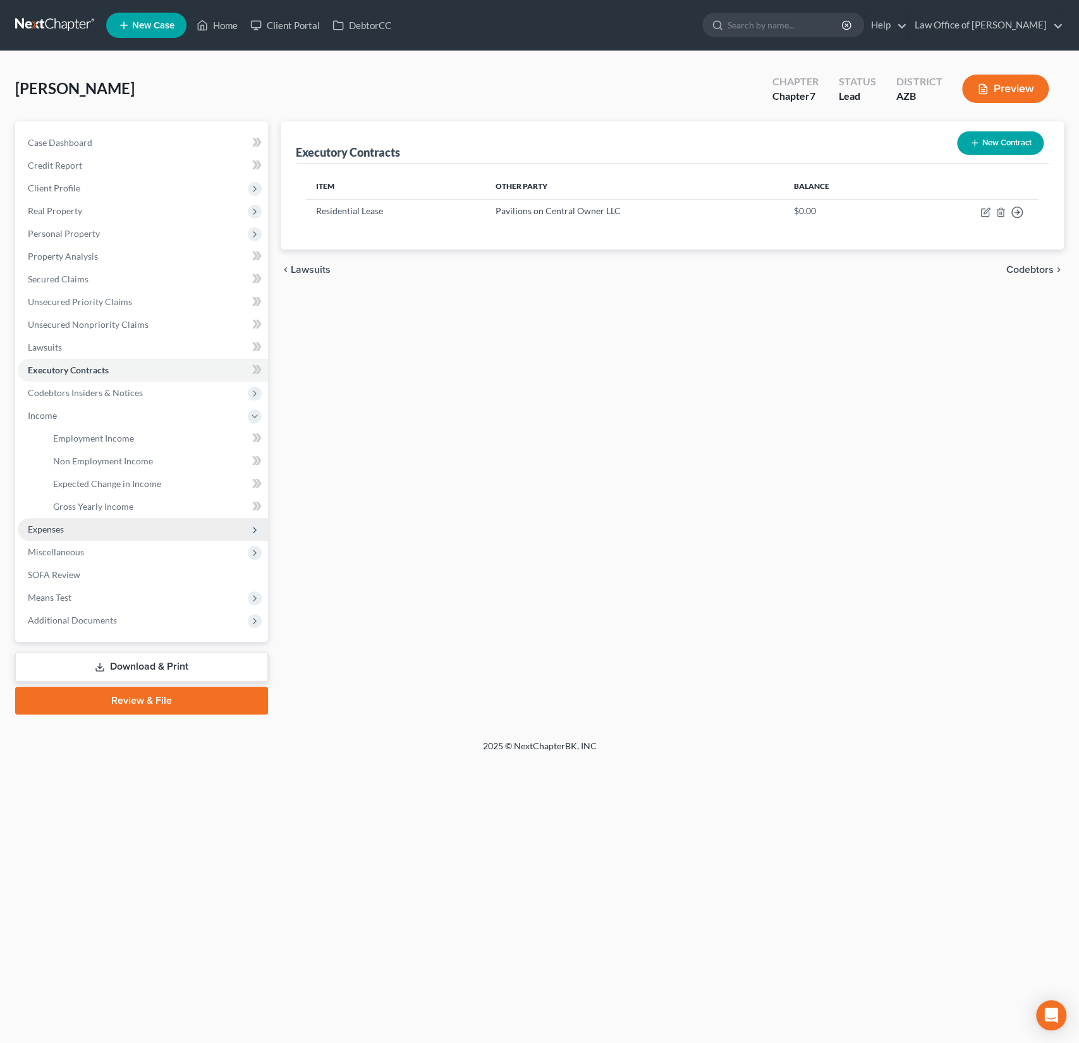
click at [66, 535] on span "Expenses" at bounding box center [143, 529] width 250 height 23
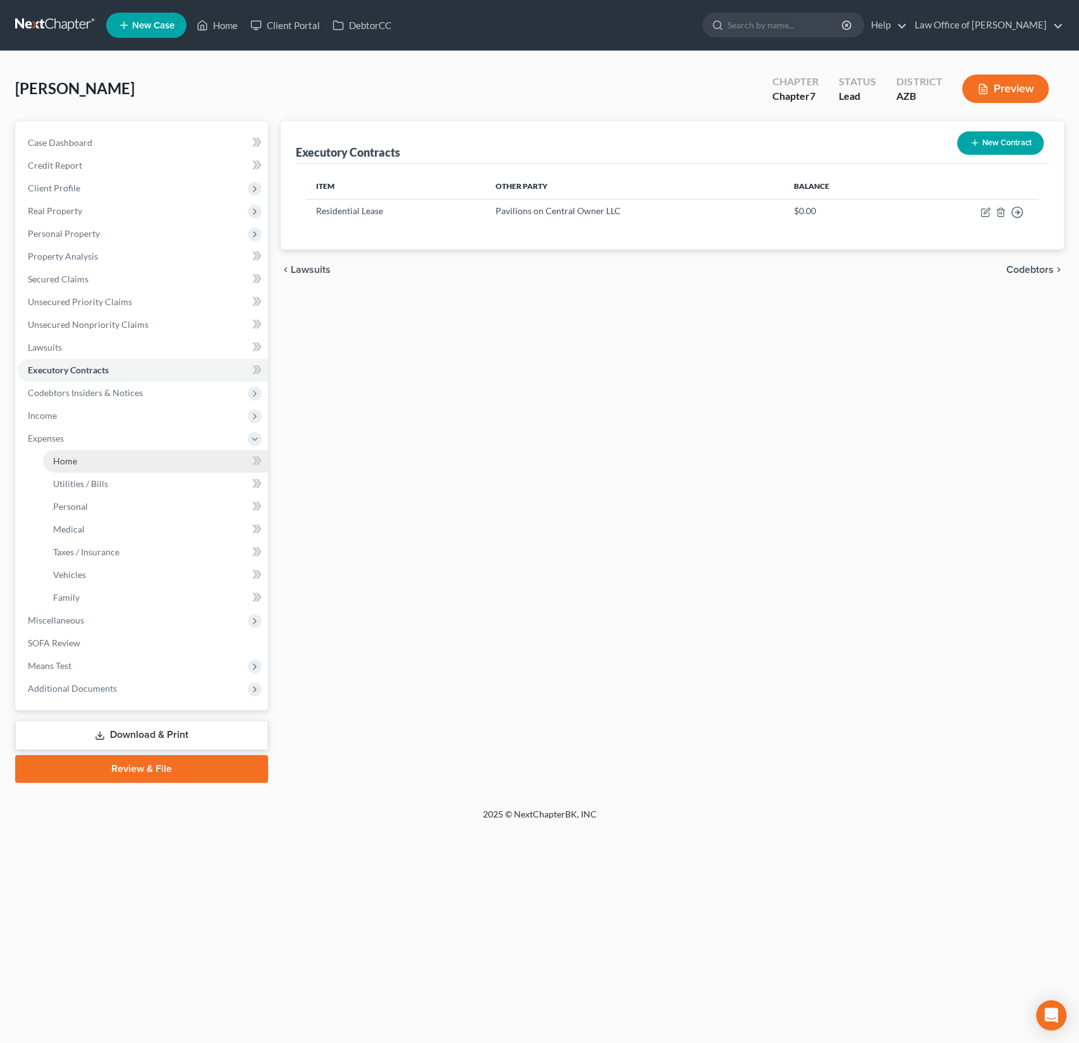
click at [75, 461] on span "Home" at bounding box center [65, 461] width 24 height 11
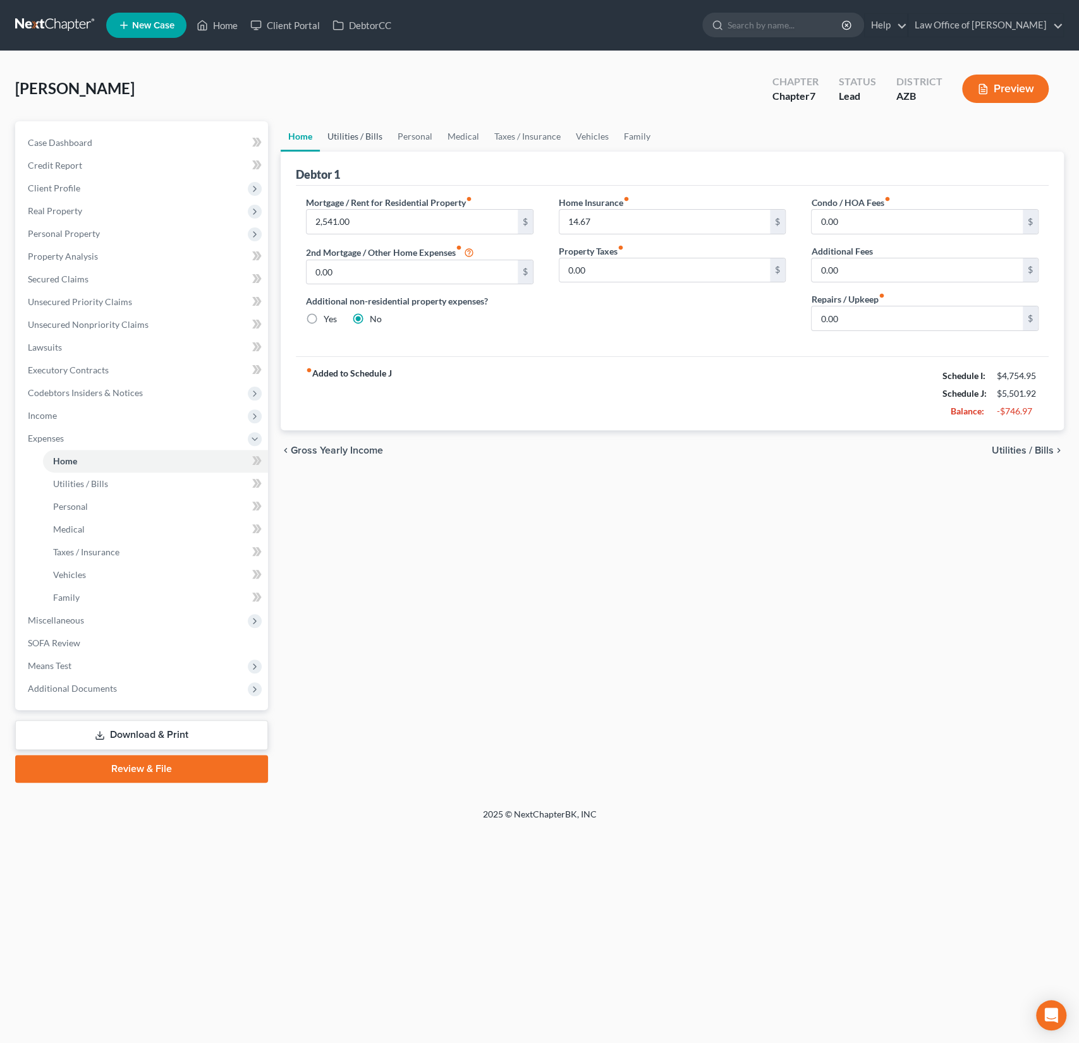
click at [355, 130] on link "Utilities / Bills" at bounding box center [355, 136] width 70 height 30
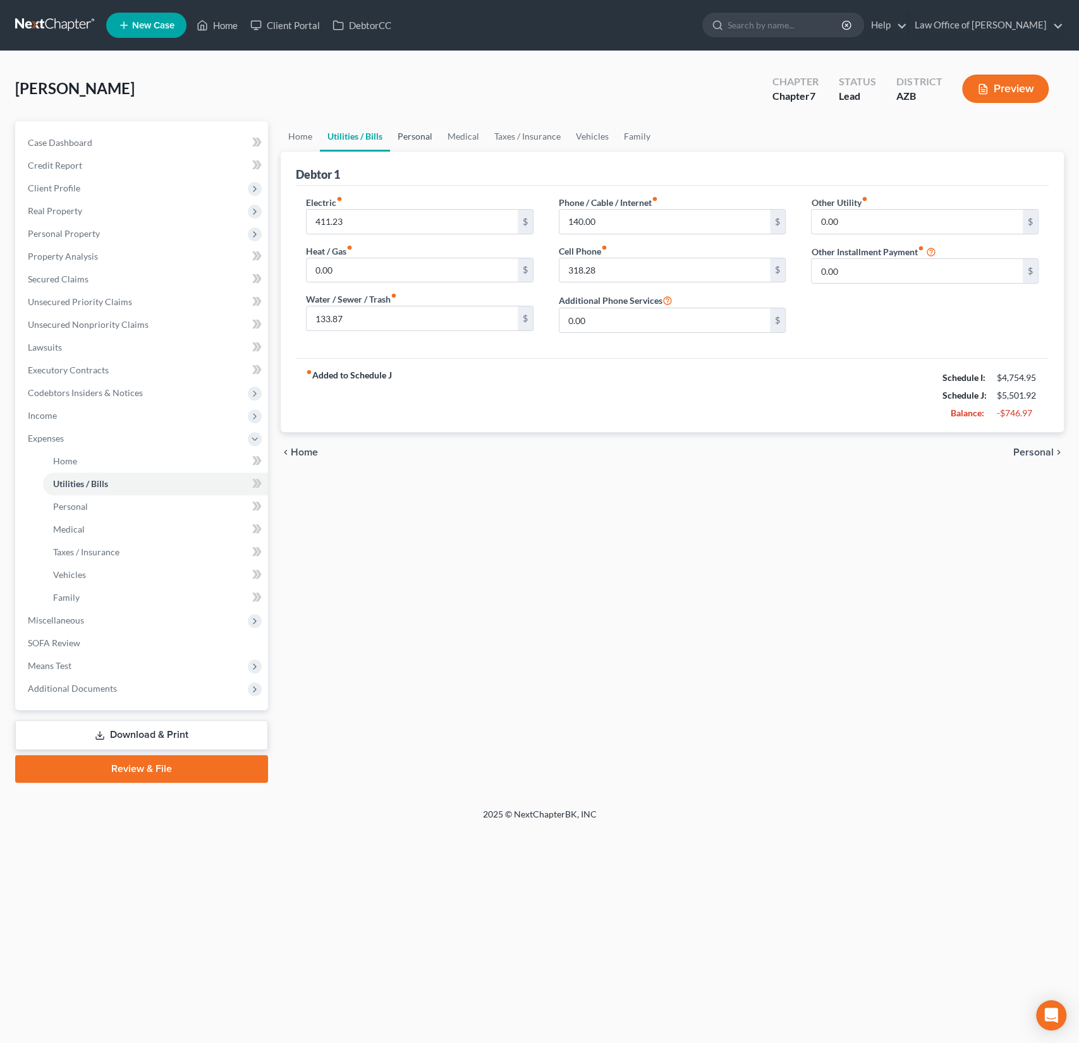
click at [408, 140] on link "Personal" at bounding box center [415, 136] width 50 height 30
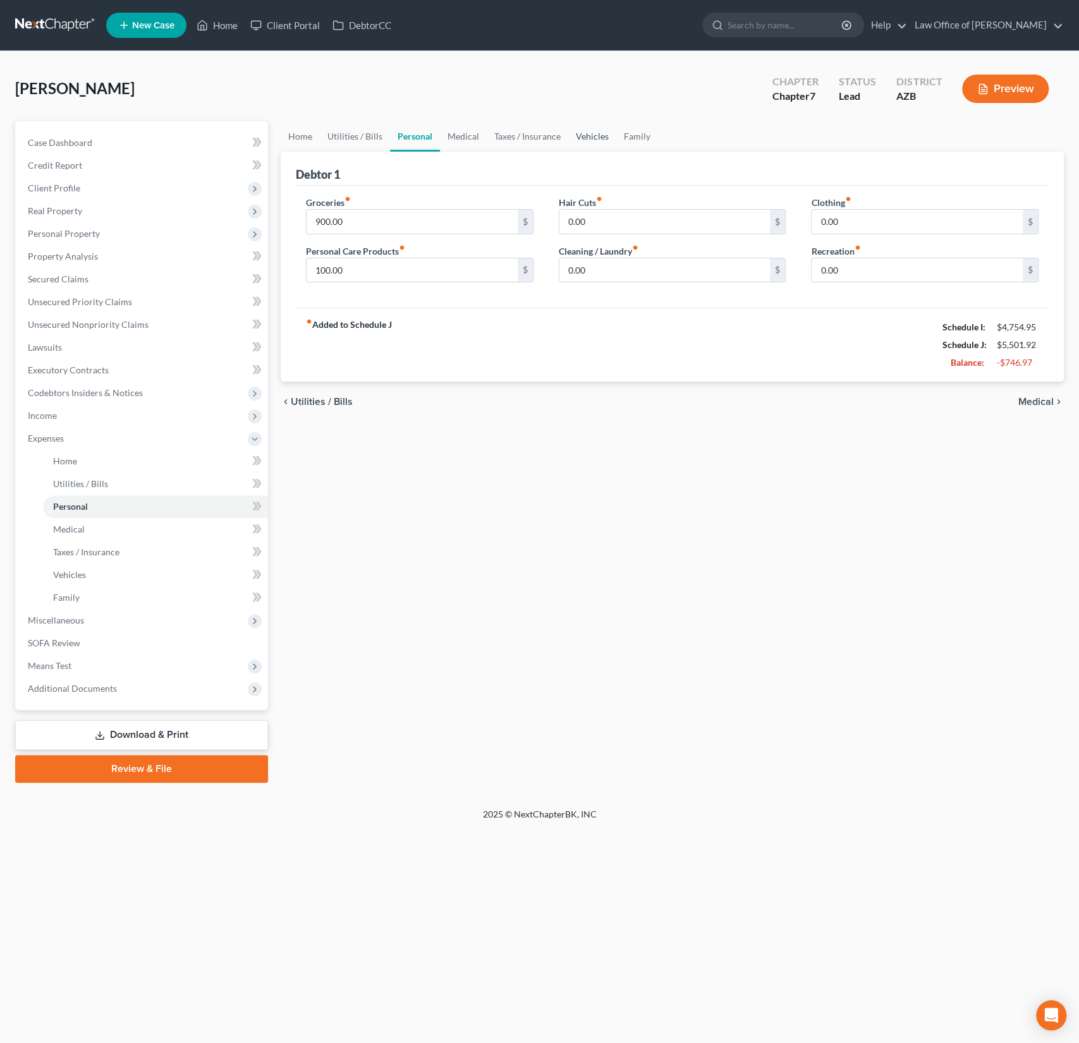
click at [583, 136] on link "Vehicles" at bounding box center [592, 136] width 48 height 30
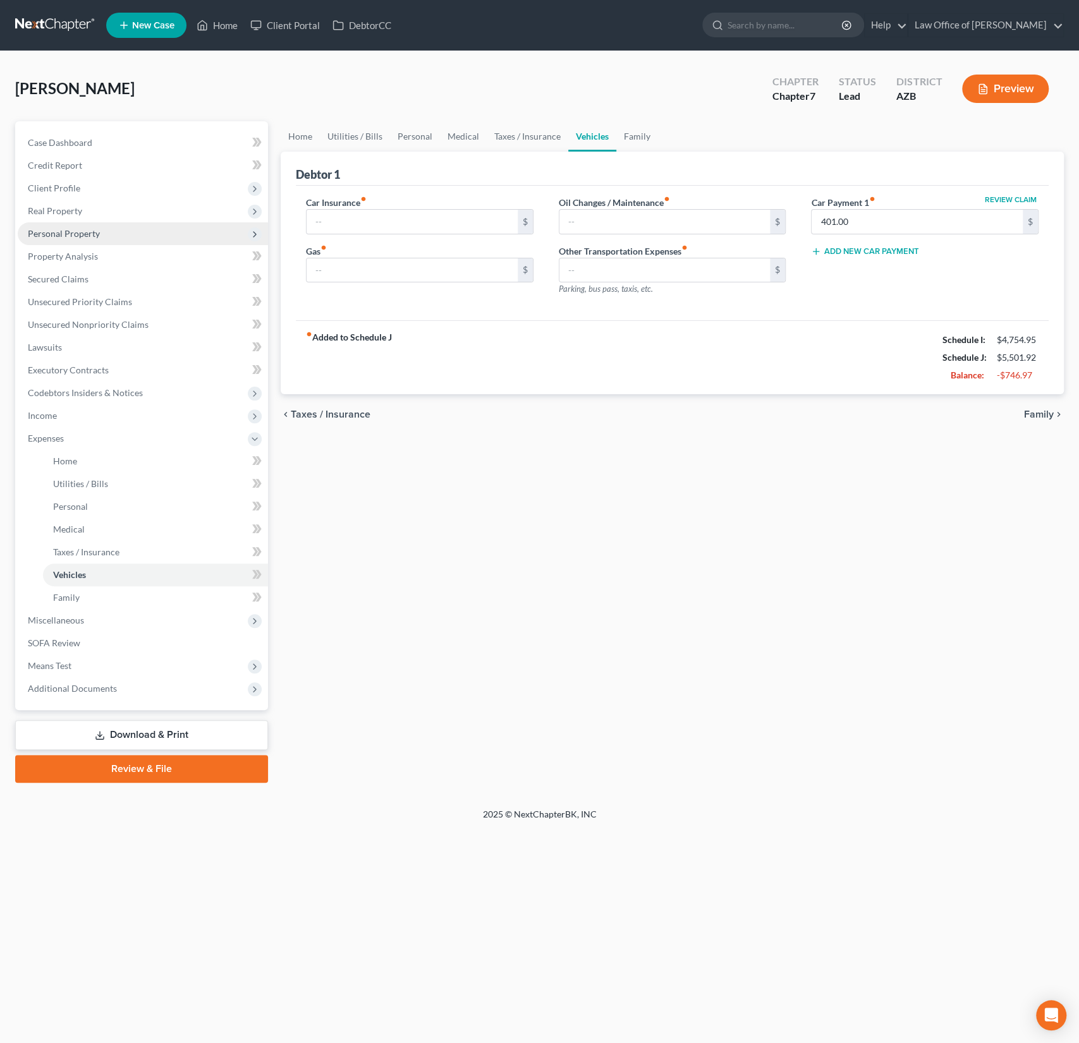
click at [87, 242] on span "Personal Property" at bounding box center [143, 233] width 250 height 23
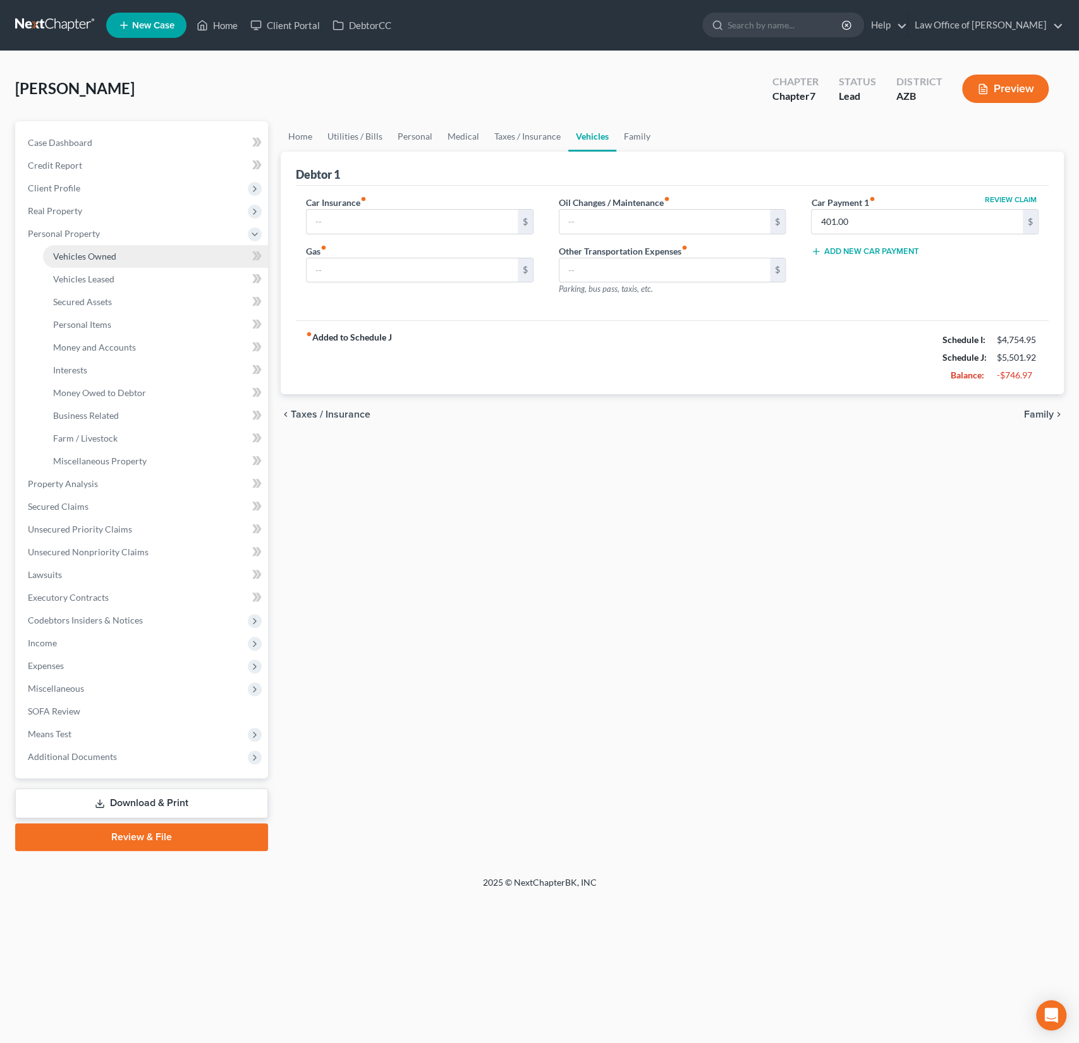
click at [90, 258] on span "Vehicles Owned" at bounding box center [84, 256] width 63 height 11
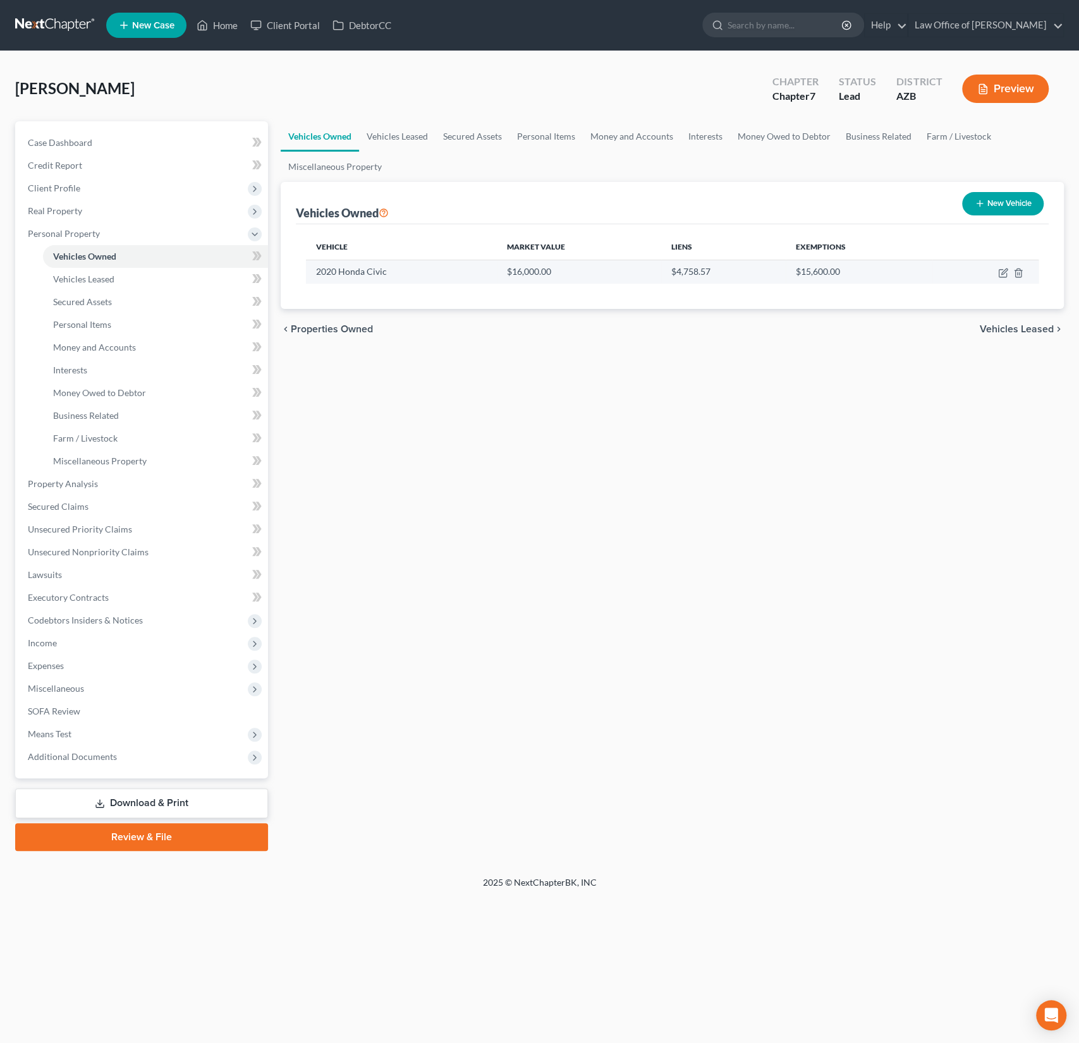
click at [1007, 274] on td at bounding box center [985, 272] width 106 height 24
click at [1003, 274] on icon "button" at bounding box center [1003, 273] width 10 height 10
select select "0"
select select "6"
select select "1"
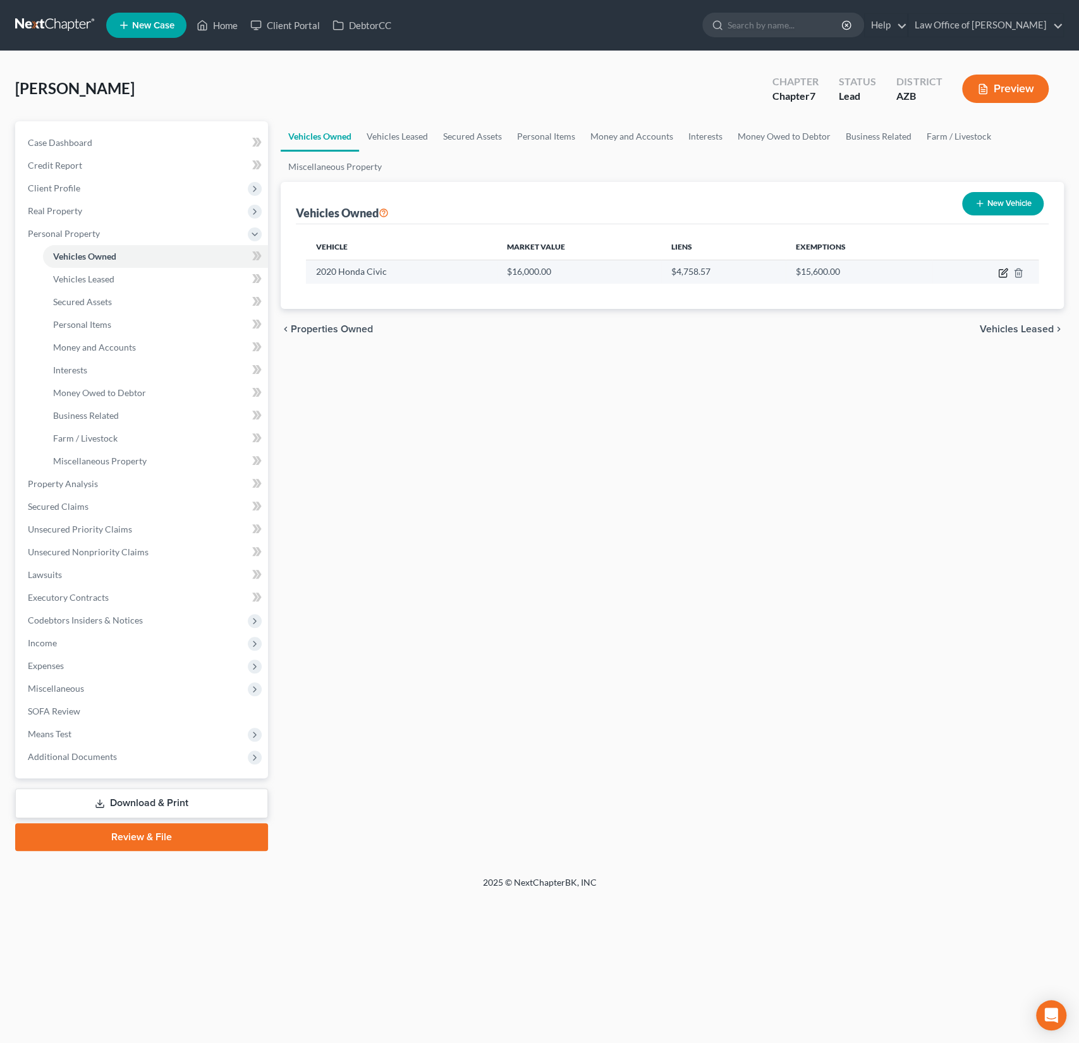
select select "0"
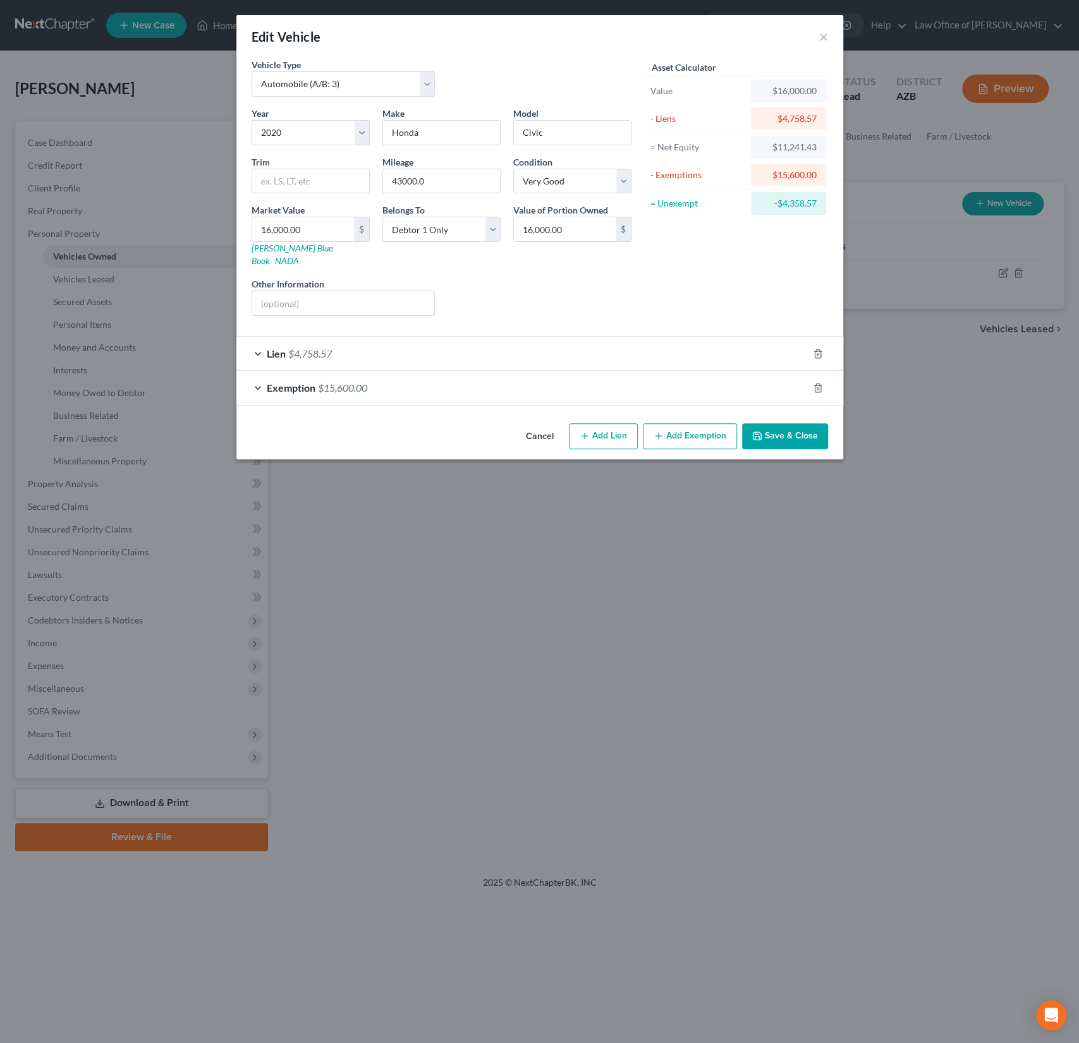
click at [432, 337] on div "Lien $4,758.57" at bounding box center [521, 353] width 571 height 33
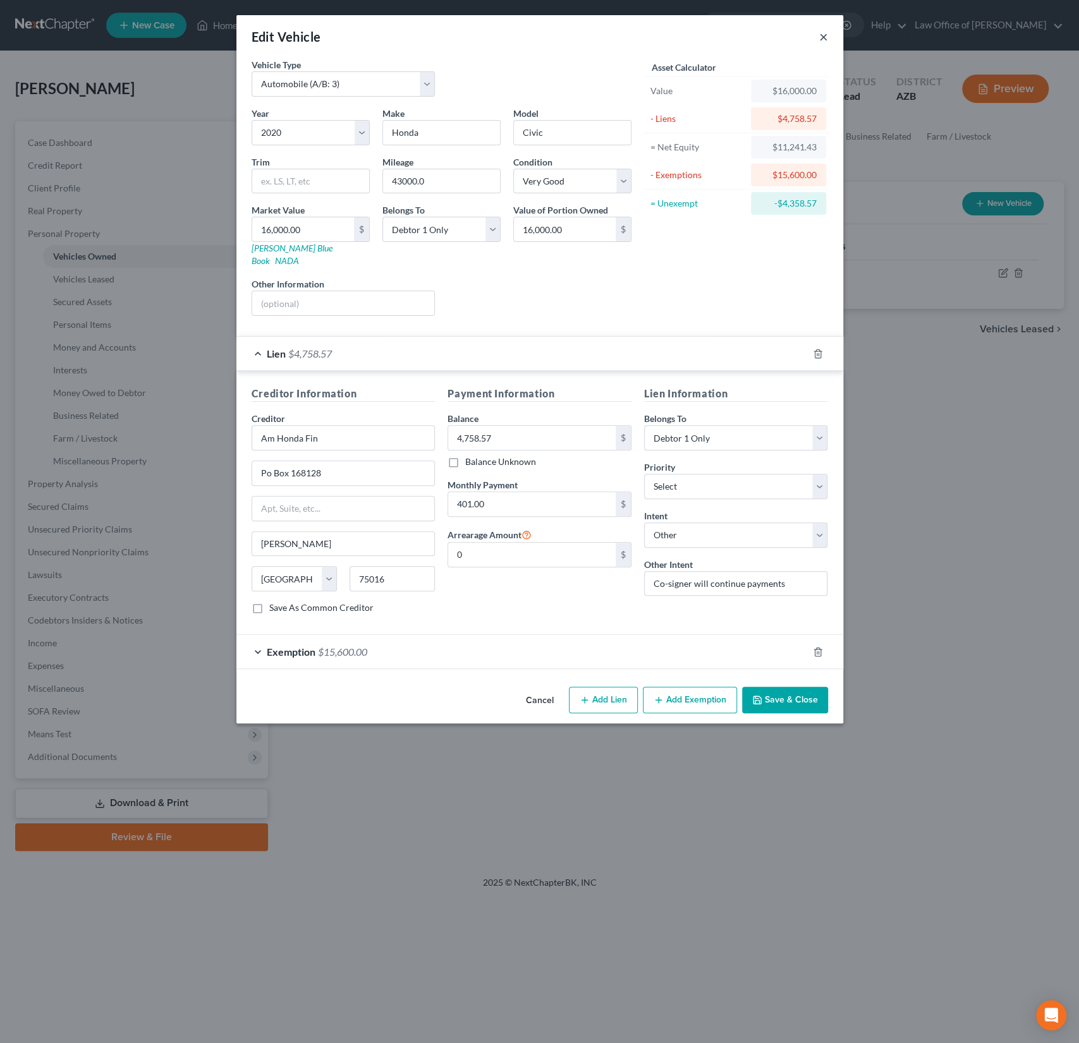
click at [823, 37] on button "×" at bounding box center [823, 36] width 9 height 15
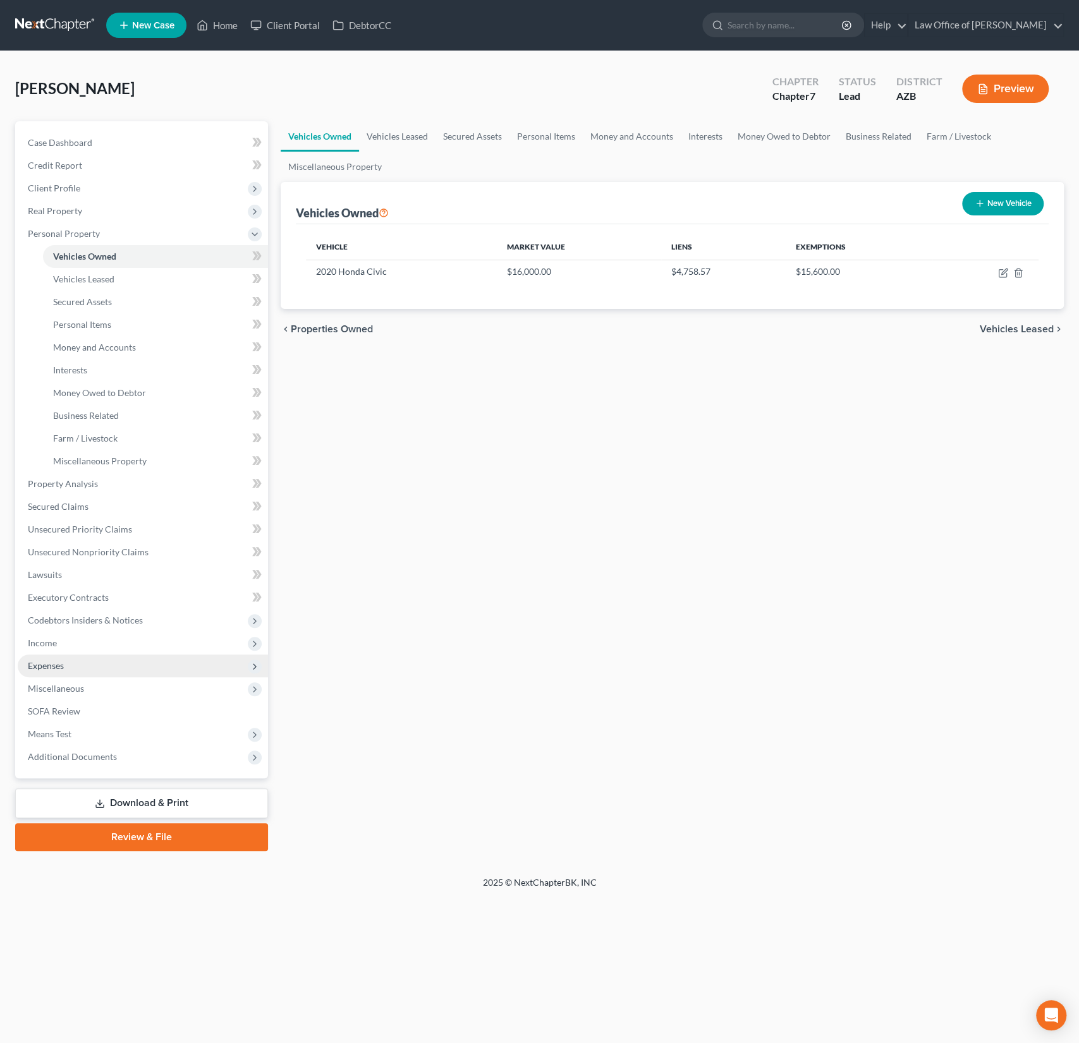
click at [59, 657] on span "Expenses" at bounding box center [143, 666] width 250 height 23
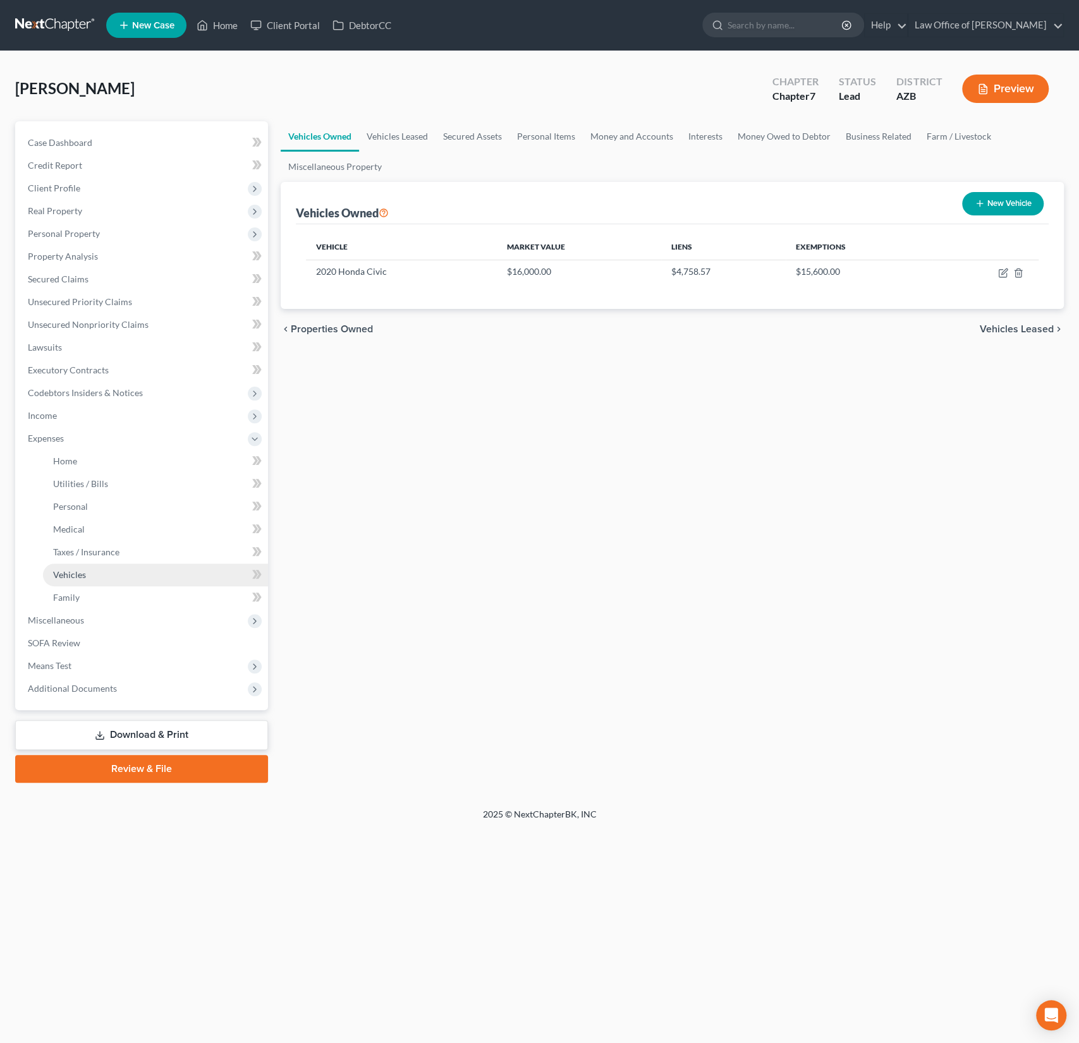
click at [76, 576] on span "Vehicles" at bounding box center [69, 574] width 33 height 11
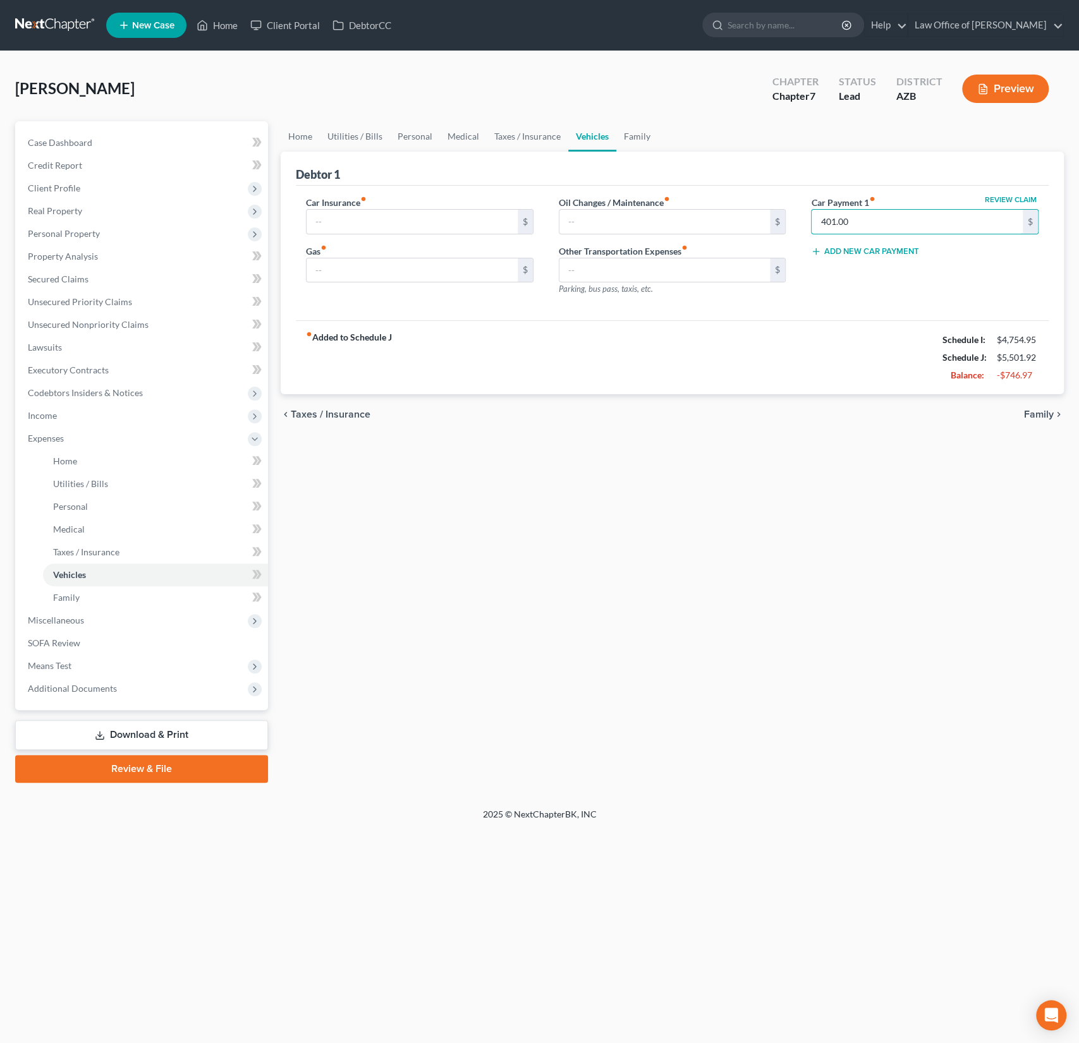
drag, startPoint x: 892, startPoint y: 222, endPoint x: 798, endPoint y: 214, distance: 94.6
click at [798, 214] on div "Car Insurance fiber_manual_record $ Gas fiber_manual_record $ Oil Changes / Mai…" at bounding box center [672, 251] width 758 height 110
drag, startPoint x: 871, startPoint y: 221, endPoint x: 793, endPoint y: 215, distance: 77.9
click at [793, 215] on div "Car Insurance fiber_manual_record $ Gas fiber_manual_record $ Oil Changes / Mai…" at bounding box center [672, 251] width 758 height 110
type input "0"
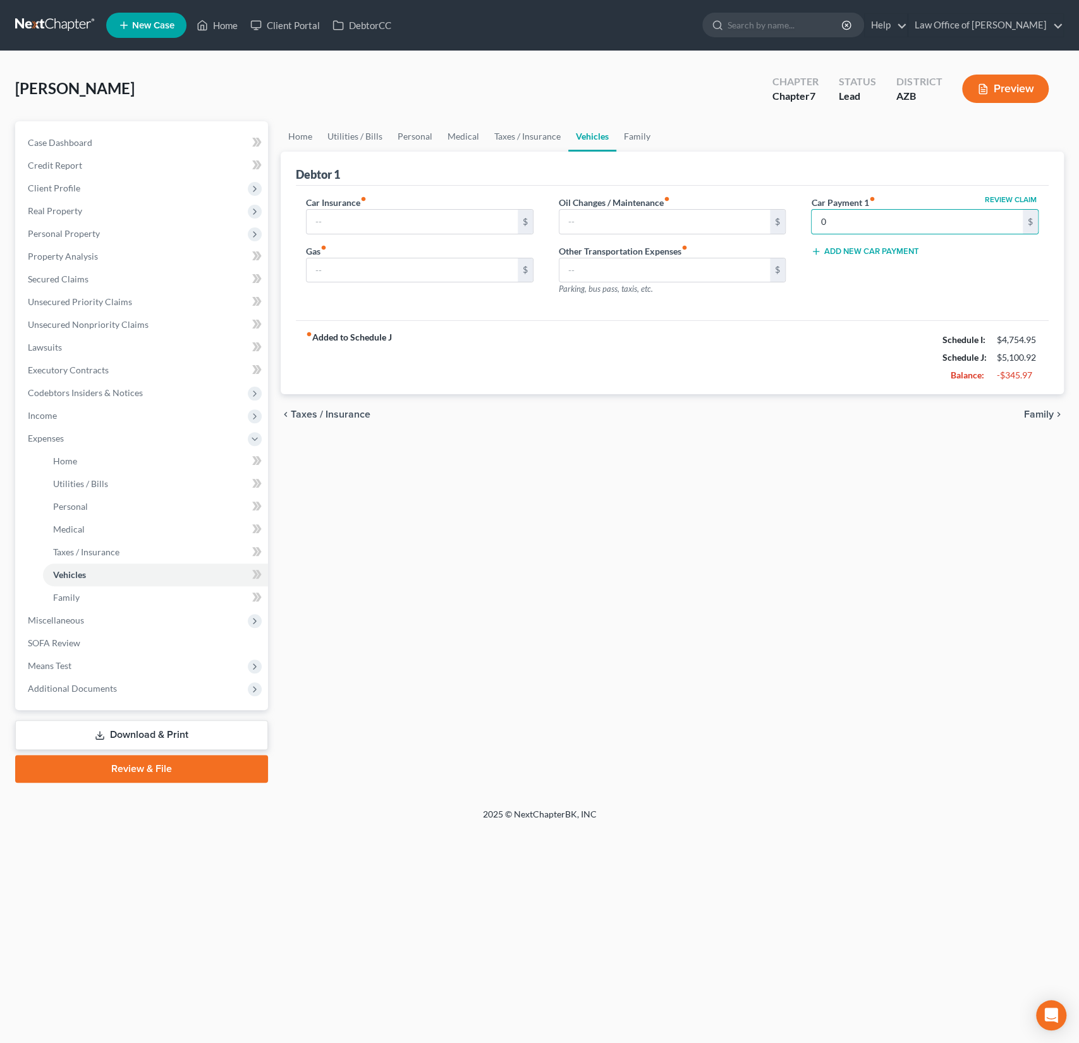
click at [776, 347] on div "fiber_manual_record Added to Schedule J Schedule I: $4,754.95 Schedule J: $5,10…" at bounding box center [672, 357] width 753 height 74
click at [636, 131] on link "Family" at bounding box center [637, 136] width 42 height 30
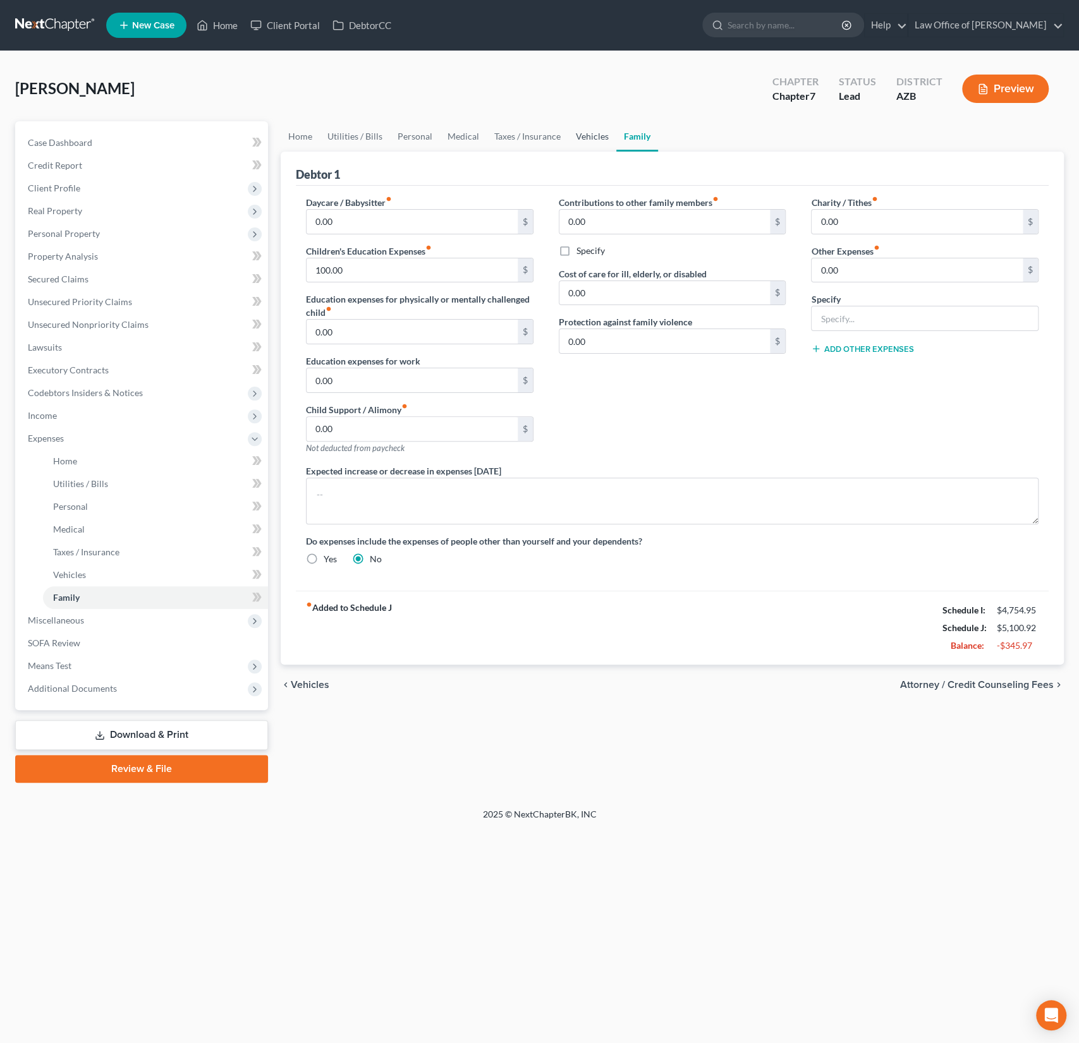
click at [584, 140] on link "Vehicles" at bounding box center [592, 136] width 48 height 30
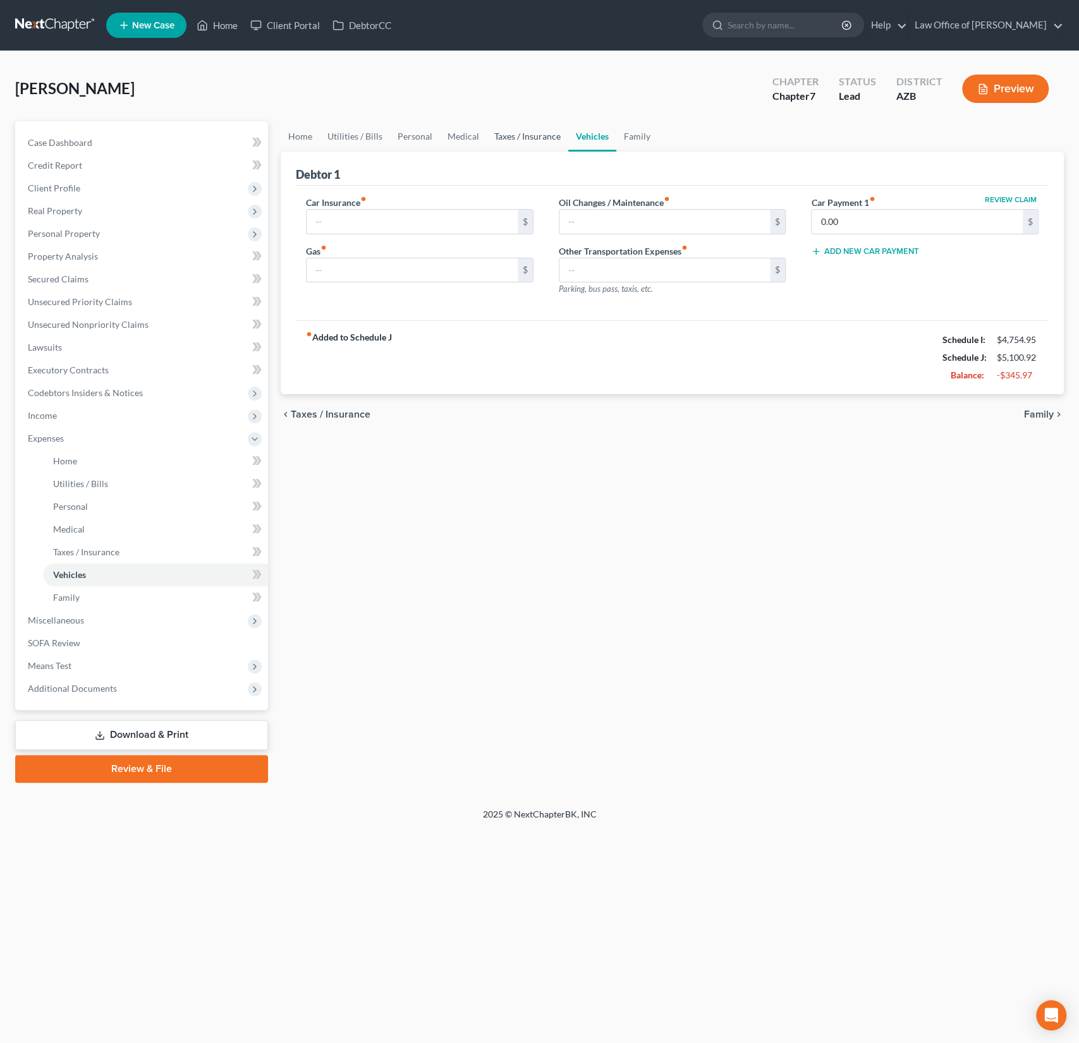
click at [532, 140] on link "Taxes / Insurance" at bounding box center [528, 136] width 82 height 30
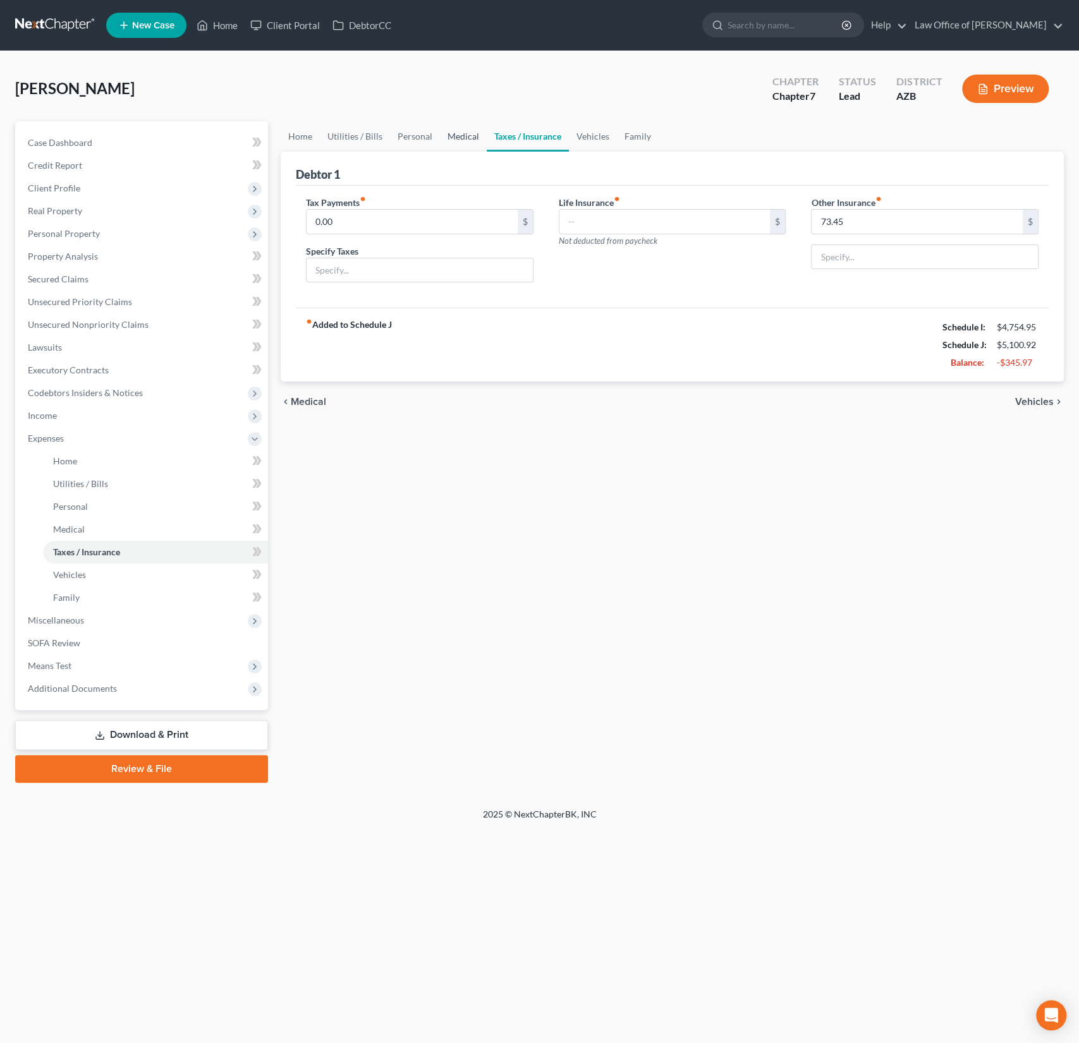
click at [471, 140] on link "Medical" at bounding box center [463, 136] width 47 height 30
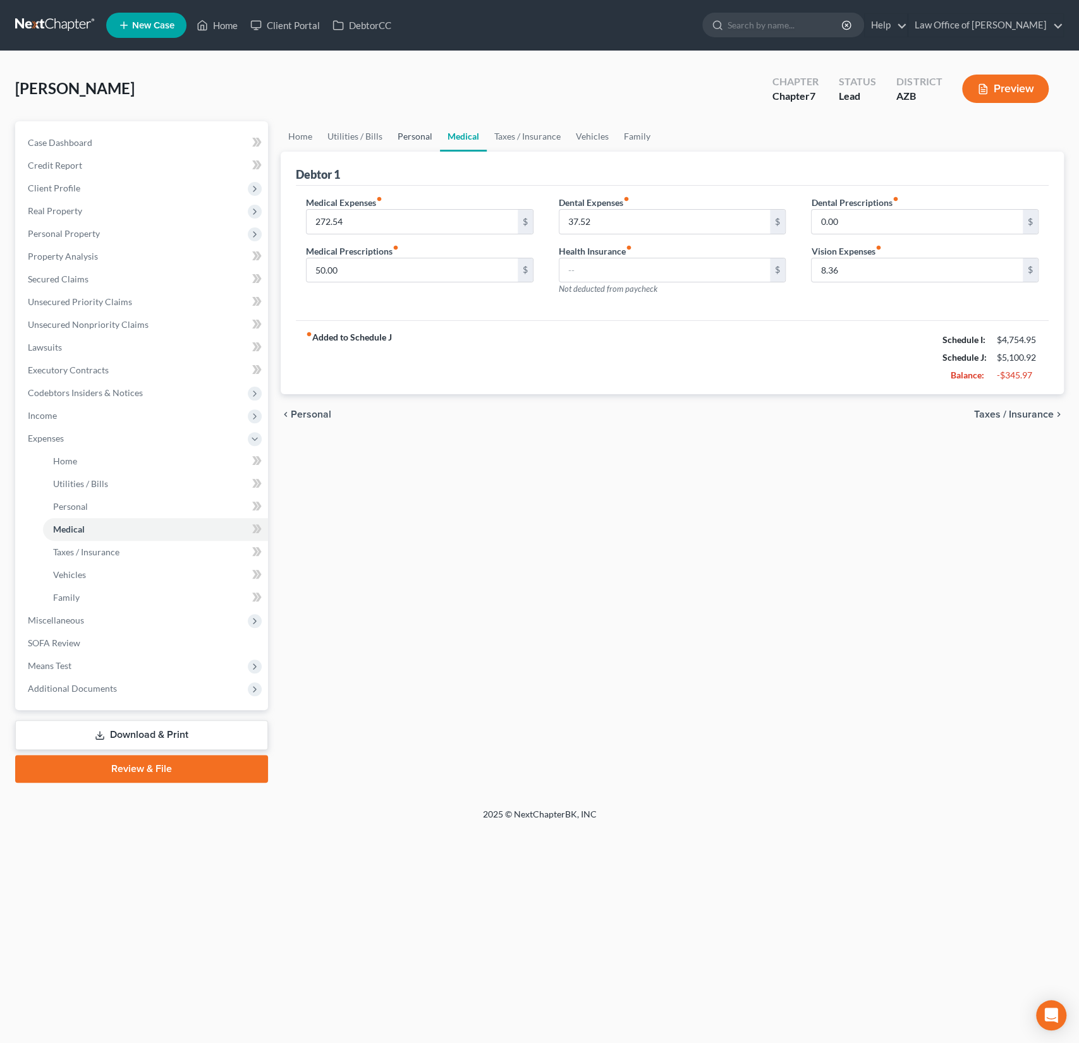
click at [423, 139] on link "Personal" at bounding box center [415, 136] width 50 height 30
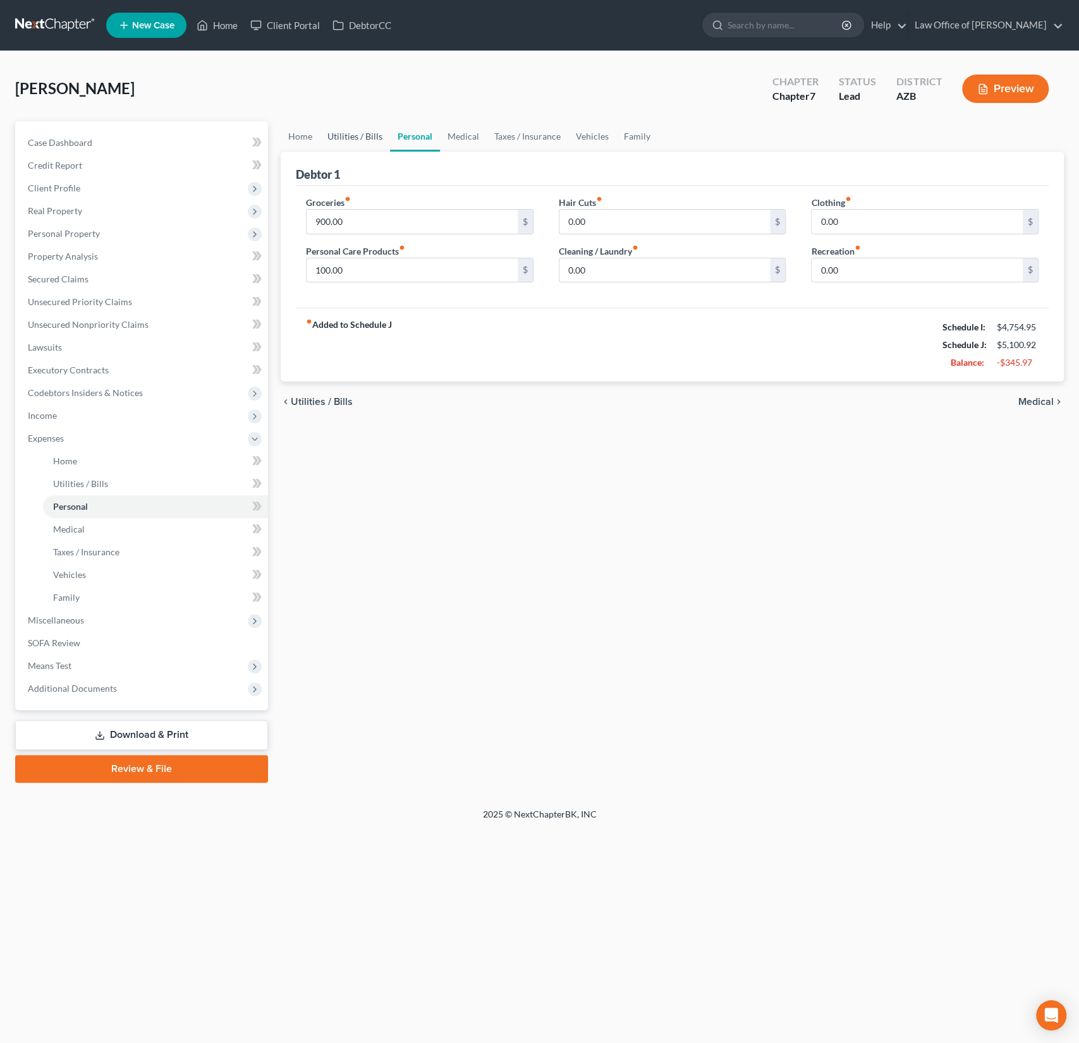
click at [370, 137] on link "Utilities / Bills" at bounding box center [355, 136] width 70 height 30
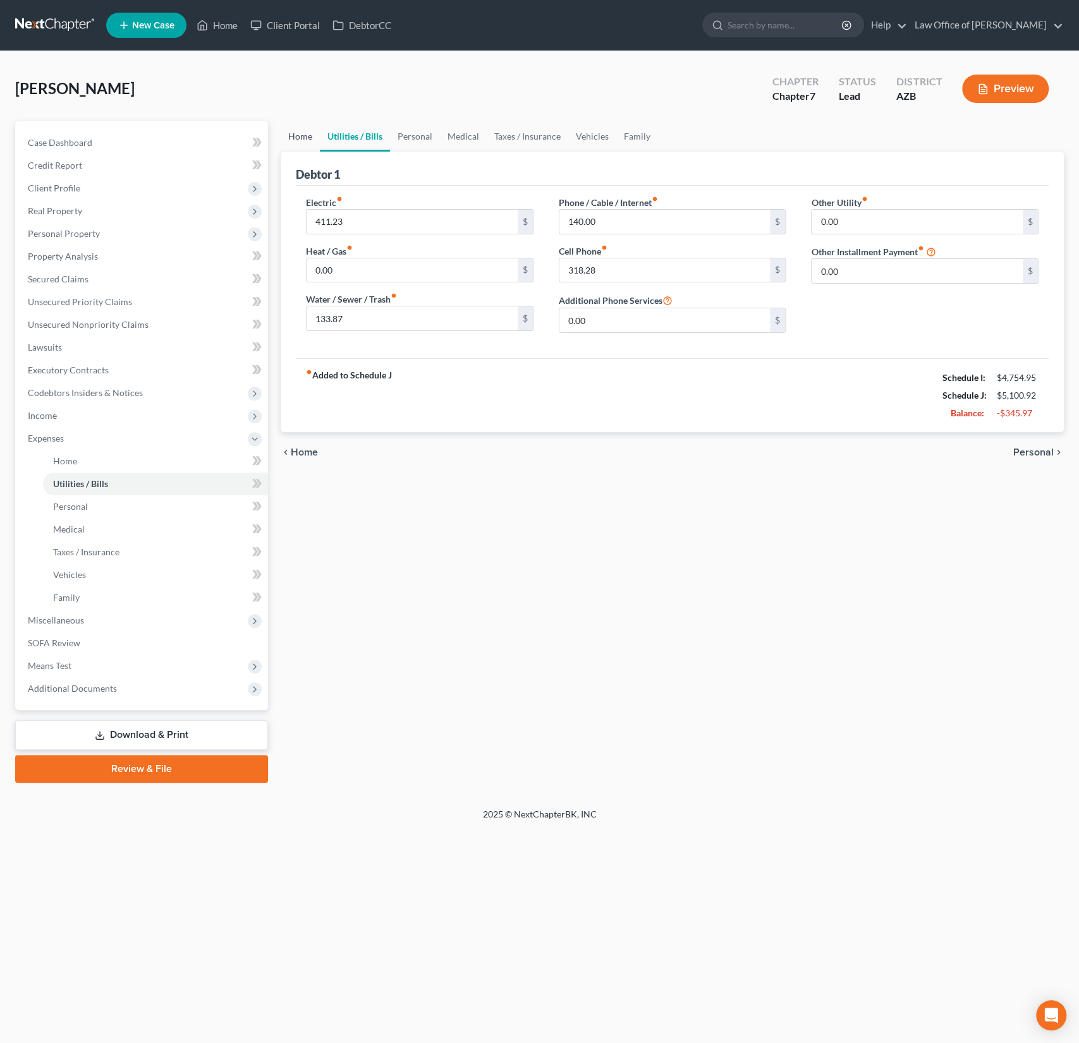
click at [312, 139] on link "Home" at bounding box center [300, 136] width 39 height 30
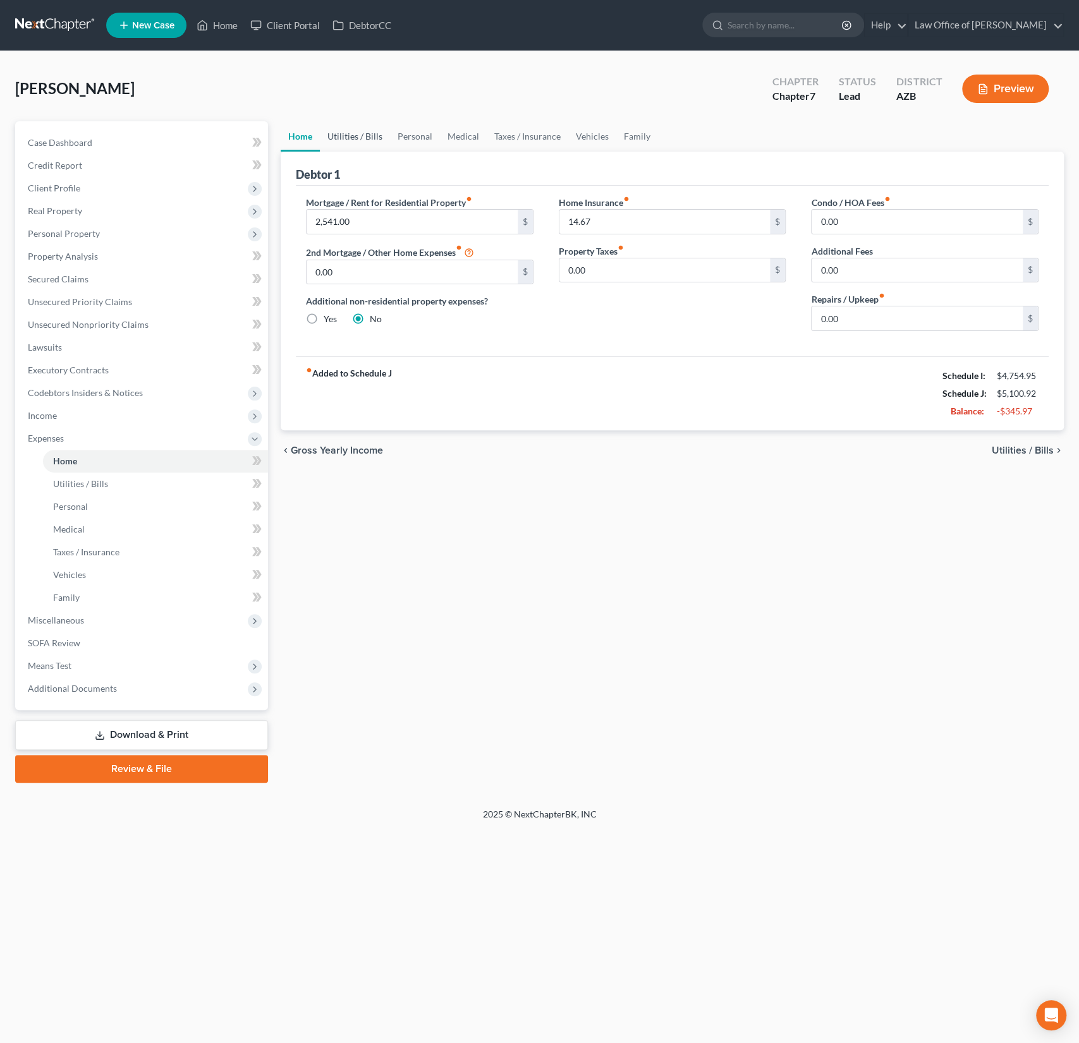
click at [348, 138] on link "Utilities / Bills" at bounding box center [355, 136] width 70 height 30
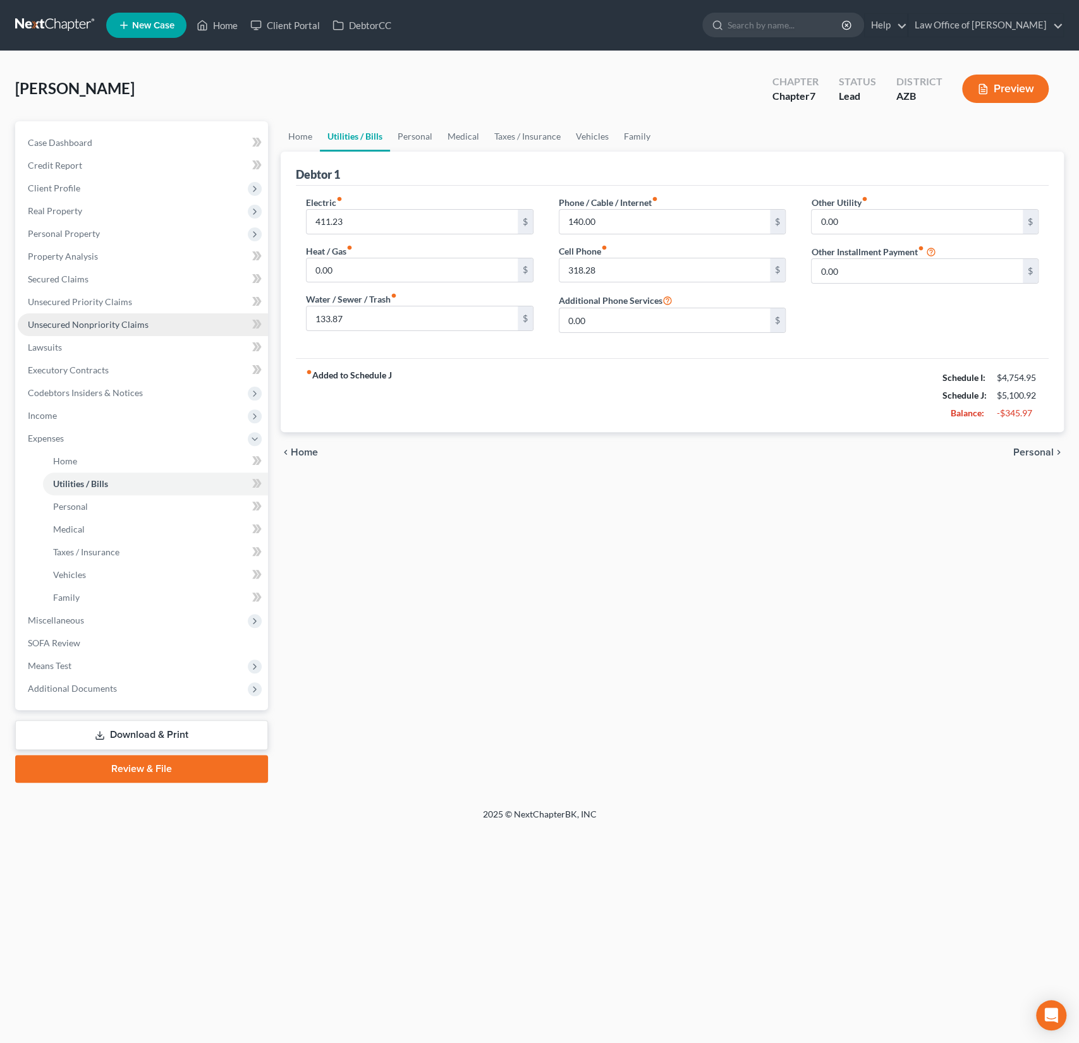
click at [109, 316] on link "Unsecured Nonpriority Claims" at bounding box center [143, 324] width 250 height 23
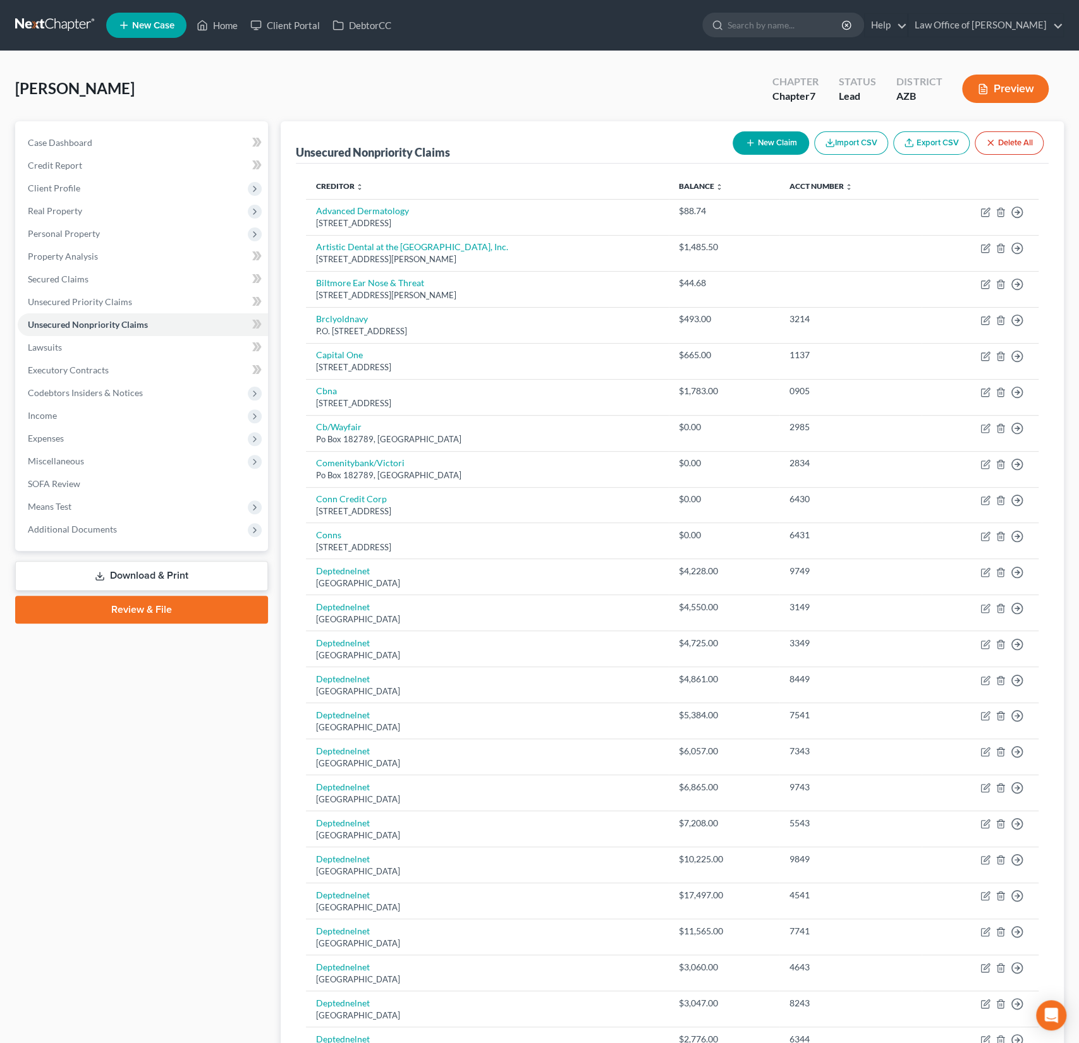
click at [765, 146] on button "New Claim" at bounding box center [770, 142] width 76 height 23
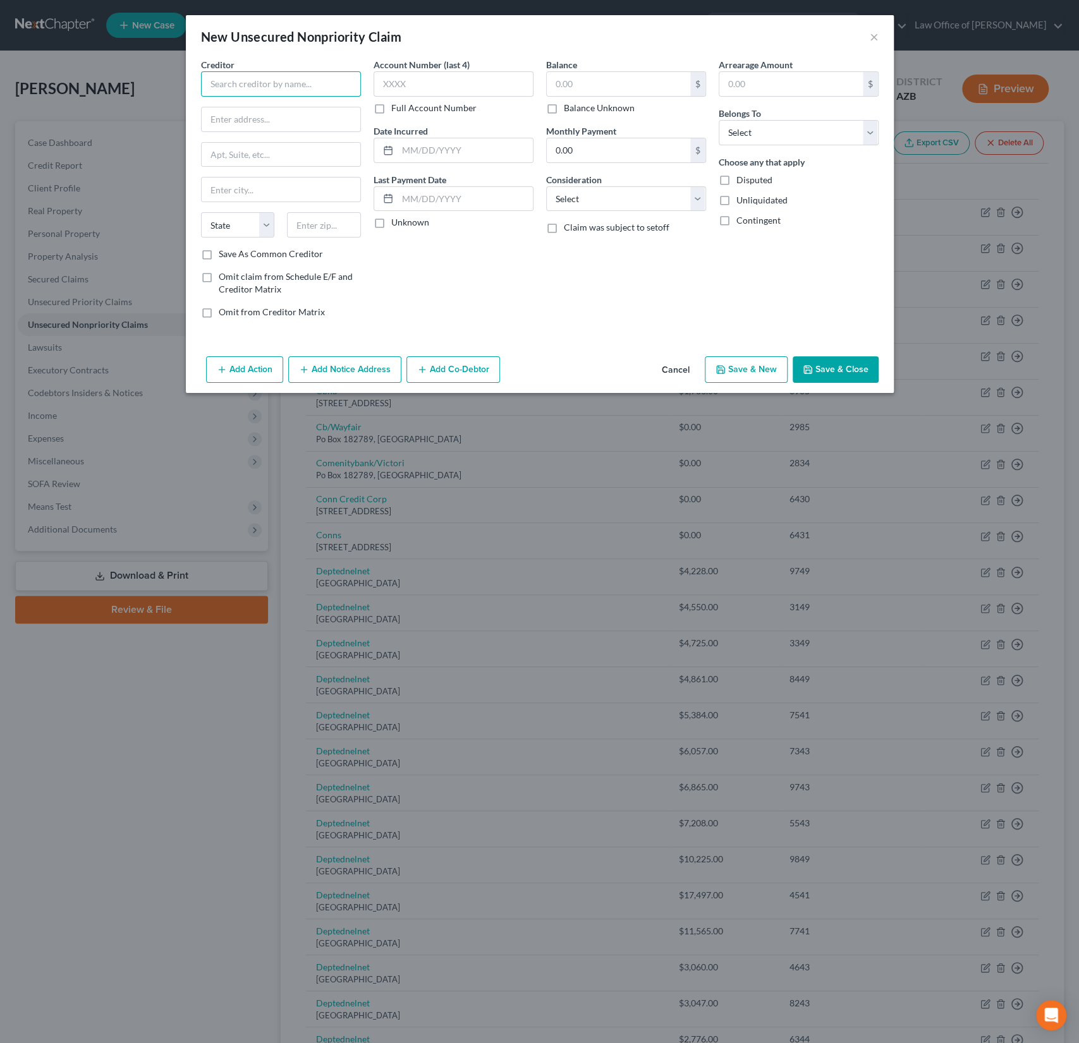
click at [335, 95] on input "text" at bounding box center [281, 83] width 160 height 25
type input "A"
click at [876, 39] on button "×" at bounding box center [874, 36] width 9 height 15
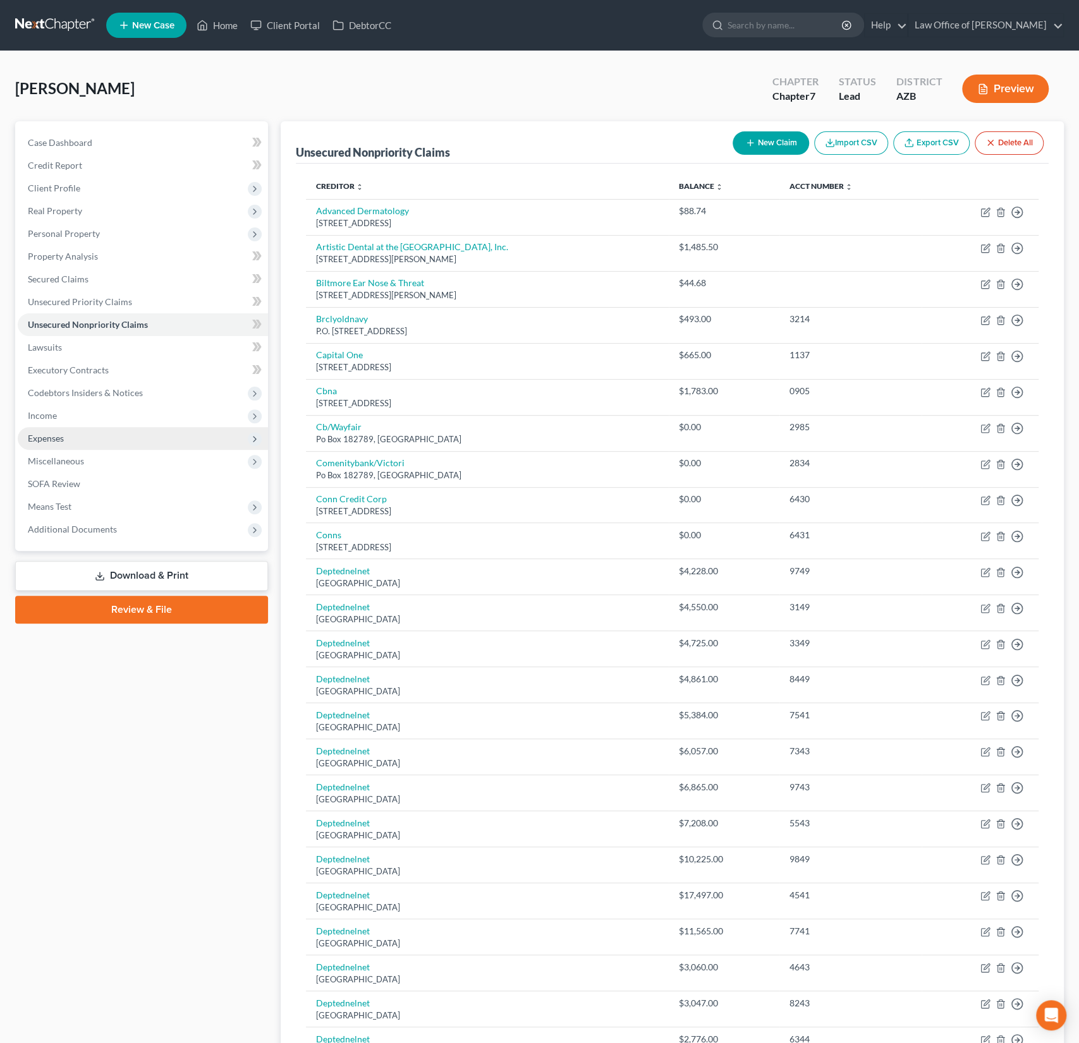
click at [56, 433] on span "Expenses" at bounding box center [46, 438] width 36 height 11
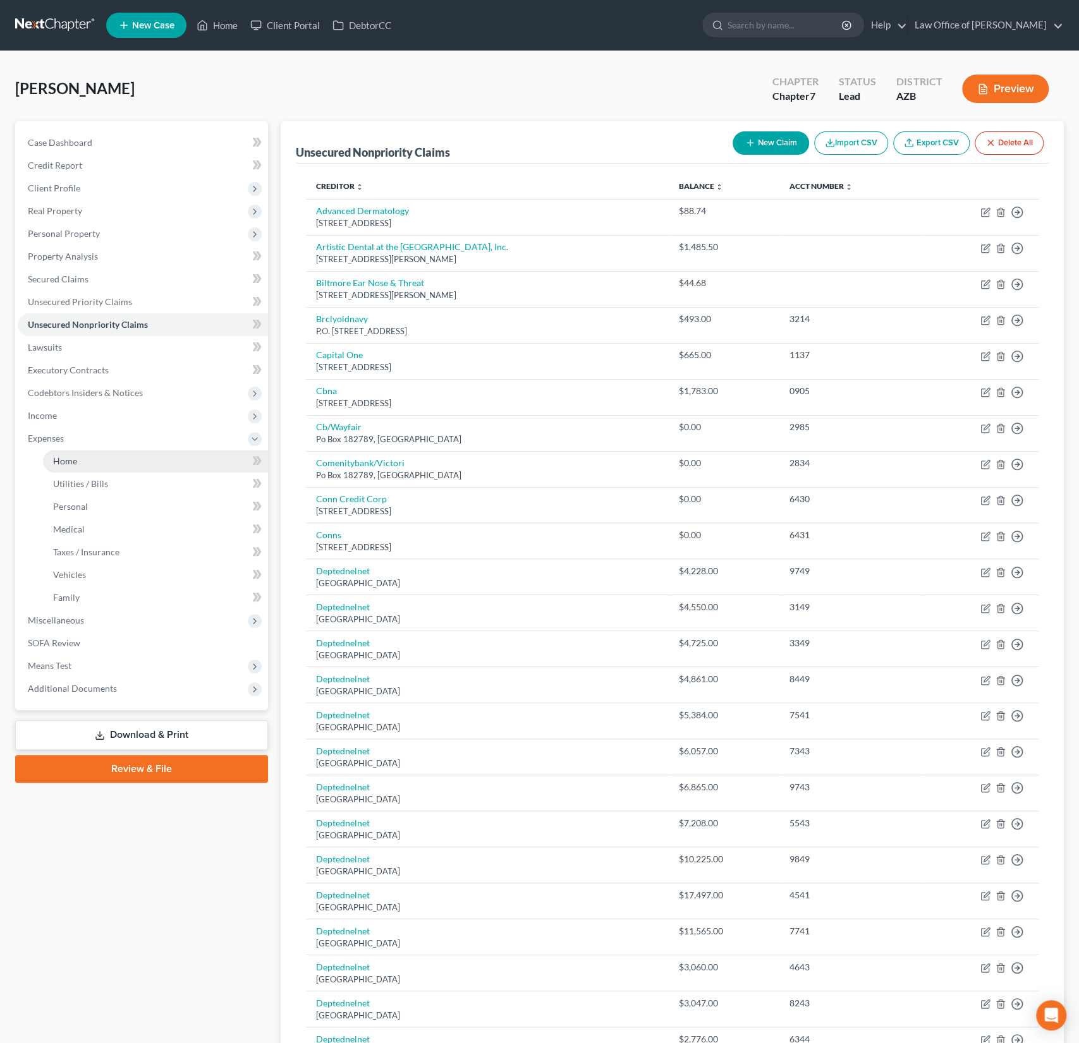
click at [74, 461] on span "Home" at bounding box center [65, 461] width 24 height 11
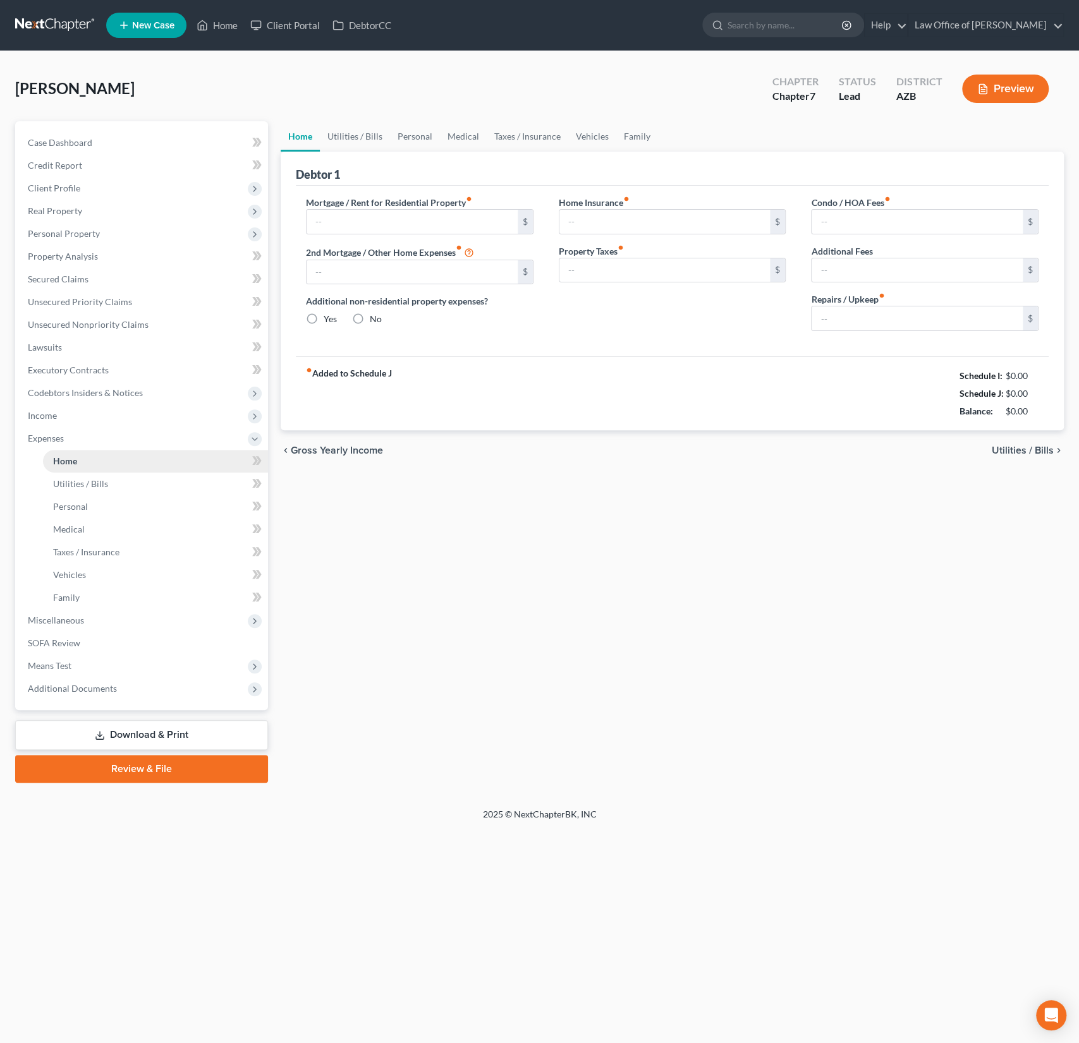
type input "2,541.00"
type input "0.00"
radio input "true"
type input "14.67"
type input "0.00"
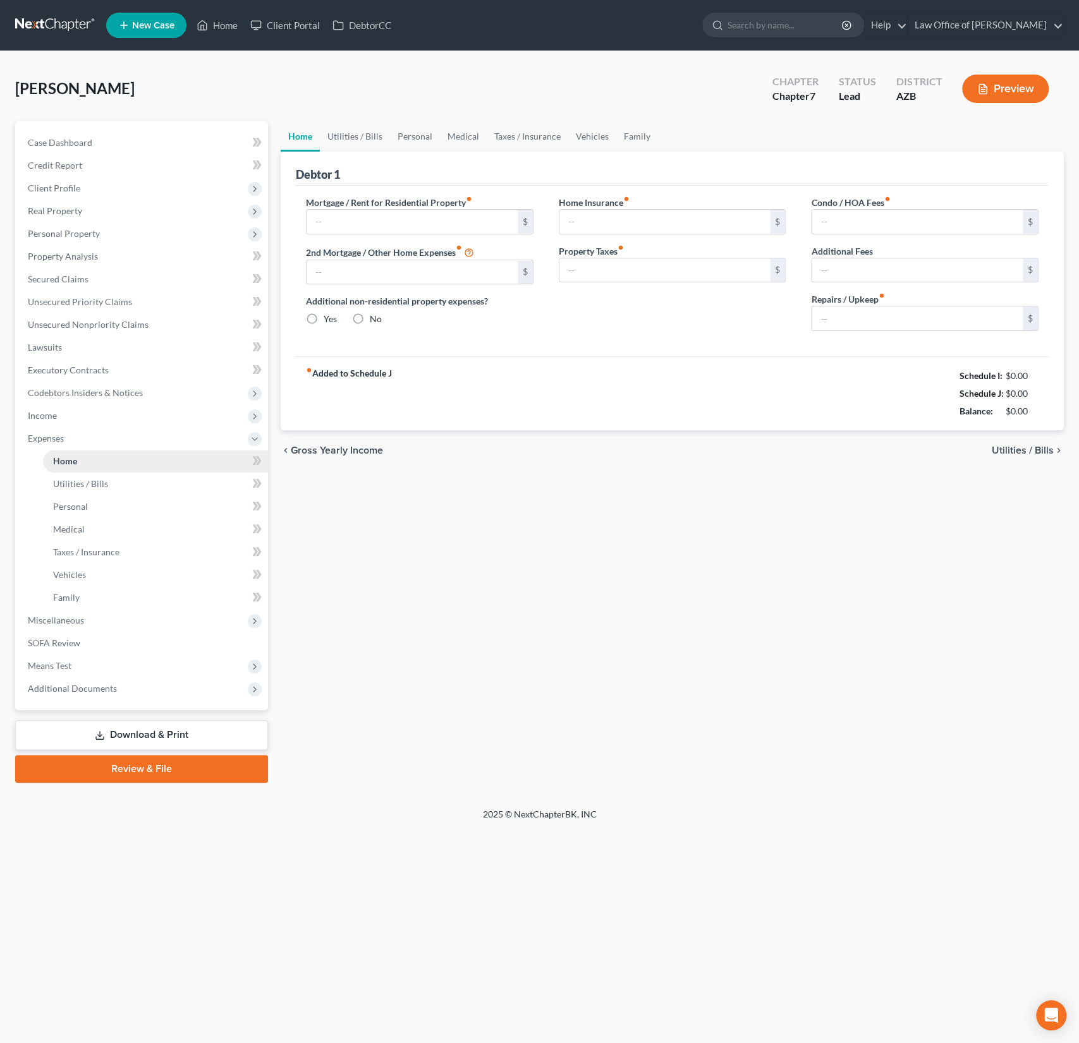
type input "0.00"
click at [355, 133] on link "Utilities / Bills" at bounding box center [355, 136] width 70 height 30
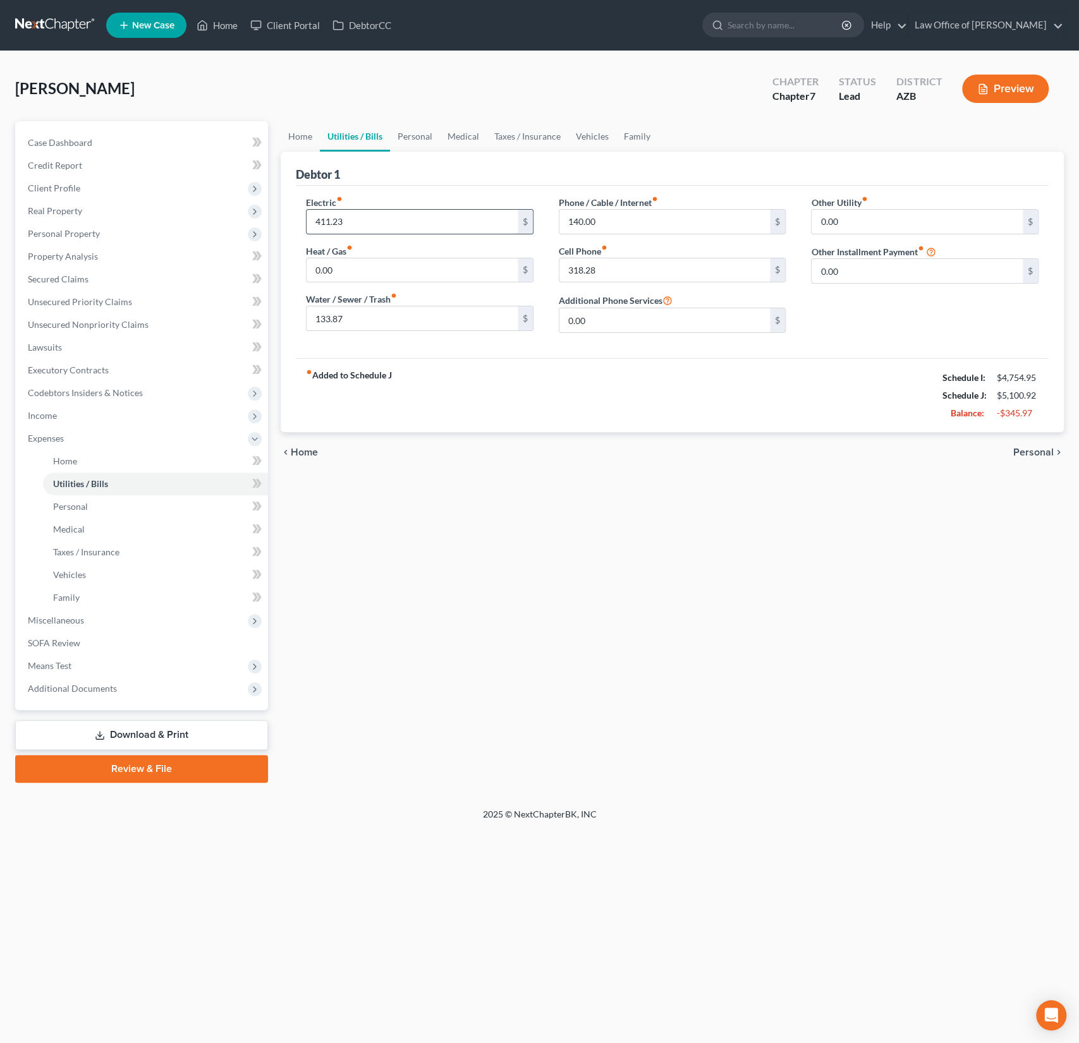
drag, startPoint x: 391, startPoint y: 219, endPoint x: 370, endPoint y: 217, distance: 20.3
drag, startPoint x: 376, startPoint y: 222, endPoint x: 279, endPoint y: 215, distance: 96.9
click at [279, 215] on div "Home Utilities / Bills Personal Medical Taxes / Insurance Vehicles Family Debto…" at bounding box center [672, 452] width 796 height 662
type input "275"
click at [621, 274] on input "318.28" at bounding box center [664, 270] width 211 height 24
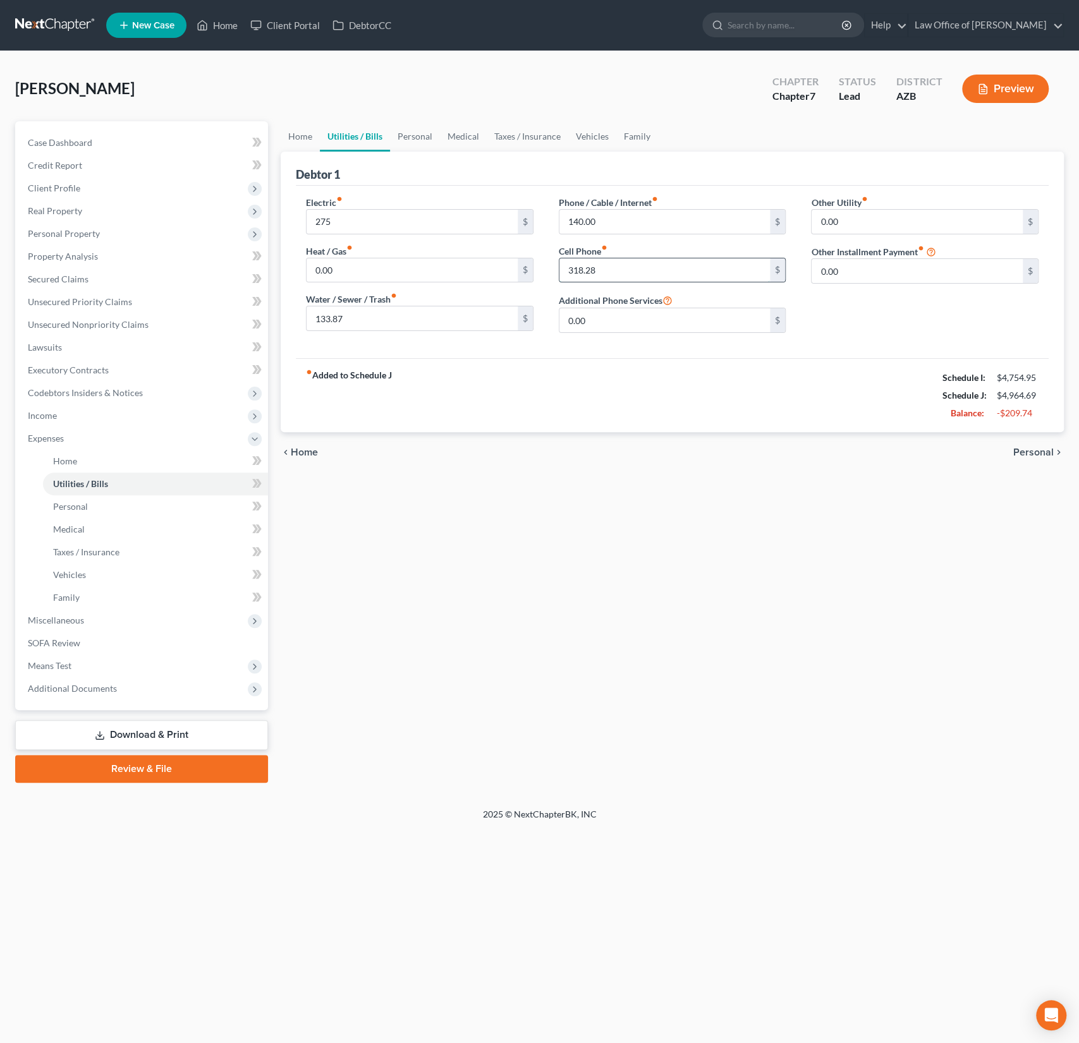
click at [621, 274] on input "318.28" at bounding box center [664, 270] width 211 height 24
click at [415, 140] on link "Personal" at bounding box center [415, 136] width 50 height 30
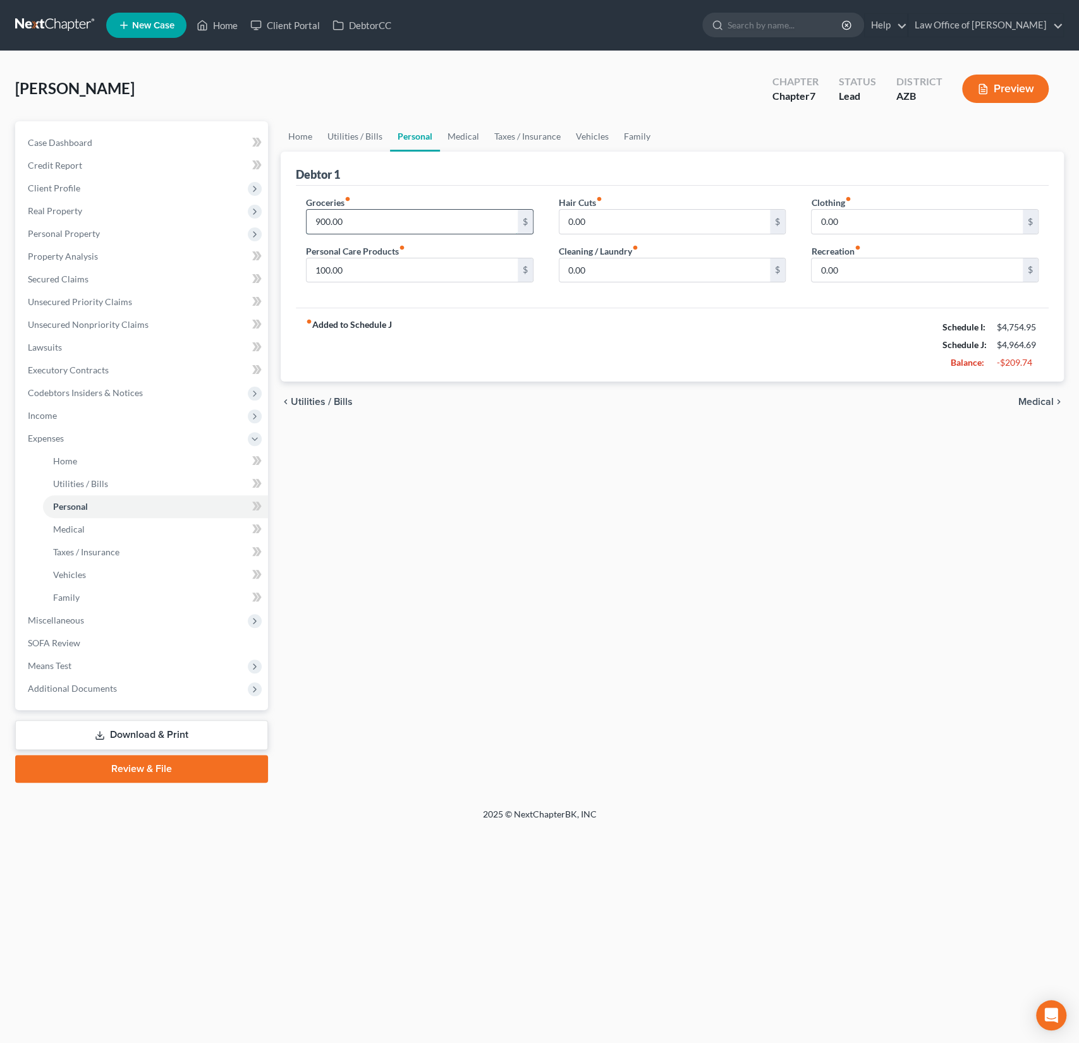
click at [365, 222] on input "900.00" at bounding box center [411, 222] width 211 height 24
drag, startPoint x: 365, startPoint y: 222, endPoint x: 300, endPoint y: 211, distance: 66.0
click at [317, 214] on input "900.00" at bounding box center [411, 222] width 211 height 24
click at [485, 461] on div "Home Utilities / Bills Personal Medical Taxes / Insurance Vehicles Family Debto…" at bounding box center [672, 452] width 796 height 662
click at [75, 238] on span "Personal Property" at bounding box center [143, 233] width 250 height 23
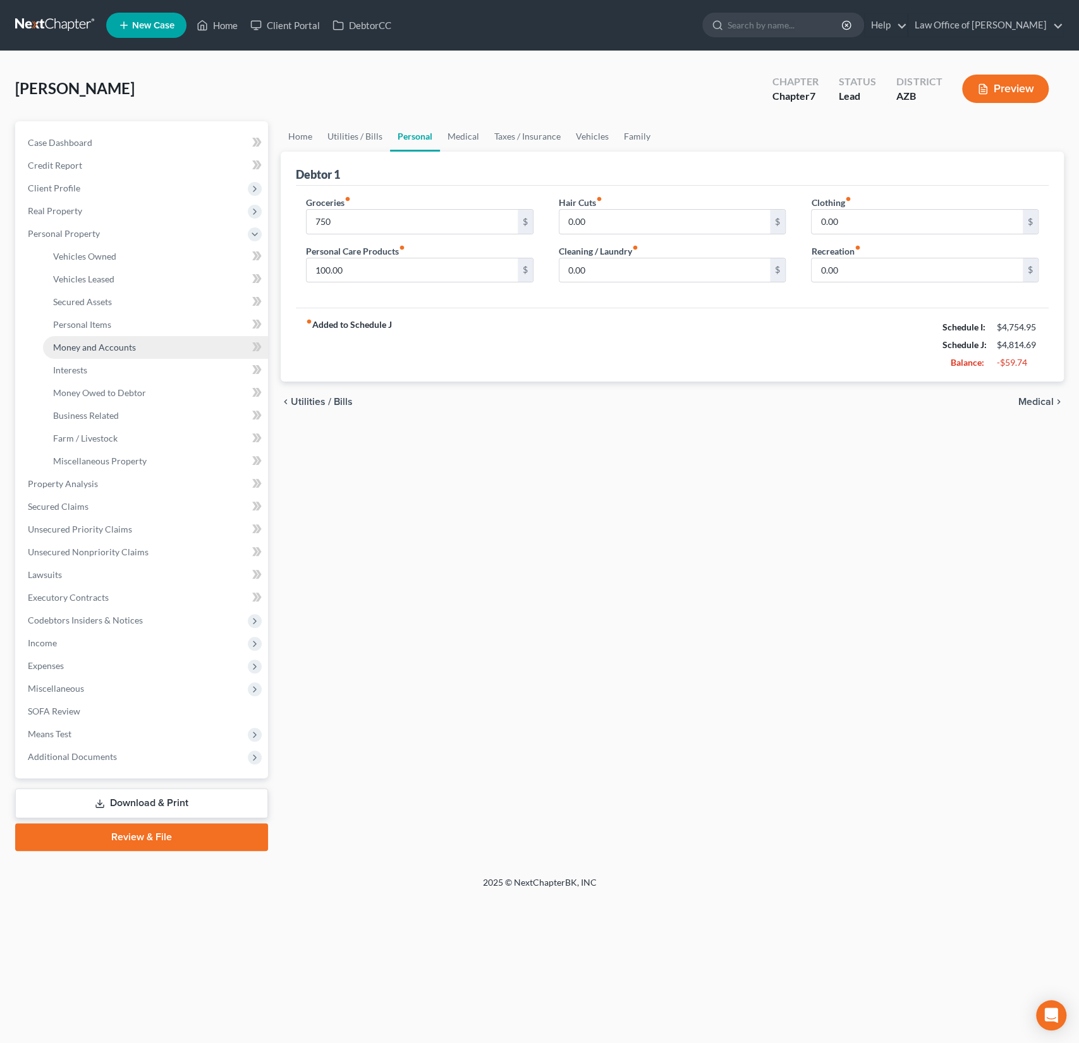
click at [94, 346] on span "Money and Accounts" at bounding box center [94, 347] width 83 height 11
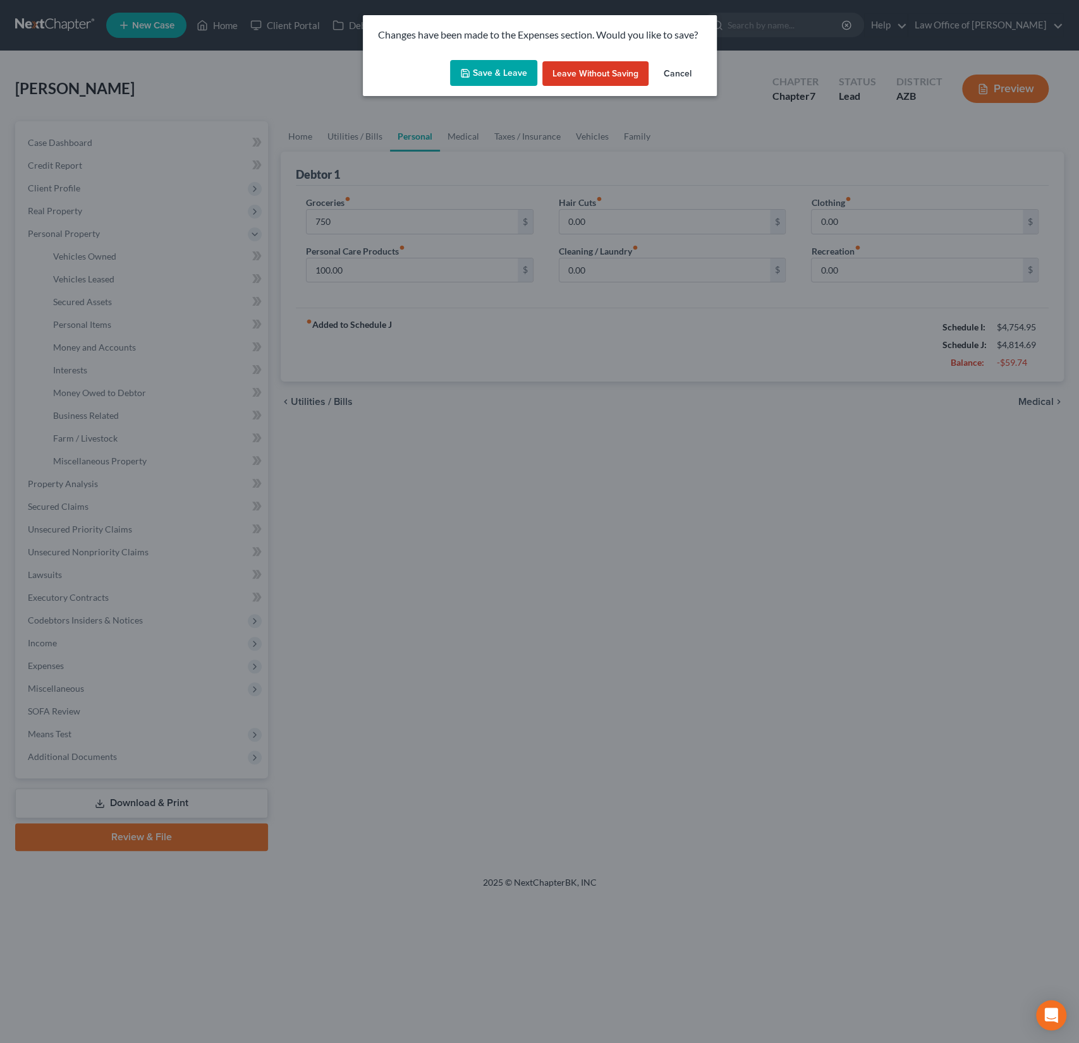
click at [489, 78] on button "Save & Leave" at bounding box center [493, 73] width 87 height 27
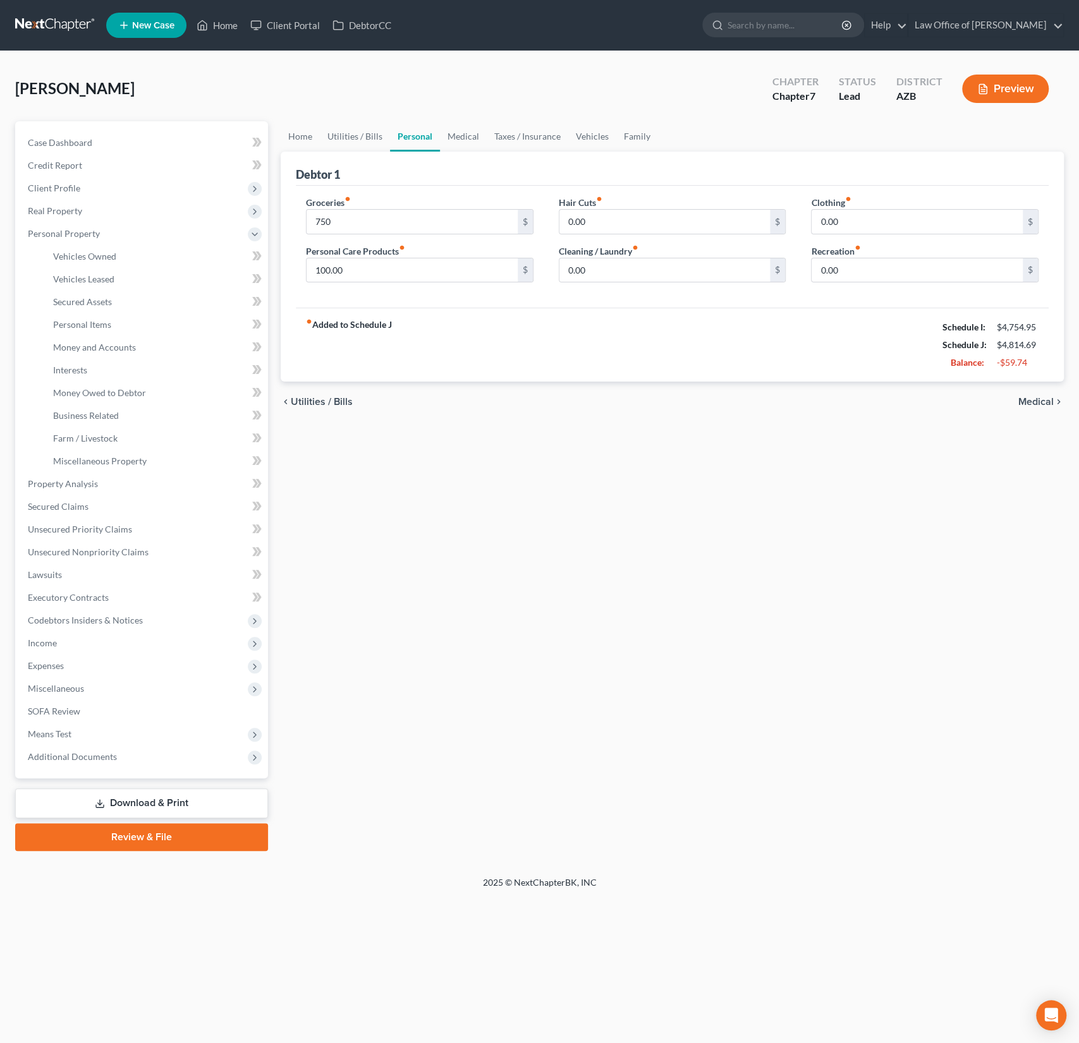
type input "750.00"
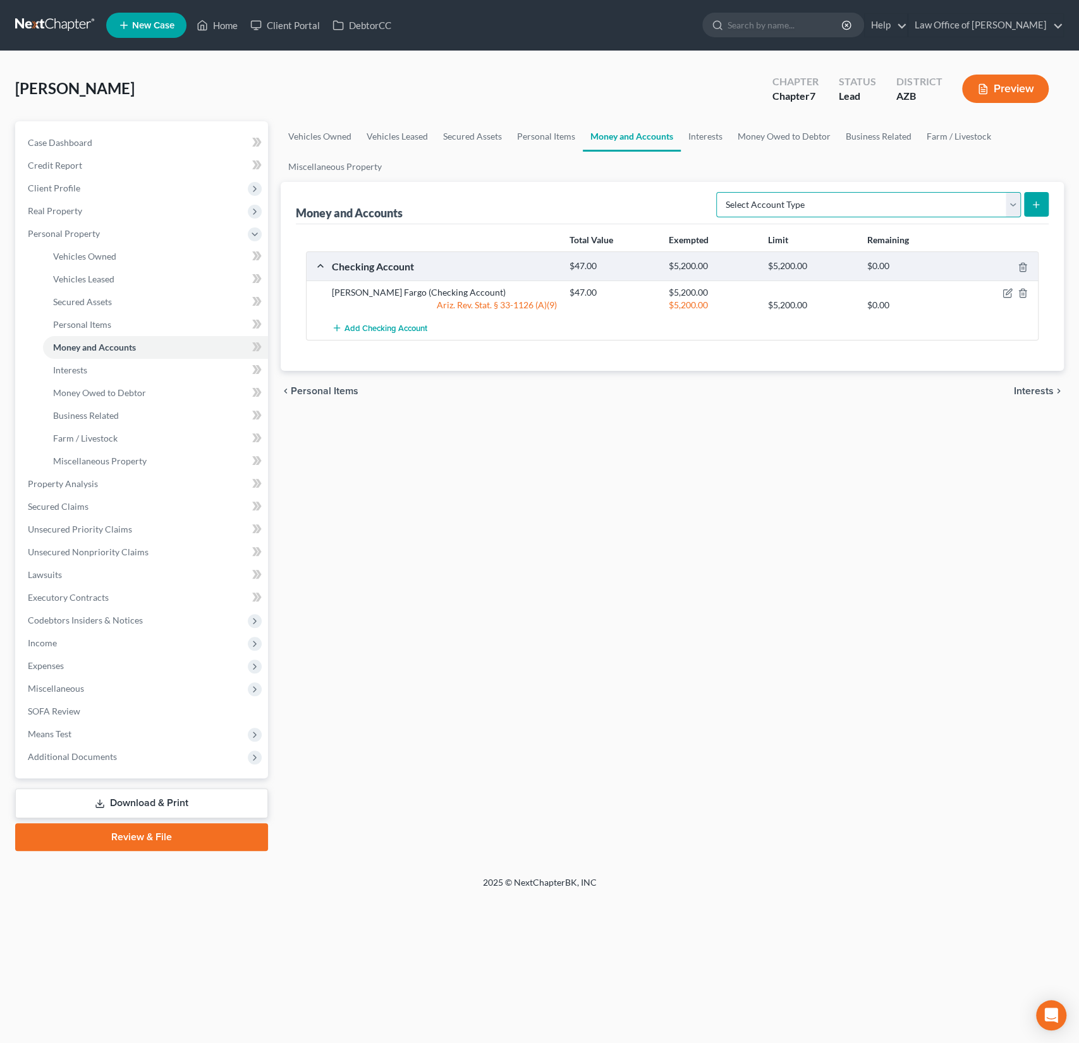
click at [835, 197] on select "Select Account Type Brokerage (A/B: 18, SOFA: 20) Cash on Hand (A/B: 16) Certif…" at bounding box center [868, 204] width 305 height 25
select select "checking"
click at [720, 192] on select "Select Account Type Brokerage (A/B: 18, SOFA: 20) Cash on Hand (A/B: 16) Certif…" at bounding box center [868, 204] width 305 height 25
click at [1033, 205] on line "submit" at bounding box center [1036, 205] width 6 height 0
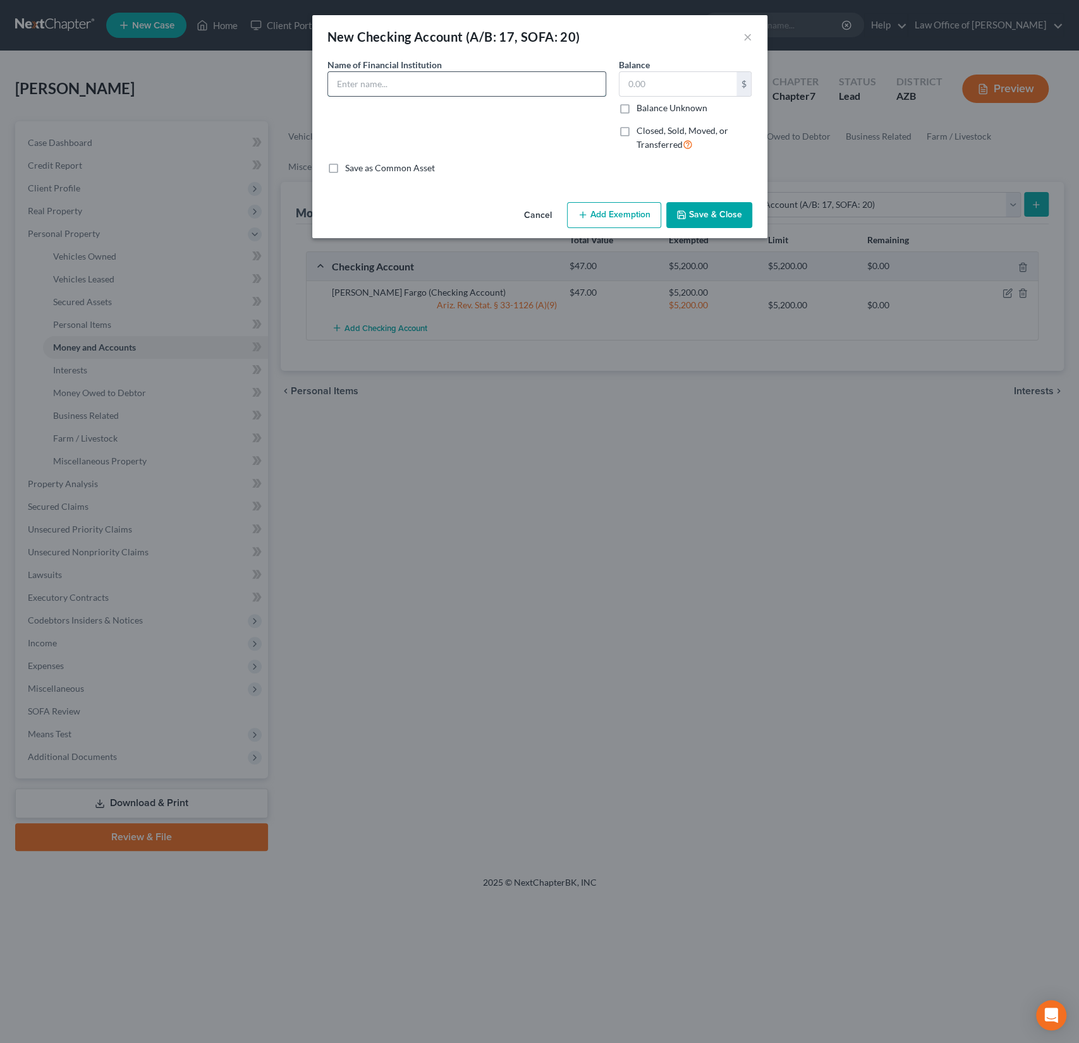
click at [402, 88] on input "text" at bounding box center [466, 84] width 277 height 24
click at [406, 83] on input "[PERSON_NAME] Fargo" at bounding box center [466, 84] width 277 height 24
type input "[PERSON_NAME] Fargo (Closed)"
click at [506, 143] on div "Name of Financial Institution * [PERSON_NAME] Fargo (Closed)" at bounding box center [466, 110] width 291 height 104
click at [636, 130] on label "Closed, Sold, Moved, or Transferred" at bounding box center [694, 137] width 116 height 27
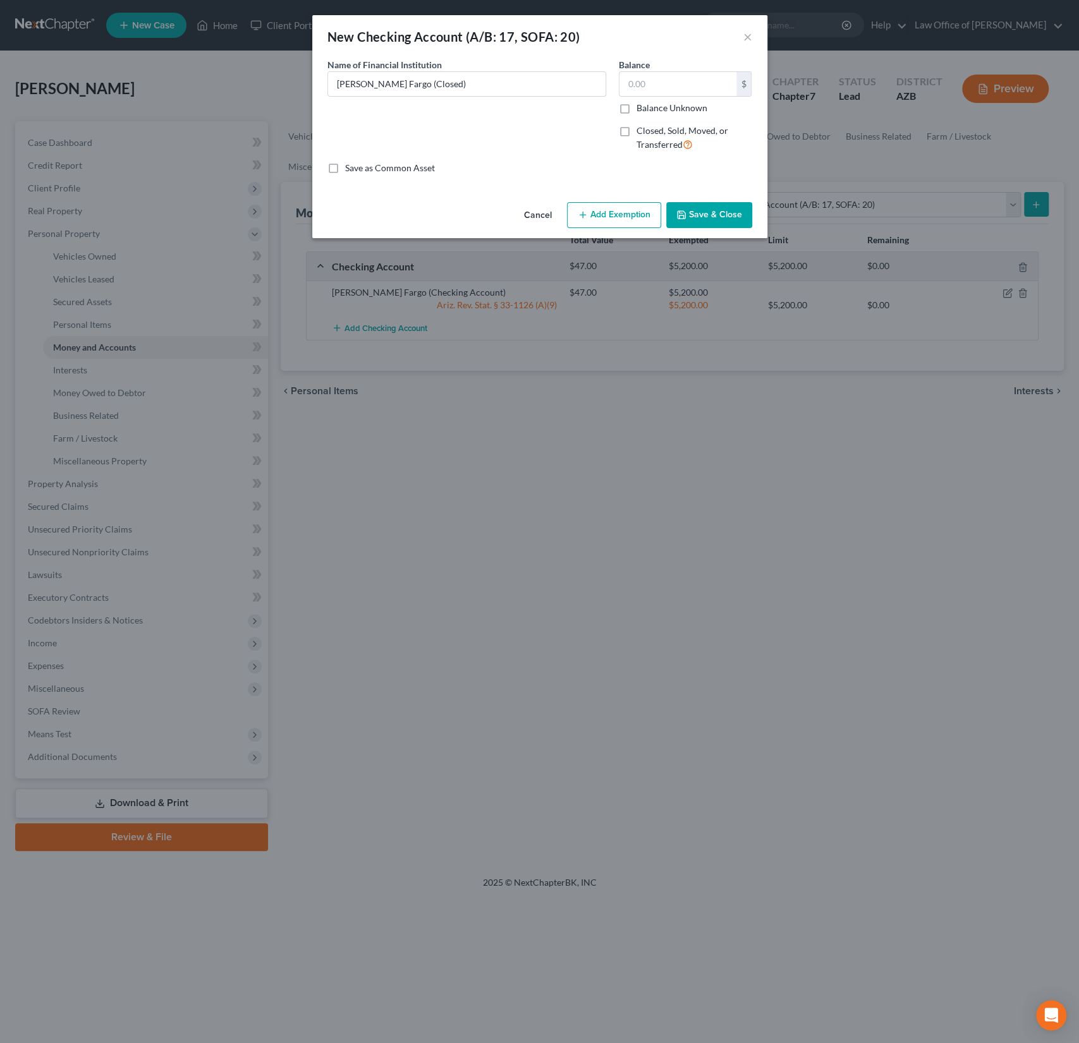
click at [641, 130] on input "Closed, Sold, Moved, or Transferred" at bounding box center [645, 128] width 8 height 8
checkbox input "true"
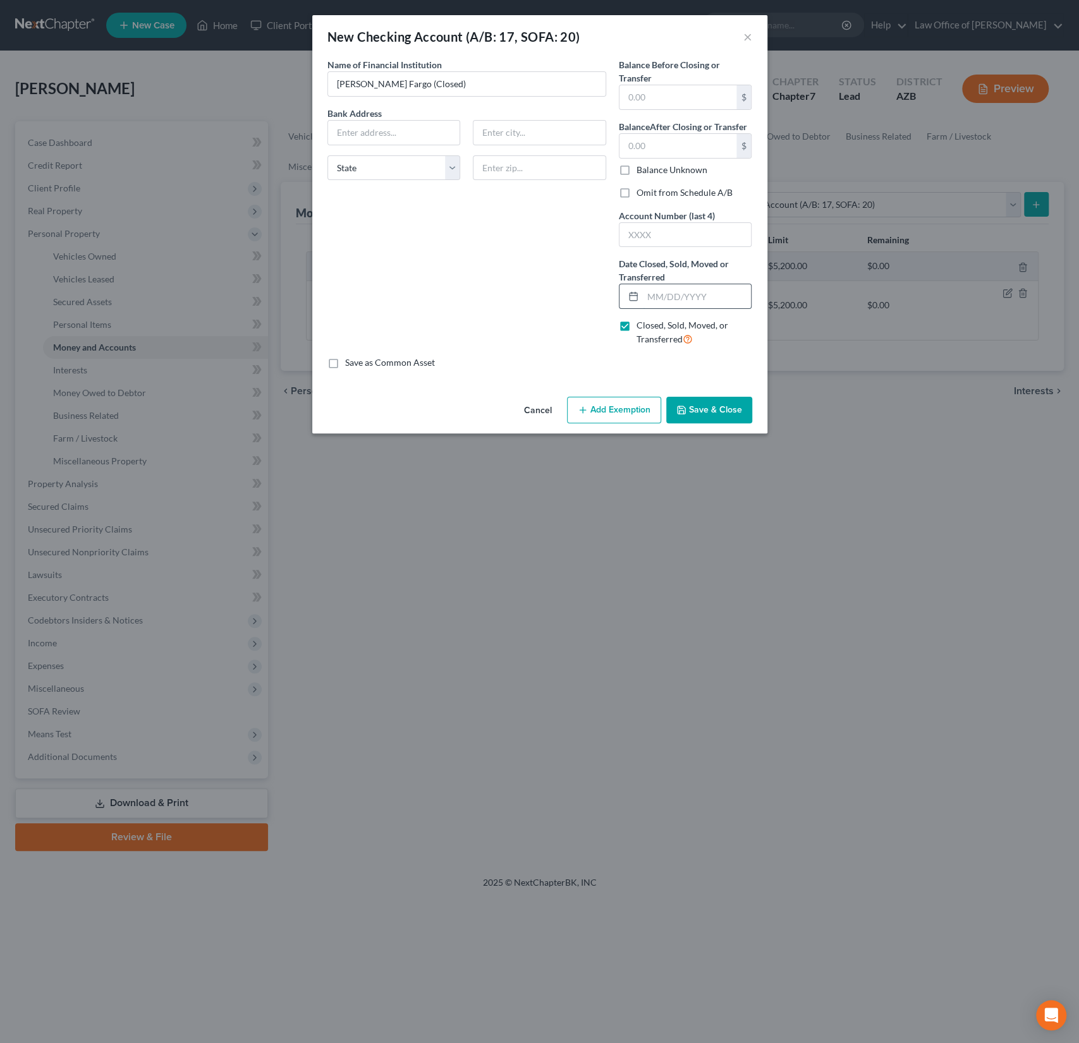
click at [651, 296] on input "text" at bounding box center [697, 296] width 109 height 24
type input "[DATE]"
click at [657, 237] on input "text" at bounding box center [685, 235] width 132 height 24
type input "0000"
click at [636, 195] on label "Omit from Schedule A/B" at bounding box center [684, 192] width 96 height 13
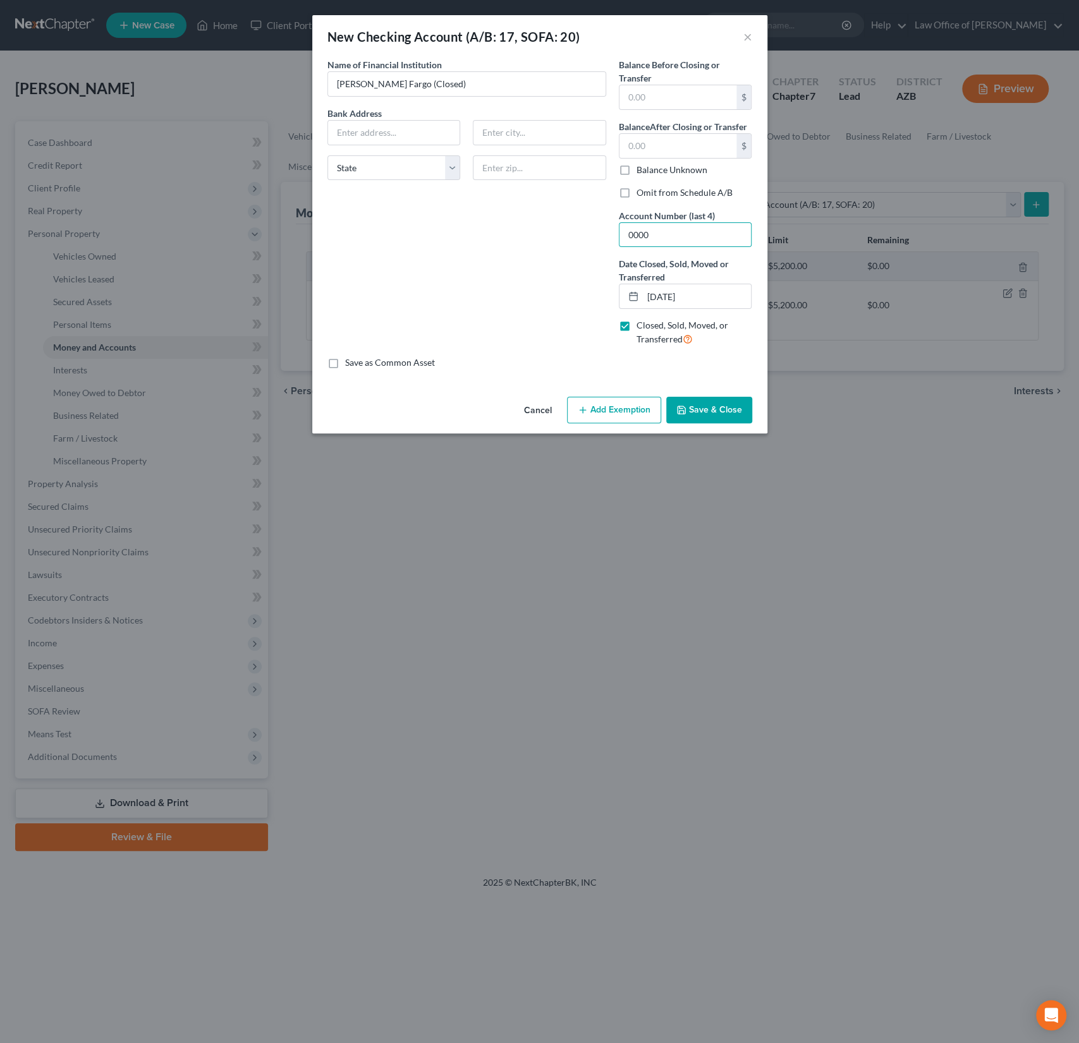
click at [641, 195] on input "Omit from Schedule A/B" at bounding box center [645, 190] width 8 height 8
checkbox input "true"
click at [722, 413] on button "Save & Close" at bounding box center [709, 410] width 86 height 27
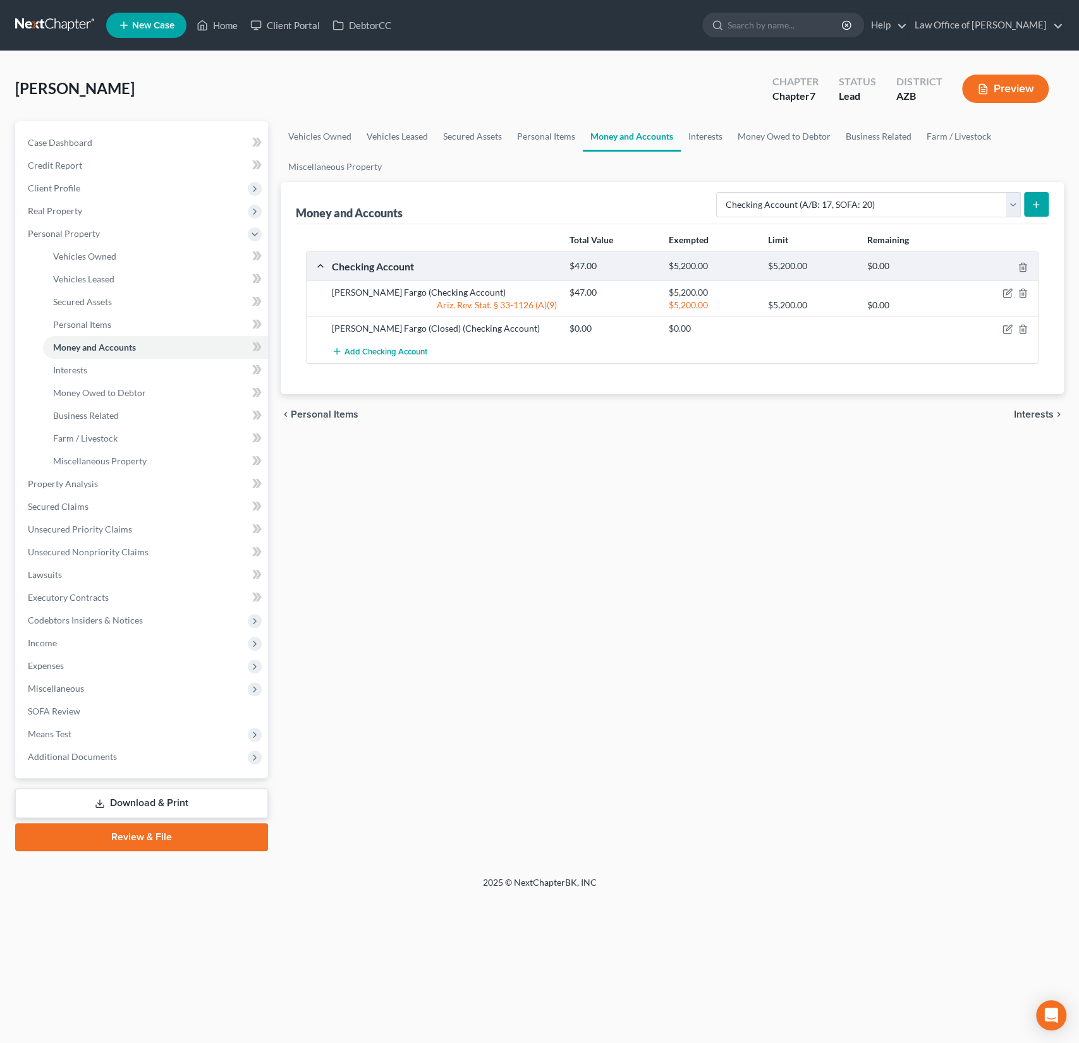
click at [1039, 207] on icon "submit" at bounding box center [1036, 205] width 10 height 10
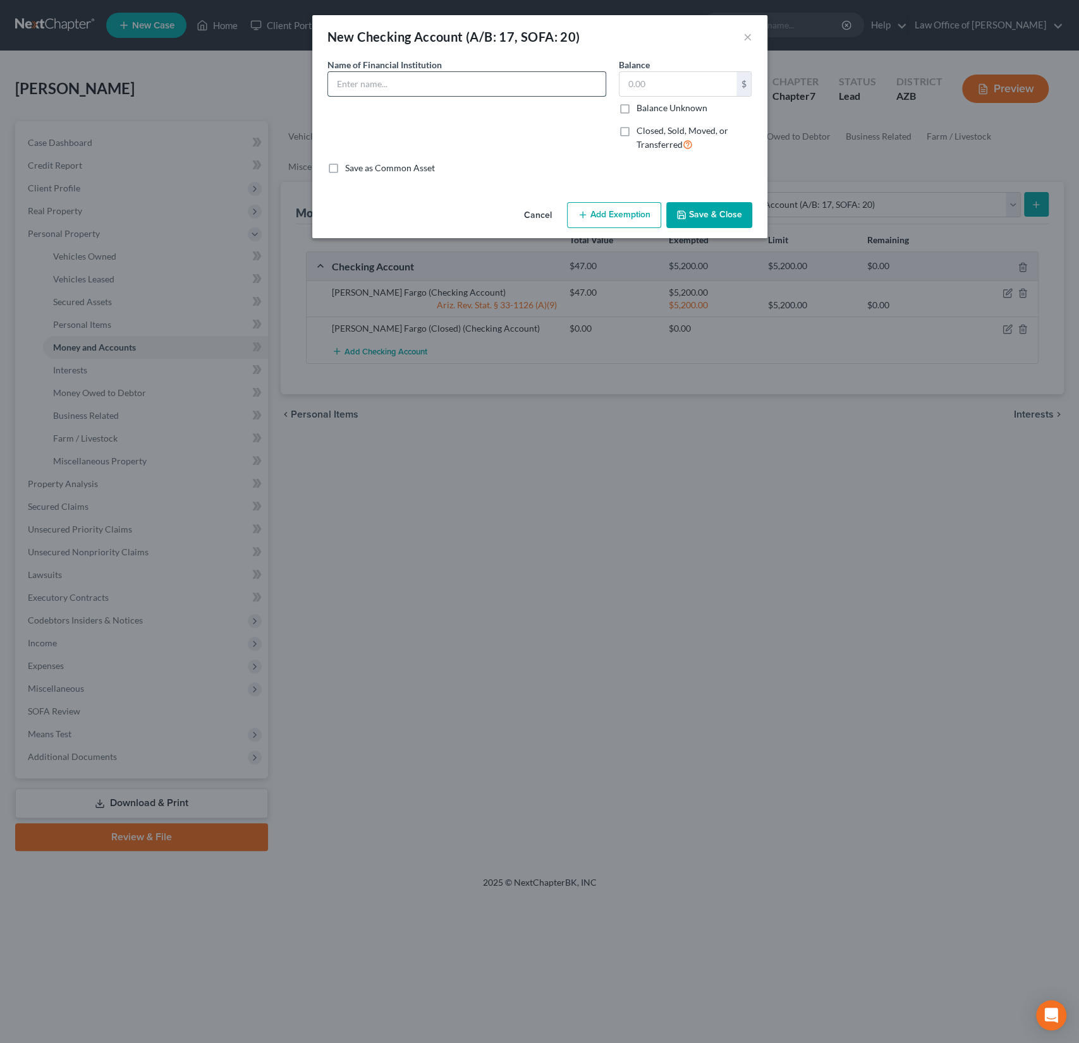
click at [361, 83] on input "text" at bounding box center [466, 84] width 277 height 24
type input "[PERSON_NAME] Fargo (Closed)"
click at [636, 132] on label "Closed, Sold, Moved, or Transferred" at bounding box center [694, 137] width 116 height 27
click at [641, 132] on input "Closed, Sold, Moved, or Transferred" at bounding box center [645, 128] width 8 height 8
checkbox input "true"
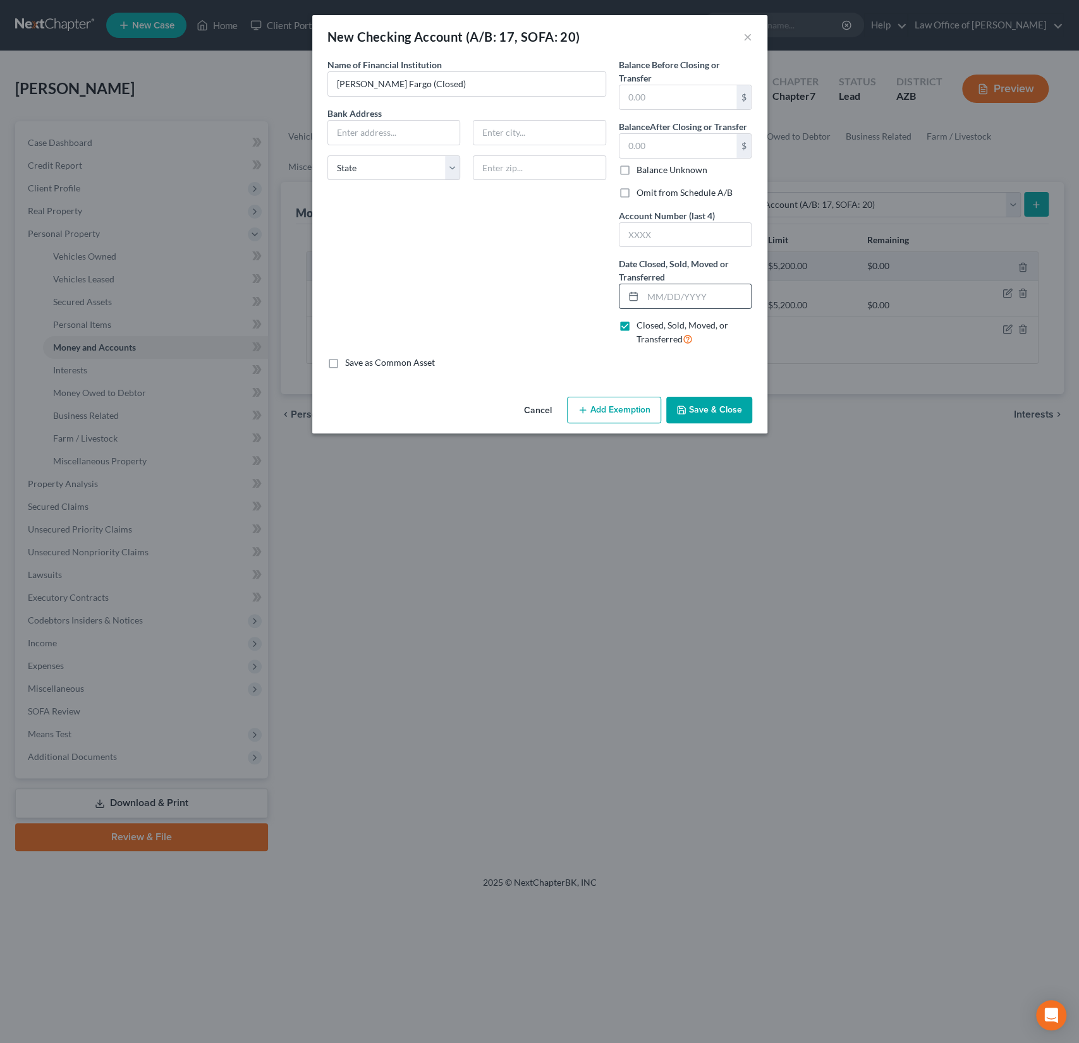
click at [681, 290] on input "text" at bounding box center [697, 296] width 109 height 24
type input "[DATE]"
click at [666, 239] on input "text" at bounding box center [685, 235] width 132 height 24
type input "0000"
click at [702, 418] on button "Save & Close" at bounding box center [709, 410] width 86 height 27
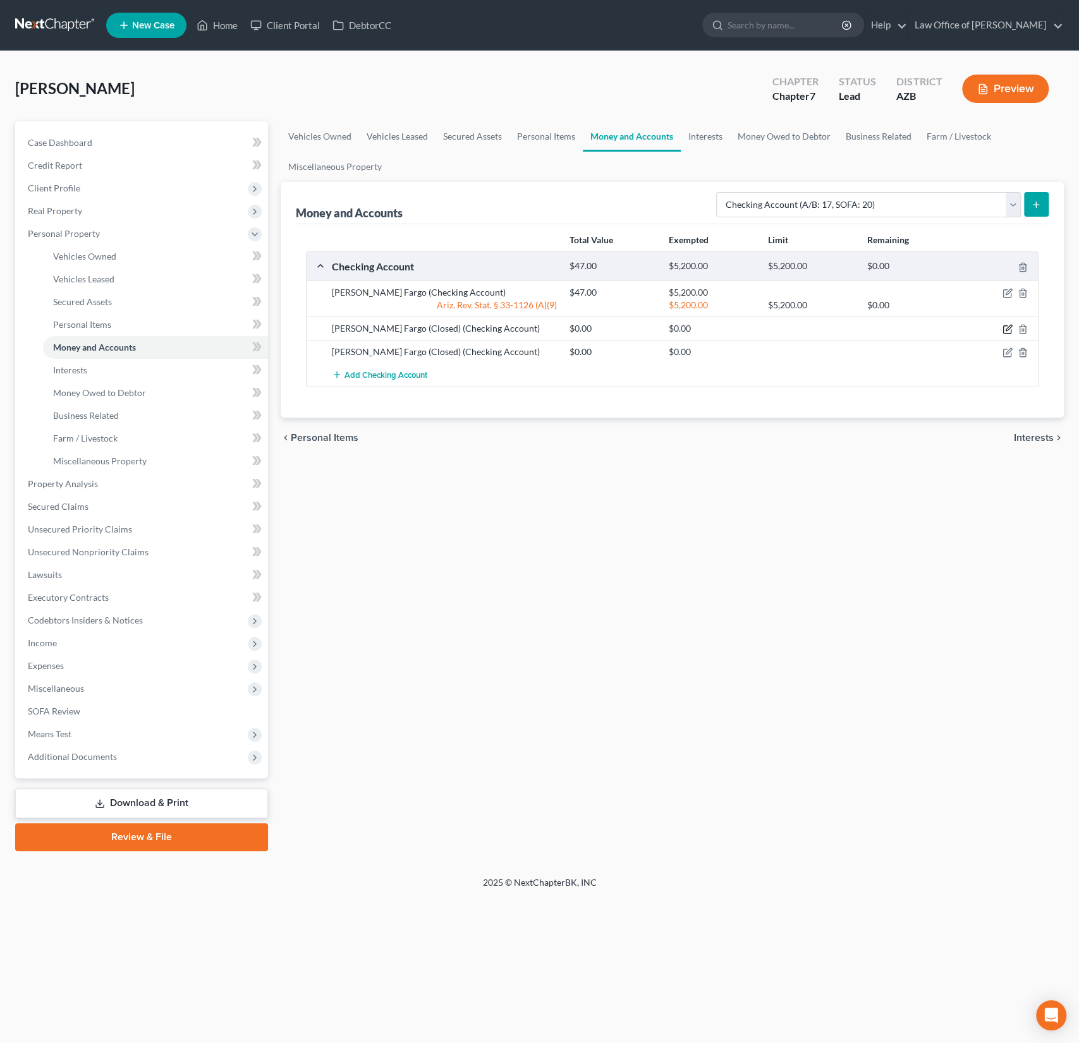
click at [1007, 327] on icon "button" at bounding box center [1007, 329] width 10 height 10
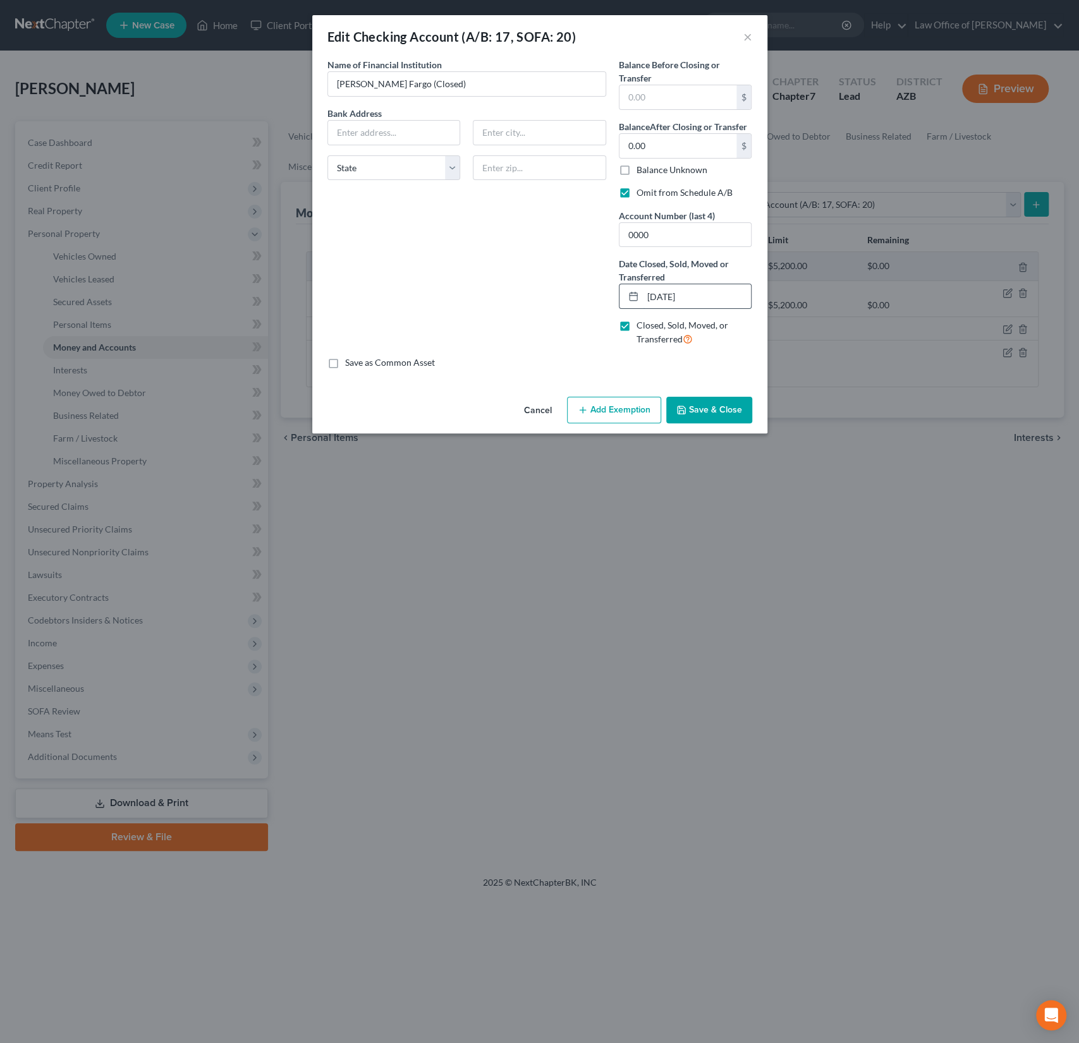
drag, startPoint x: 718, startPoint y: 296, endPoint x: 631, endPoint y: 295, distance: 87.2
click at [631, 295] on div "[DATE]" at bounding box center [685, 296] width 133 height 25
type input "[DATE]"
drag, startPoint x: 662, startPoint y: 234, endPoint x: 611, endPoint y: 233, distance: 50.6
click at [611, 233] on div "Name of Financial Institution * [PERSON_NAME] Fargo (Closed) Bank Address State…" at bounding box center [539, 207] width 437 height 298
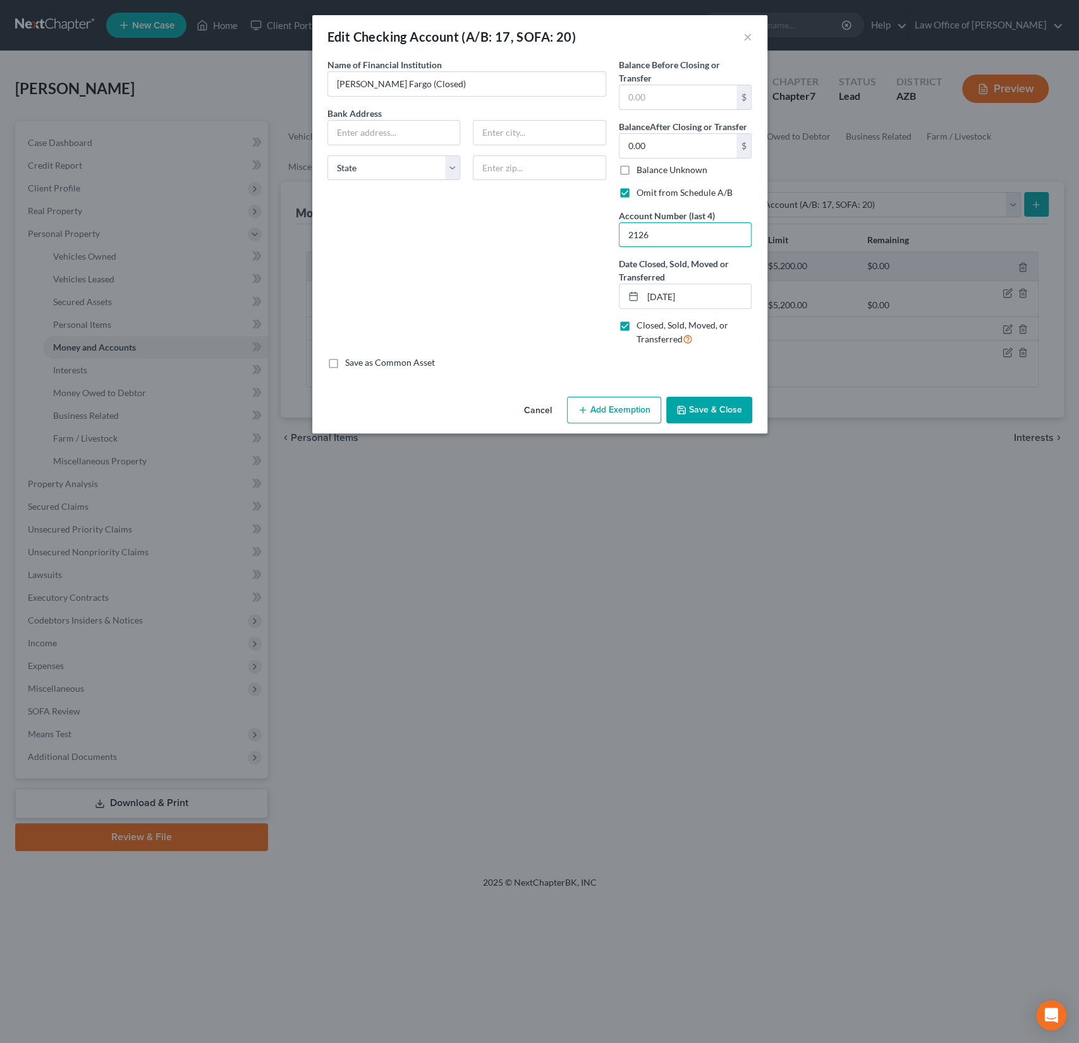
type input "2126"
click at [713, 411] on button "Save & Close" at bounding box center [709, 410] width 86 height 27
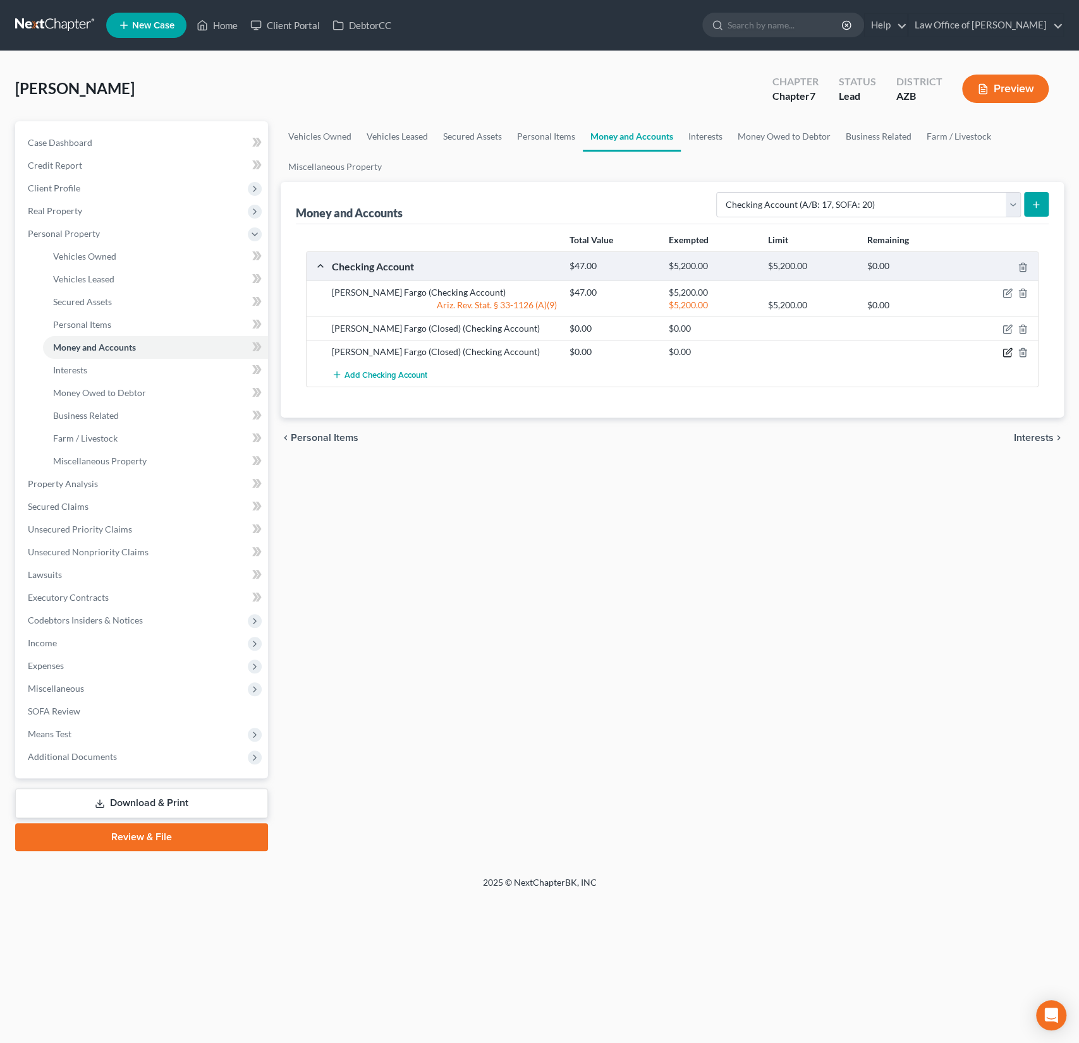
click at [1007, 351] on icon "button" at bounding box center [1007, 353] width 10 height 10
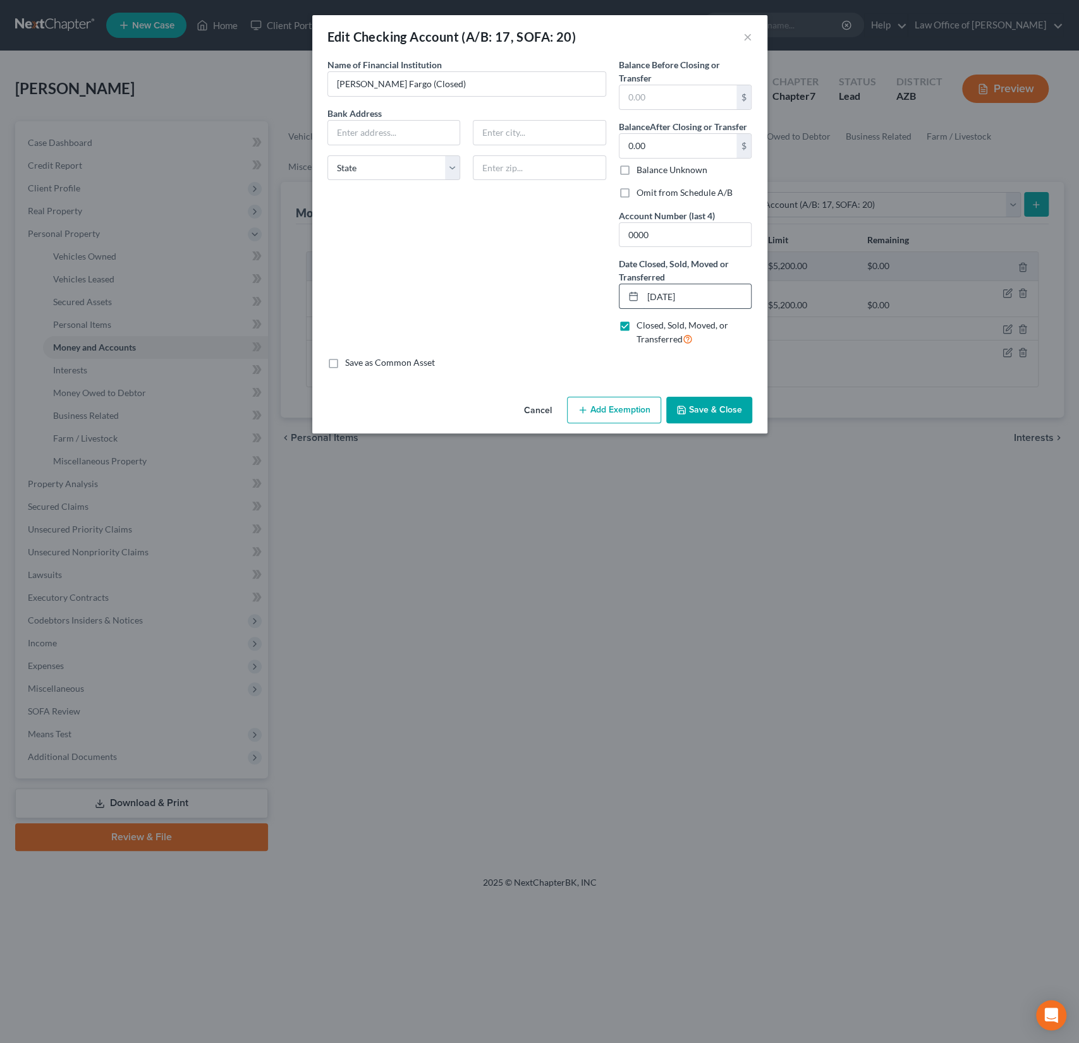
click at [671, 296] on input "[DATE]" at bounding box center [697, 296] width 109 height 24
click at [666, 295] on input "[DATE]" at bounding box center [697, 296] width 109 height 24
drag, startPoint x: 670, startPoint y: 295, endPoint x: 662, endPoint y: 293, distance: 8.6
click at [662, 293] on input "[DATE]" at bounding box center [697, 296] width 109 height 24
type input "[DATE]"
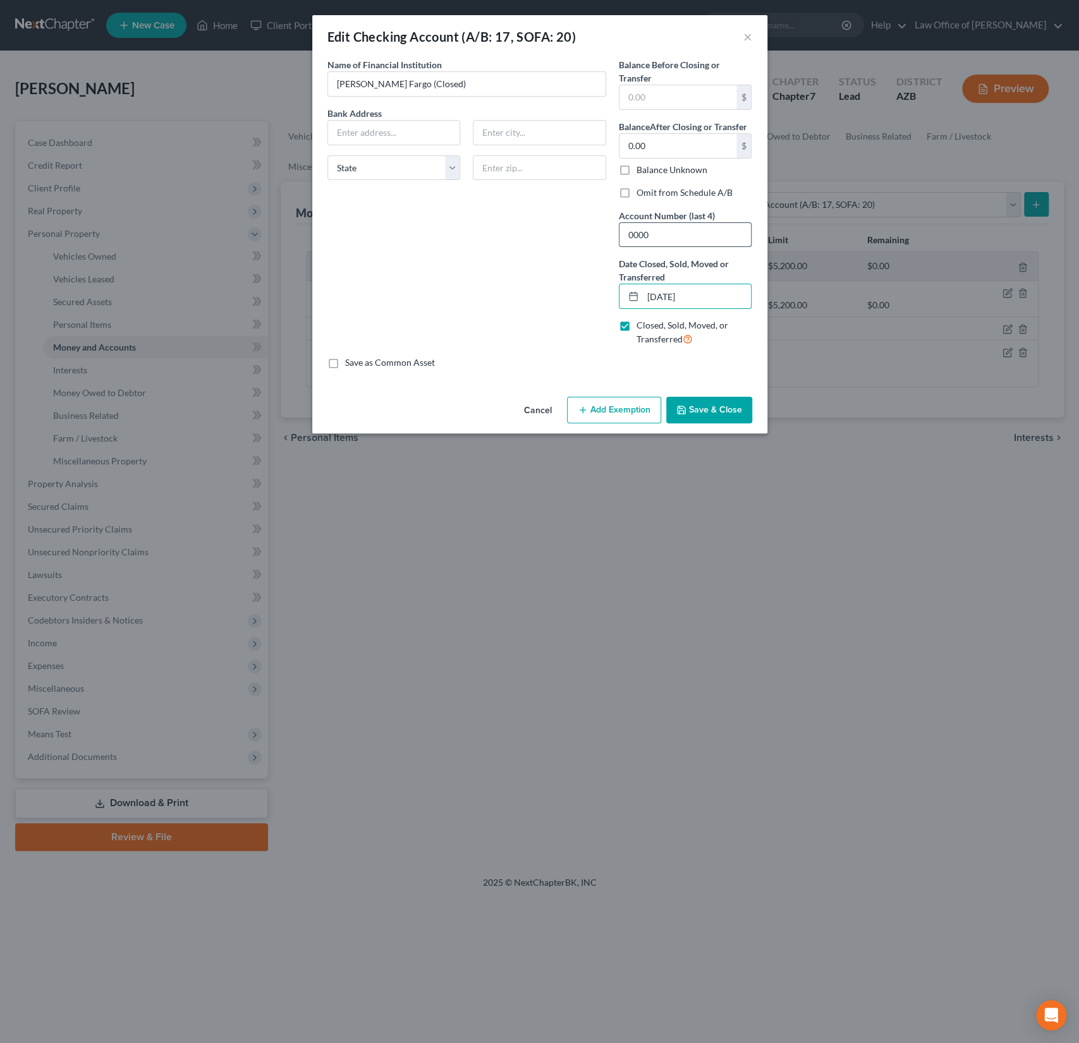
drag, startPoint x: 665, startPoint y: 238, endPoint x: 620, endPoint y: 231, distance: 46.1
click at [620, 231] on input "0000" at bounding box center [685, 235] width 132 height 24
type input "6392"
click at [636, 195] on label "Omit from Schedule A/B" at bounding box center [684, 192] width 96 height 13
click at [641, 195] on input "Omit from Schedule A/B" at bounding box center [645, 190] width 8 height 8
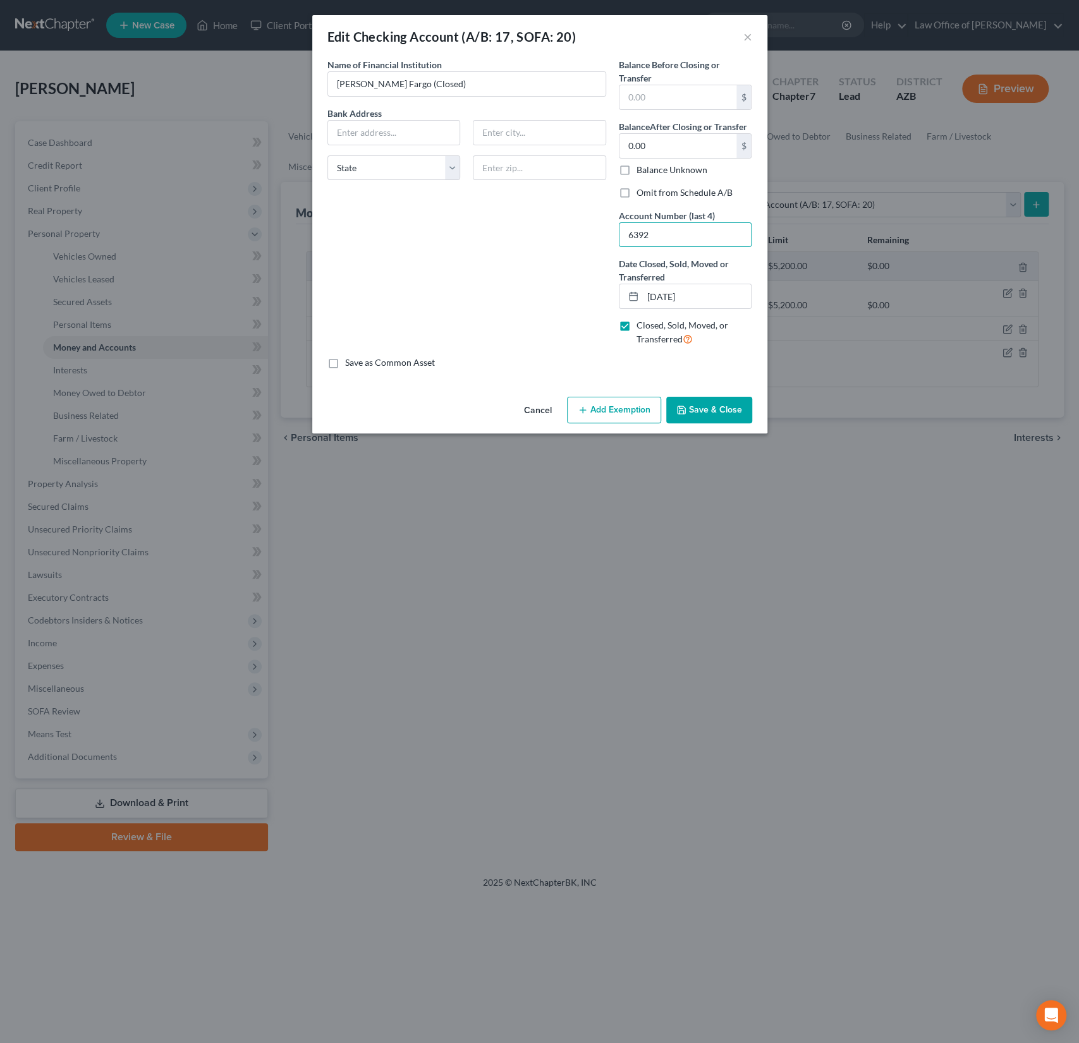
checkbox input "true"
click at [708, 412] on button "Save & Close" at bounding box center [709, 410] width 86 height 27
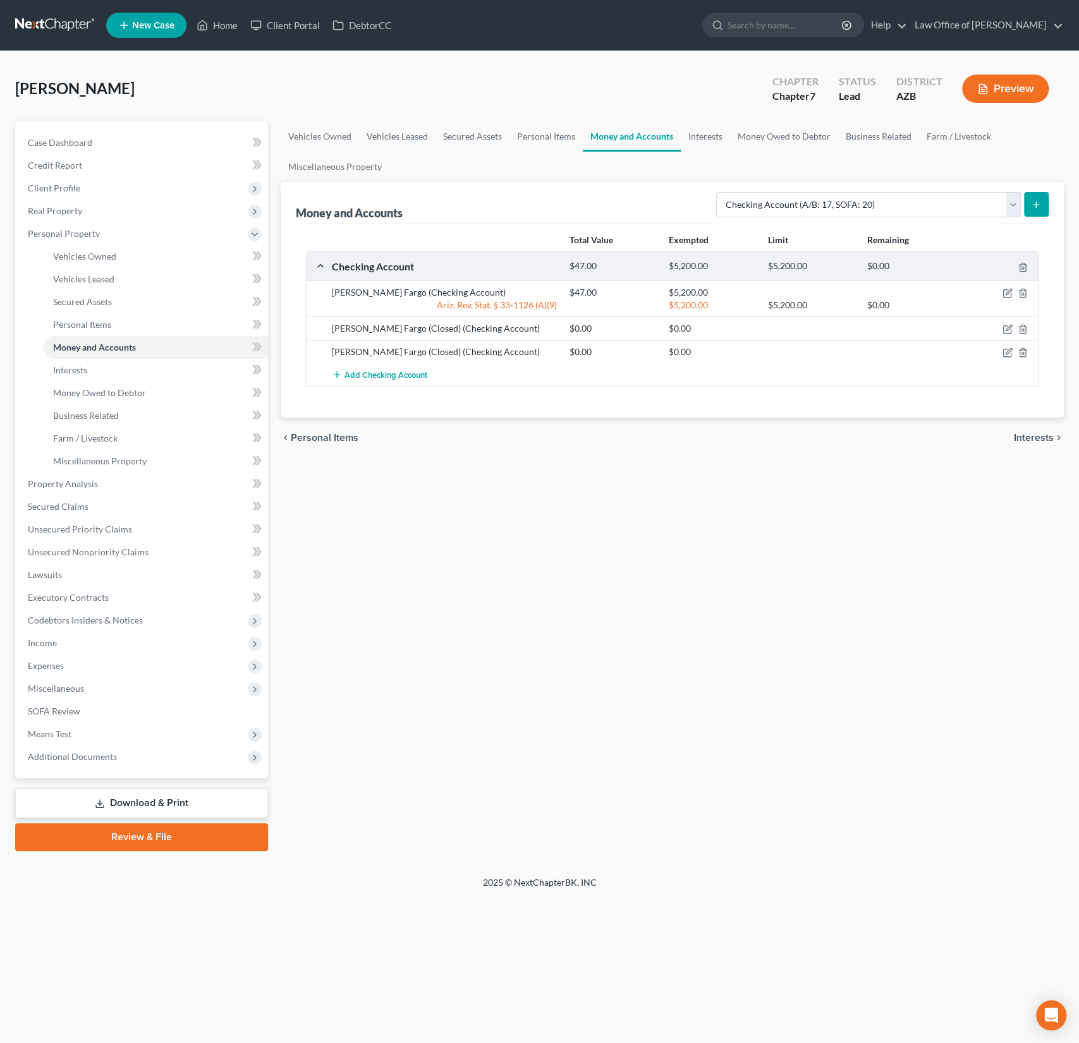
click at [210, 799] on link "Download & Print" at bounding box center [141, 804] width 253 height 30
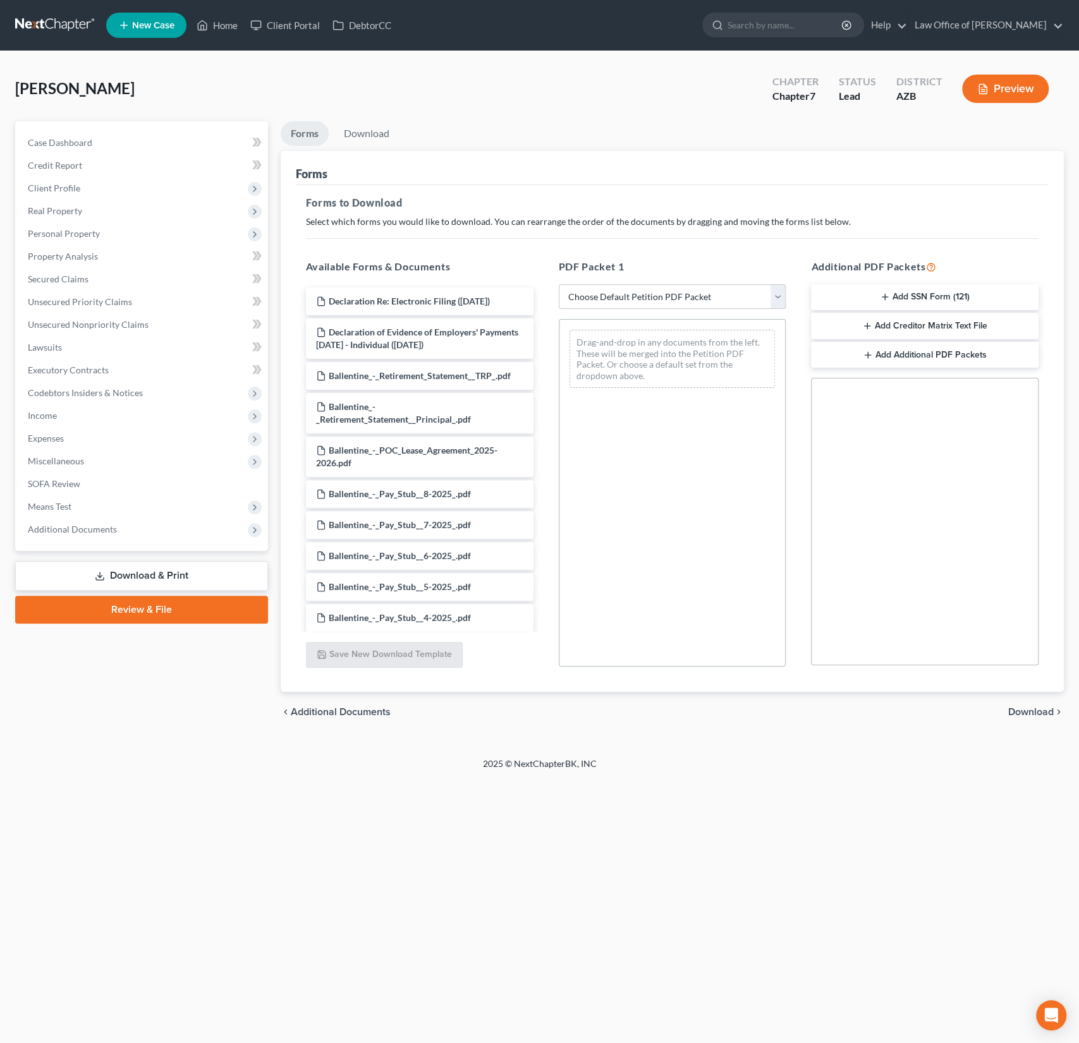
click at [642, 300] on select "Choose Default Petition PDF Packet Complete Bankruptcy Petition (all forms and …" at bounding box center [673, 296] width 228 height 25
select select "0"
click at [559, 284] on select "Choose Default Petition PDF Packet Complete Bankruptcy Petition (all forms and …" at bounding box center [673, 296] width 228 height 25
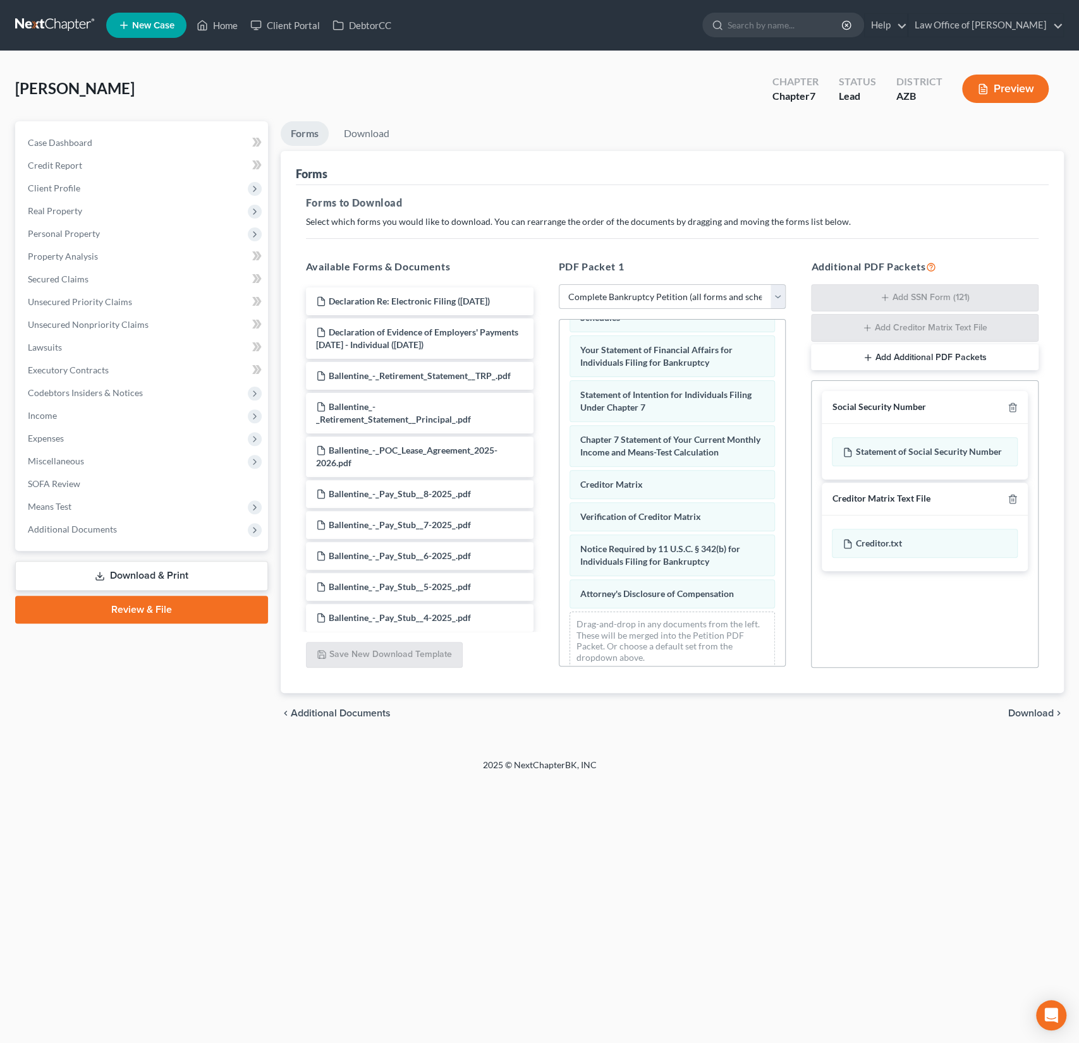
scroll to position [417, 0]
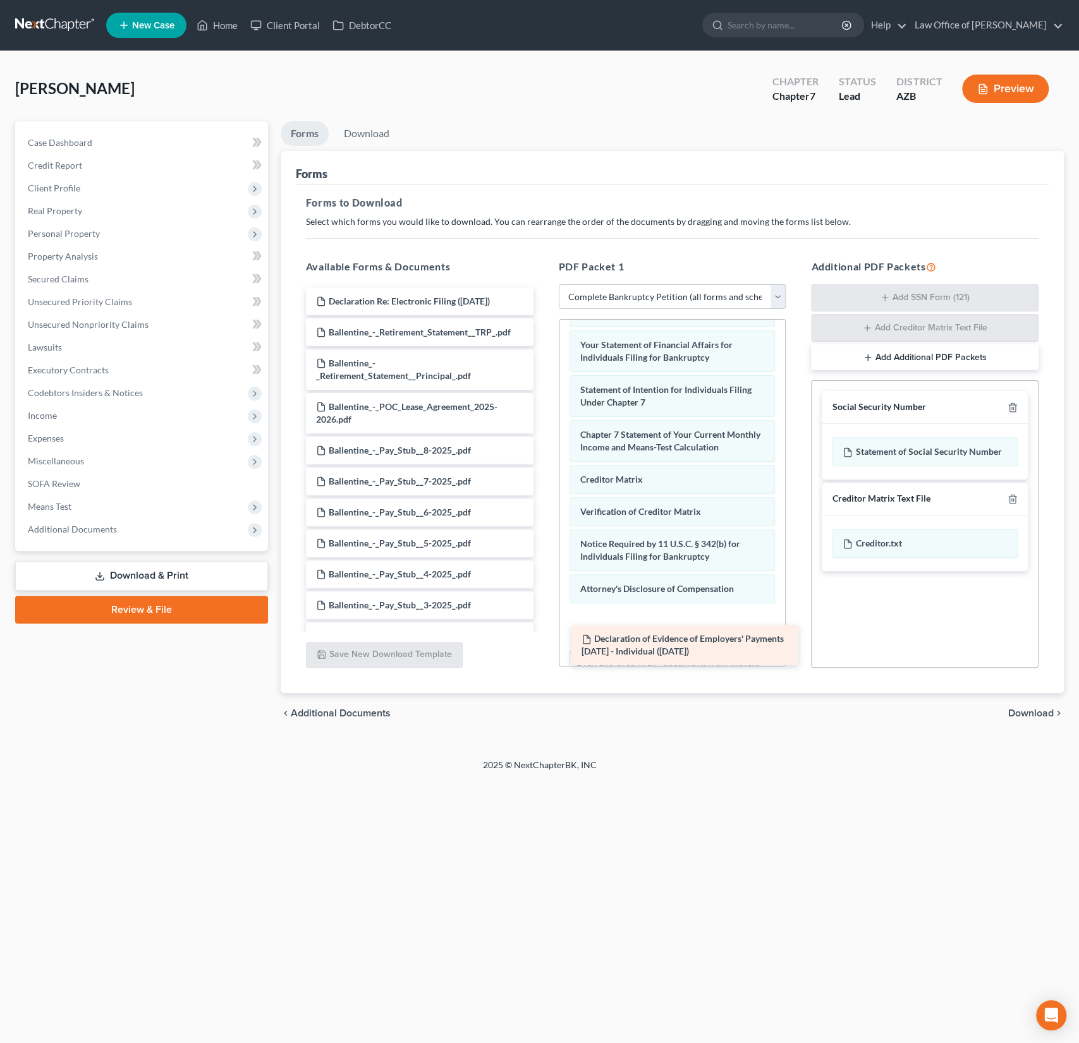
drag, startPoint x: 423, startPoint y: 342, endPoint x: 688, endPoint y: 650, distance: 406.4
click at [543, 650] on div "Declaration of Evidence of Employers' Payments [DATE] - Individual ([DATE]) Dec…" at bounding box center [420, 774] width 248 height 972
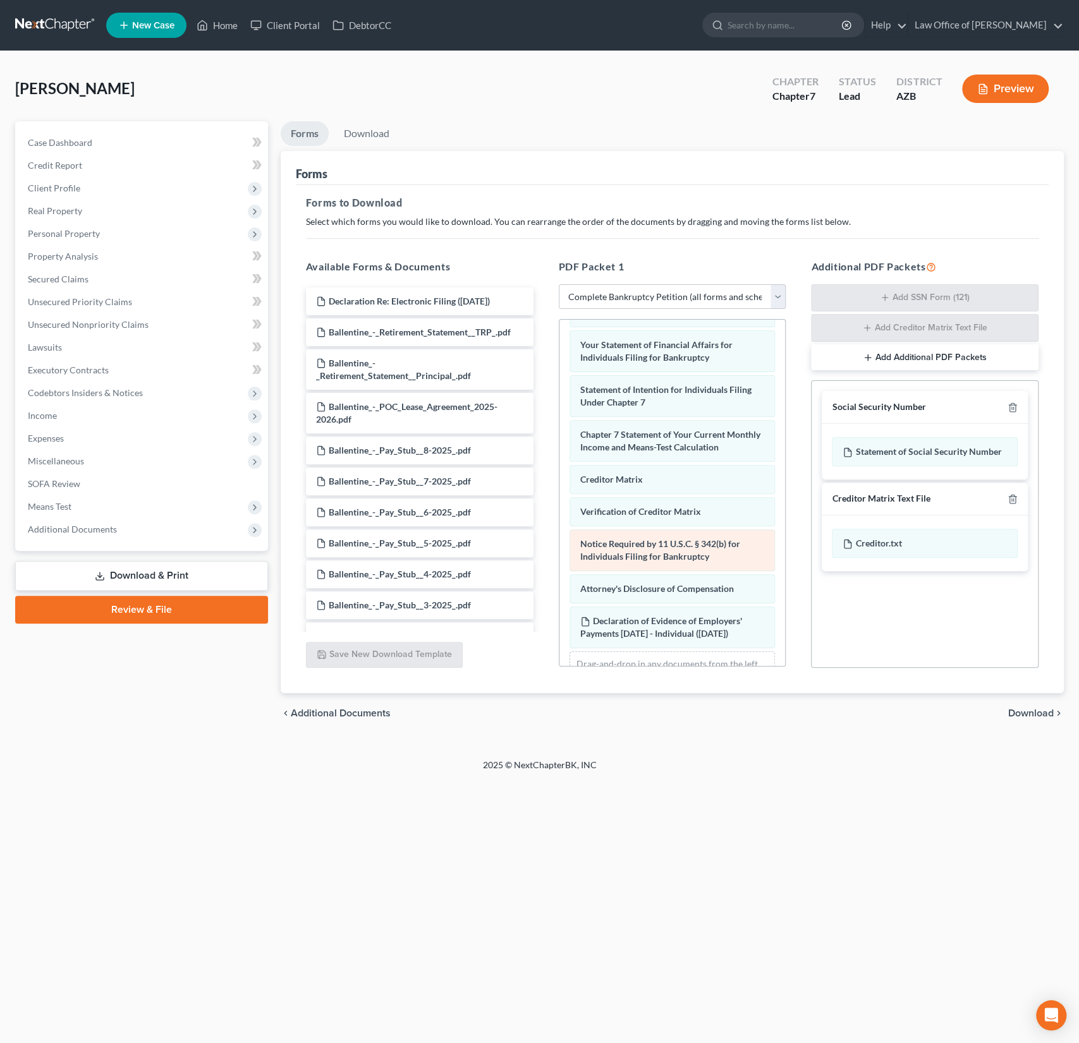
scroll to position [475, 0]
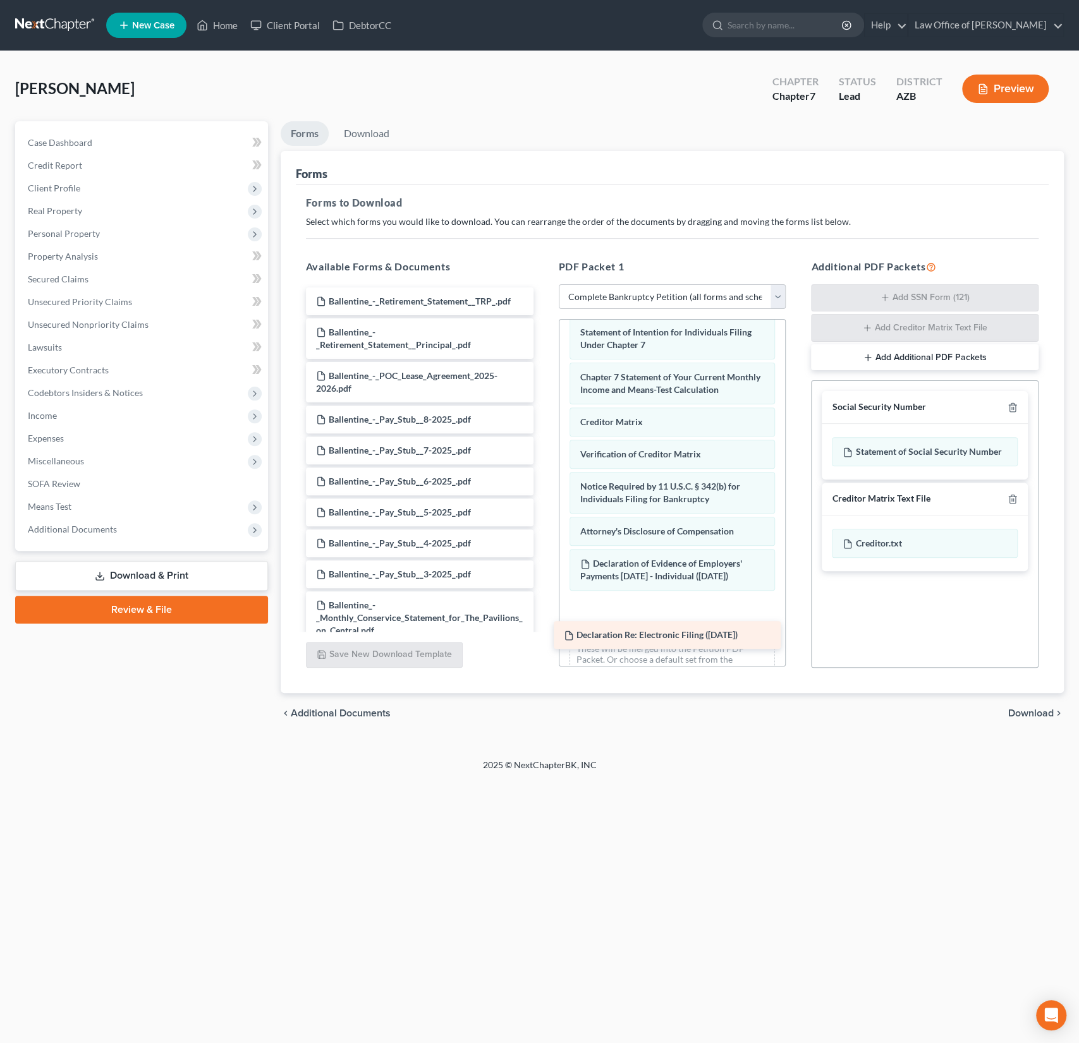
drag, startPoint x: 461, startPoint y: 303, endPoint x: 712, endPoint y: 638, distance: 418.5
click at [543, 638] on div "Declaration Re: Electronic Filing ([DATE]) Declaration Re: Electronic Filing ([…" at bounding box center [420, 758] width 248 height 941
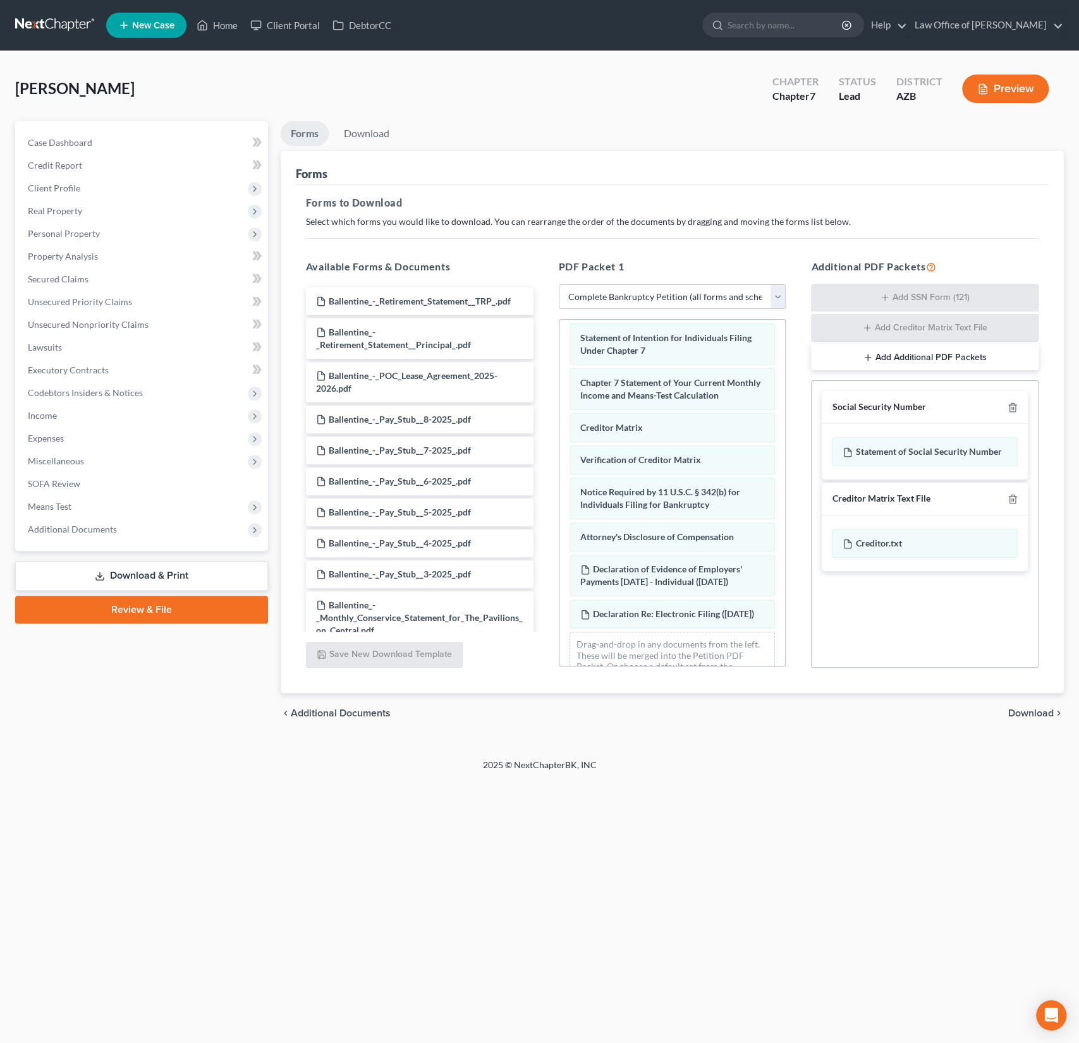
scroll to position [519, 0]
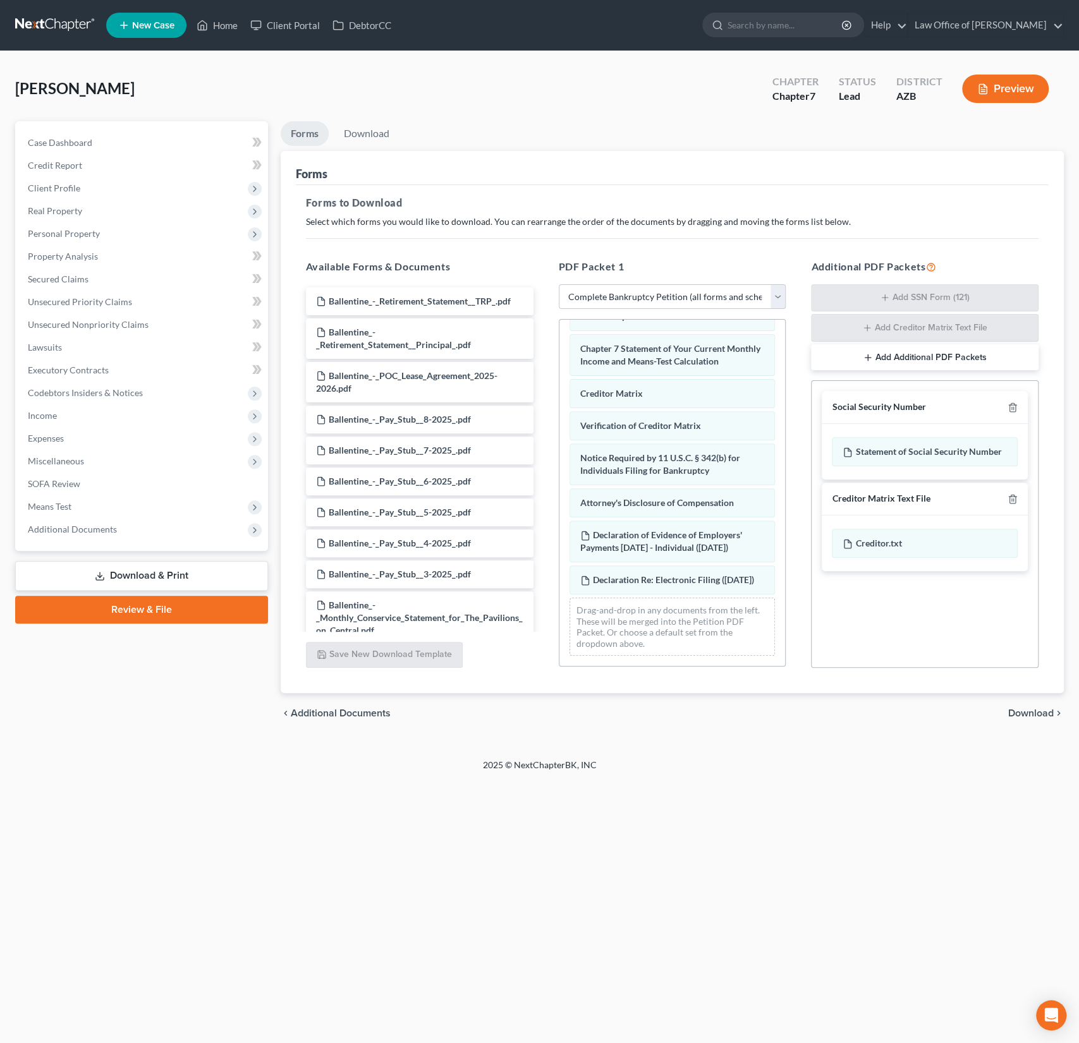
click at [1024, 715] on span "Download" at bounding box center [1031, 713] width 46 height 10
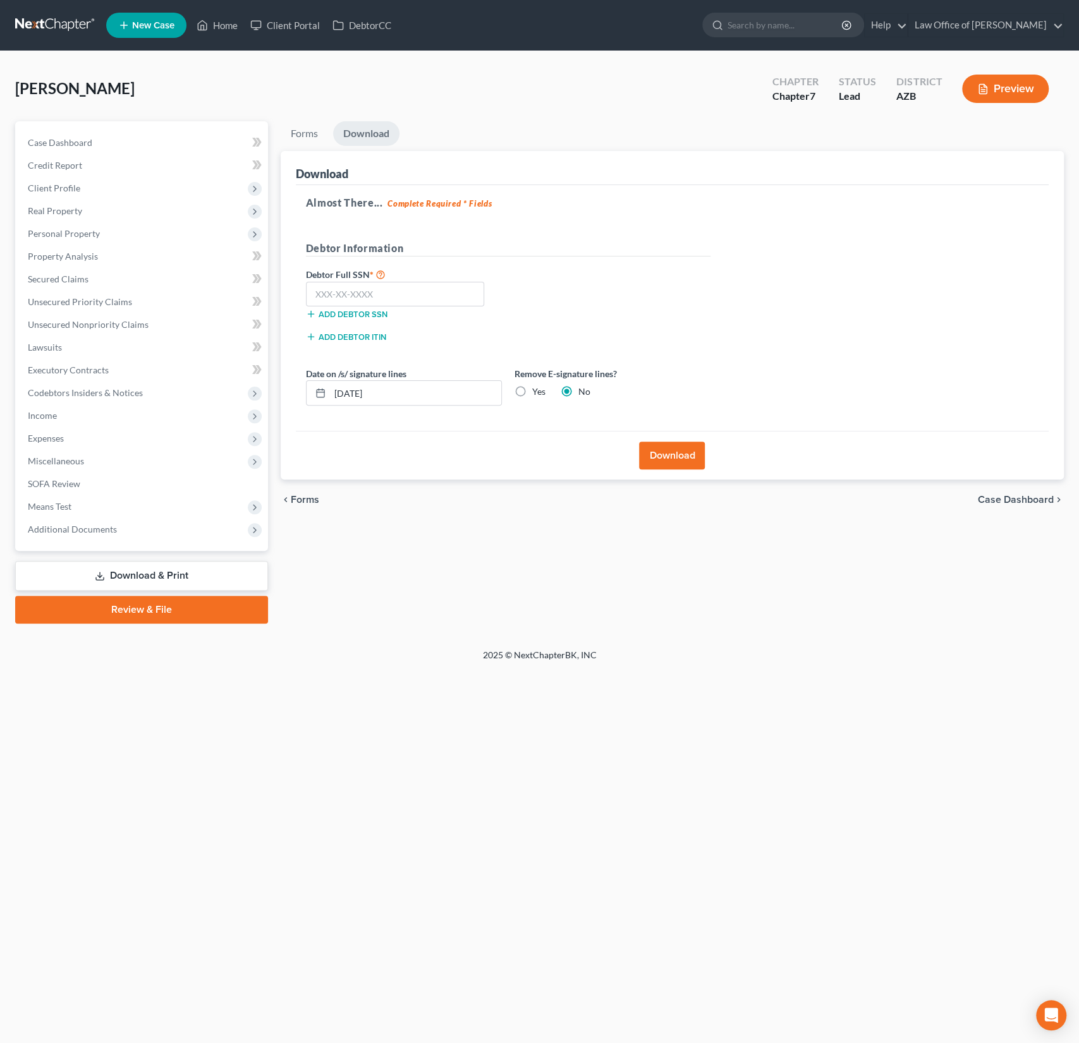
click at [532, 390] on label "Yes" at bounding box center [538, 391] width 13 height 13
click at [537, 390] on input "Yes" at bounding box center [541, 389] width 8 height 8
radio input "true"
radio input "false"
click at [672, 452] on button "Download" at bounding box center [672, 456] width 66 height 28
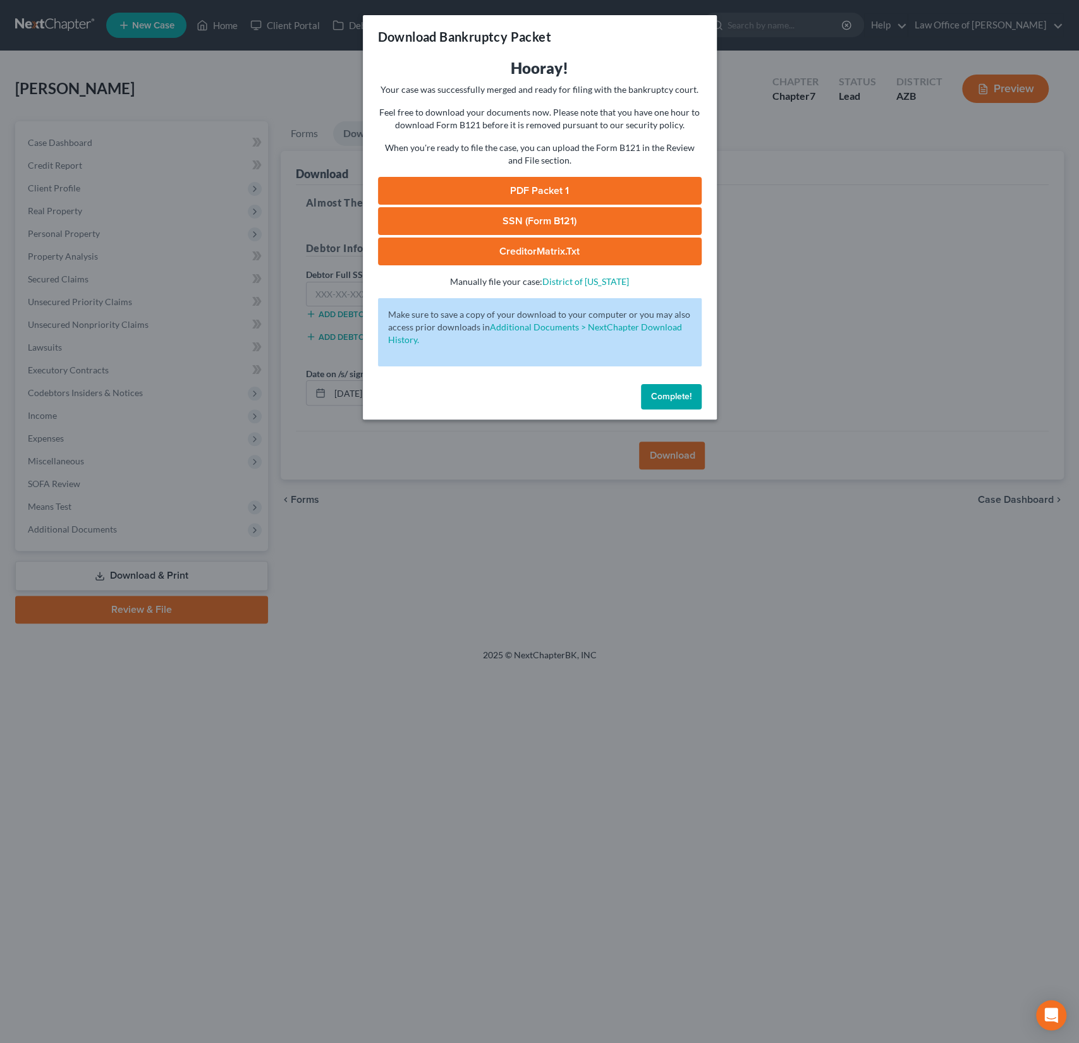
click at [549, 190] on link "PDF Packet 1" at bounding box center [540, 191] width 324 height 28
